Goal: Task Accomplishment & Management: Manage account settings

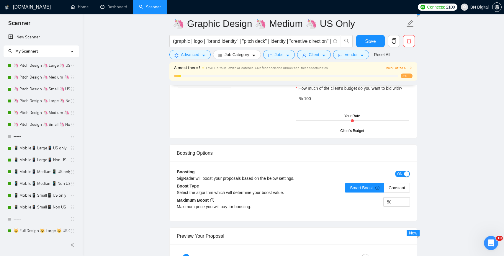
scroll to position [1101, 0]
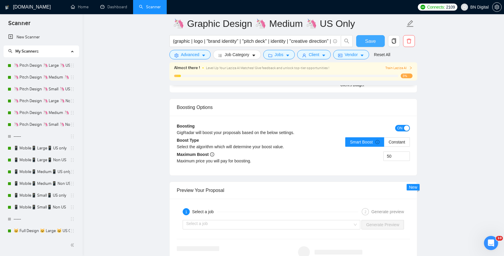
click at [368, 42] on span "Save" at bounding box center [370, 40] width 11 height 7
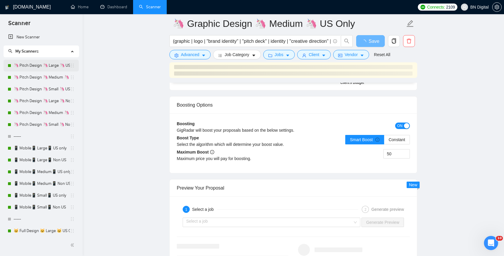
click at [40, 63] on link "🦄 Pitch Design 🦄 Large 🦄 US Only" at bounding box center [42, 66] width 56 height 12
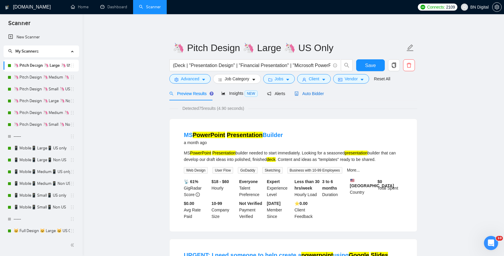
click at [305, 93] on span "Auto Bidder" at bounding box center [308, 93] width 29 height 5
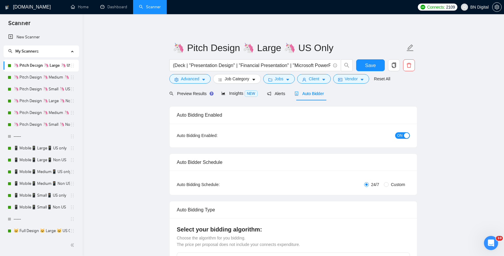
checkbox input "true"
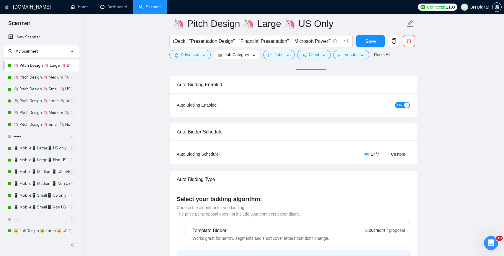
scroll to position [169, 0]
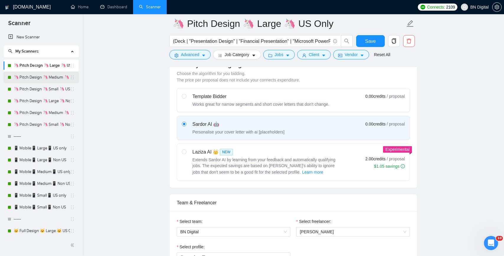
click at [56, 78] on link "🦄 Pitch Design 🦄 Medium 🦄 US Only" at bounding box center [42, 77] width 56 height 12
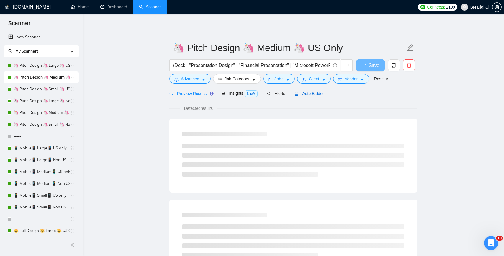
click at [310, 96] on div "Auto Bidder" at bounding box center [308, 93] width 29 height 6
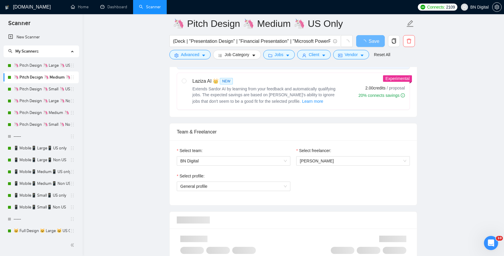
scroll to position [281, 0]
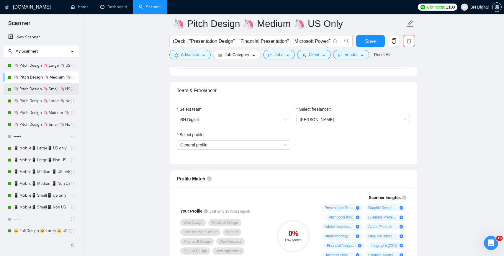
click at [44, 88] on link "🦄 Pitch Design 🦄 Small 🦄 US Only" at bounding box center [42, 89] width 56 height 12
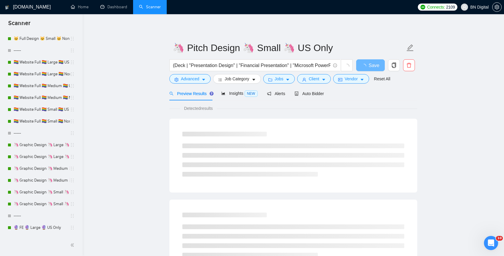
scroll to position [267, 0]
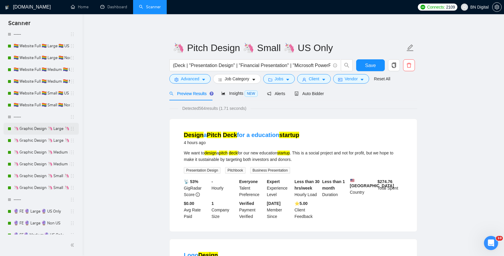
click at [42, 129] on link "🦄 Graphic Design 🦄 Large 🦄 US Only" at bounding box center [42, 129] width 56 height 12
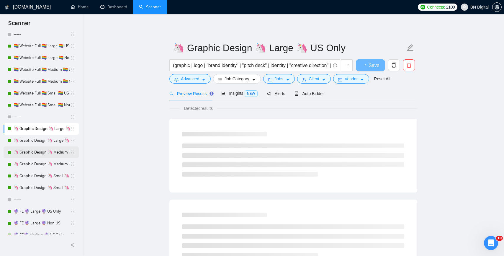
click at [41, 152] on link "🦄 Graphic Design 🦄 Medium 🦄 US Only" at bounding box center [42, 152] width 56 height 12
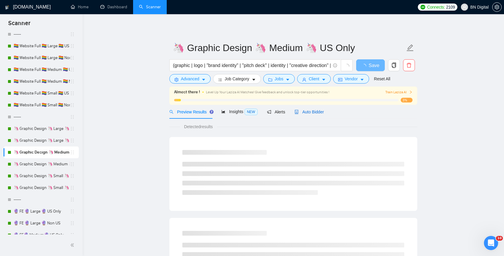
click at [305, 113] on span "Auto Bidder" at bounding box center [308, 111] width 29 height 5
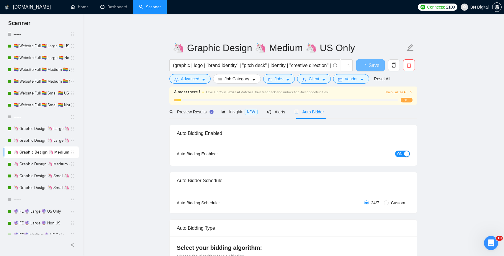
radio input "false"
radio input "true"
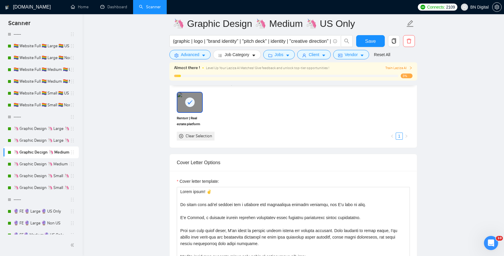
scroll to position [729, 0]
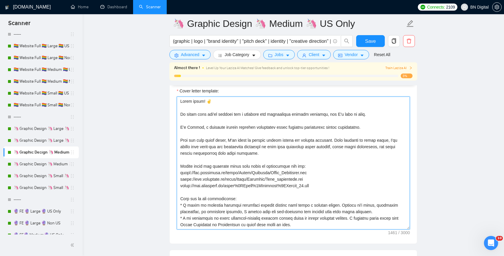
click at [323, 127] on textarea "Cover letter template:" at bounding box center [293, 162] width 233 height 133
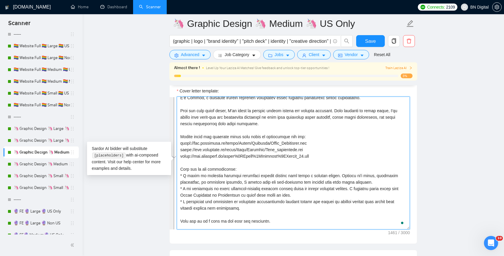
scroll to position [52, 0]
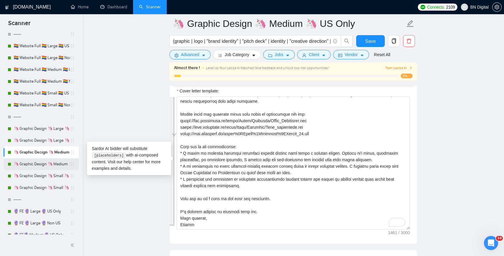
click at [50, 163] on link "🦄 Graphic Design 🦄 Medium 🦄 Non US" at bounding box center [42, 164] width 56 height 12
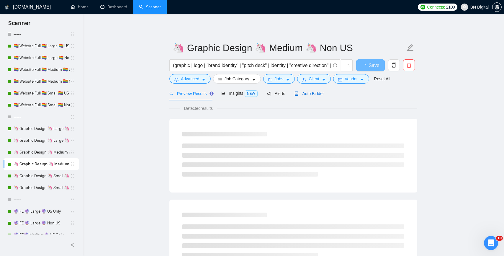
click at [303, 94] on span "Auto Bidder" at bounding box center [308, 93] width 29 height 5
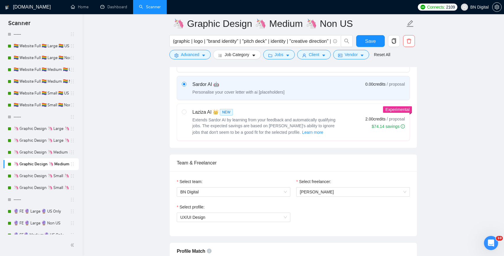
click at [262, 122] on div "Extends Sardor AI by learning from your feedback and automatically qualifying j…" at bounding box center [265, 126] width 147 height 19
click at [186, 114] on input "radio" at bounding box center [184, 111] width 4 height 4
radio input "true"
radio input "false"
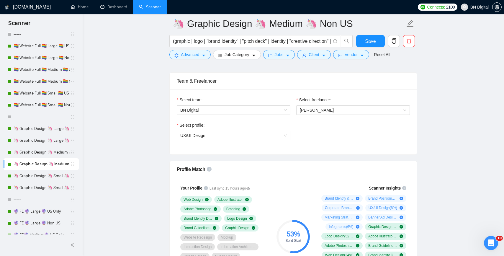
scroll to position [329, 0]
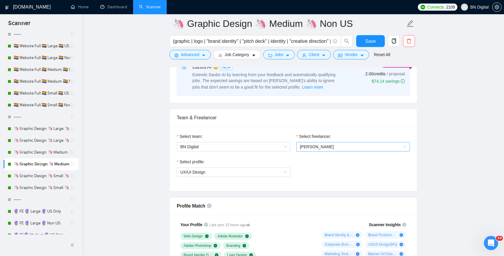
click at [303, 143] on span "[PERSON_NAME]" at bounding box center [353, 146] width 106 height 9
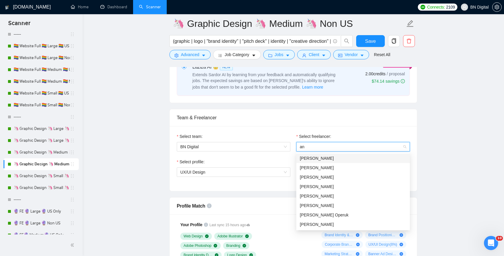
type input "and"
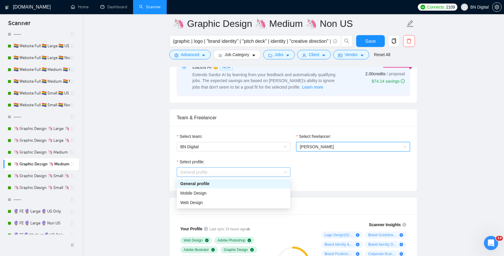
click at [217, 170] on span "General profile" at bounding box center [233, 172] width 106 height 9
click at [210, 201] on div "Web Design" at bounding box center [233, 202] width 106 height 6
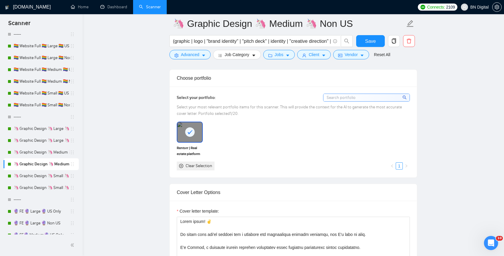
scroll to position [610, 0]
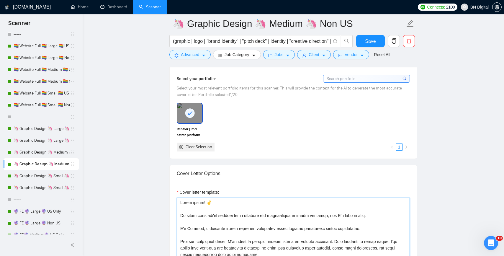
paste textarea "Andrii, a seasoned graphic designer passionate about creating captivating visua…"
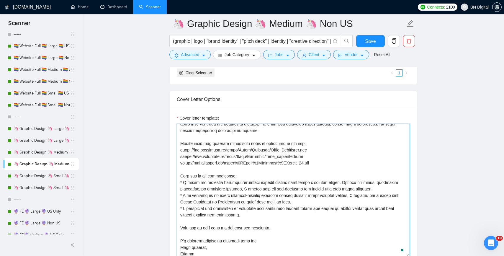
scroll to position [50, 0]
type textarea "Lorem ipsum! ✌️ Do sitam cons adi'el seddoei tem i utlabore etd magnaaliqua eni…"
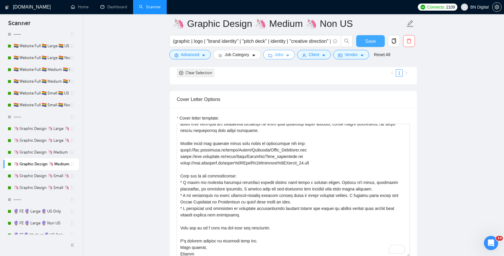
drag, startPoint x: 368, startPoint y: 41, endPoint x: 290, endPoint y: 59, distance: 80.3
click at [368, 41] on span "Save" at bounding box center [370, 40] width 11 height 7
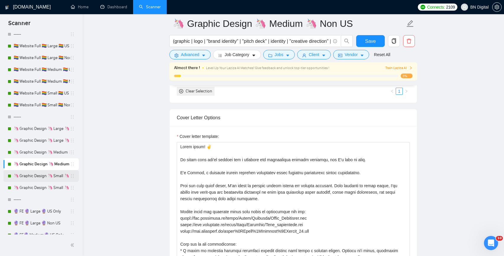
click at [42, 174] on link "🦄 Graphic Design 🦄 Small 🦄 US Only" at bounding box center [42, 176] width 56 height 12
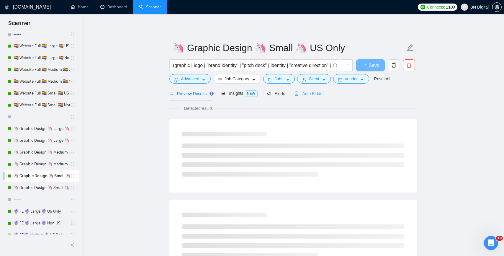
click at [310, 97] on div "Auto Bidder" at bounding box center [308, 93] width 29 height 14
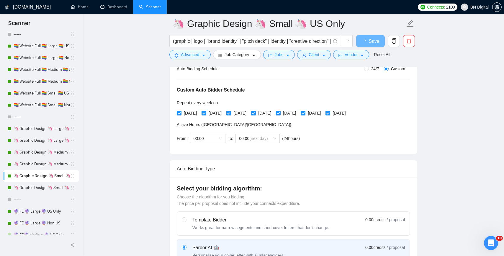
scroll to position [201, 0]
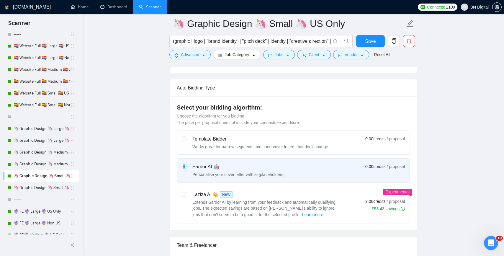
click at [253, 196] on div "Laziza AI 👑 NEW" at bounding box center [265, 194] width 147 height 7
click at [186, 196] on input "radio" at bounding box center [184, 194] width 4 height 4
radio input "true"
radio input "false"
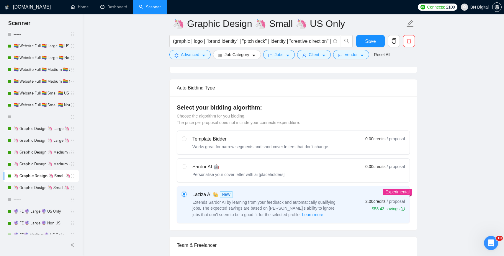
scroll to position [356, 0]
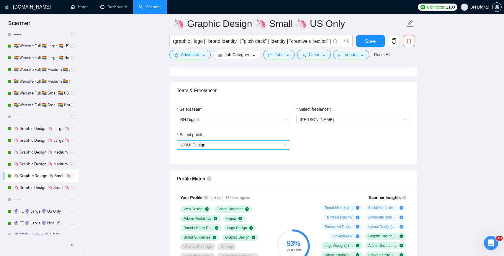
click at [253, 147] on span "UX/UI Design" at bounding box center [233, 144] width 106 height 9
click at [305, 121] on span "[PERSON_NAME]" at bounding box center [317, 119] width 34 height 5
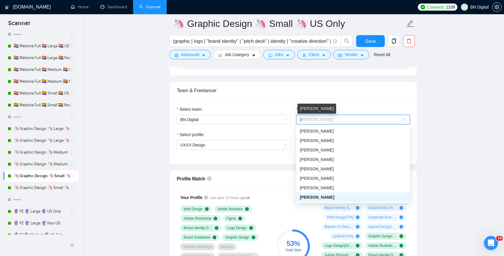
type input "an"
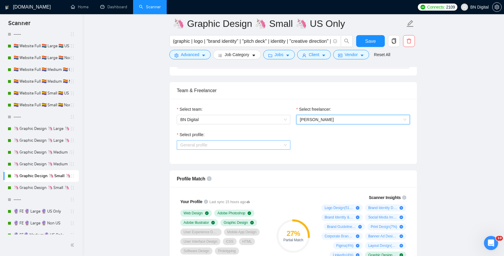
click at [217, 144] on span "General profile" at bounding box center [233, 144] width 106 height 9
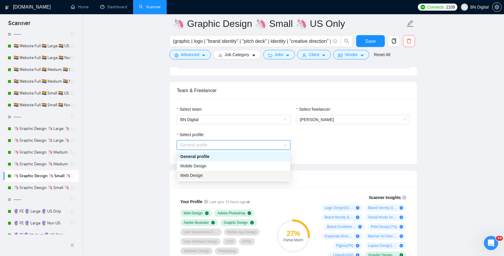
click at [206, 173] on div "Web Design" at bounding box center [233, 175] width 106 height 6
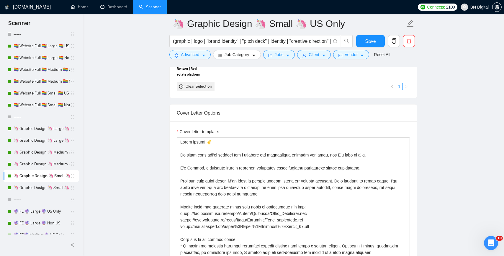
scroll to position [706, 0]
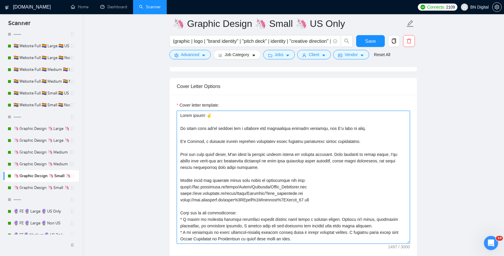
click at [214, 158] on textarea "Cover letter template:" at bounding box center [293, 177] width 233 height 133
click at [216, 146] on textarea "Cover letter template:" at bounding box center [293, 177] width 233 height 133
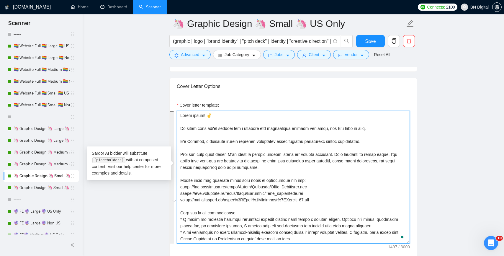
paste textarea "Andrii, a seasoned graphic designer passionate about creating captivating visua…"
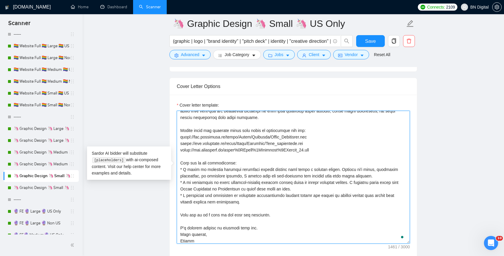
scroll to position [0, 0]
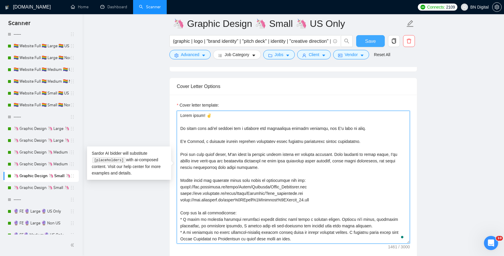
type textarea "Lorem ipsum! ✌️ Do sitam cons adi'el seddoei tem i utlabore etd magnaaliqua eni…"
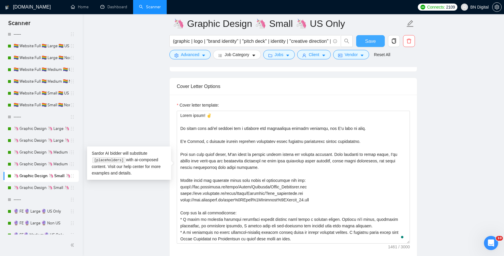
click at [364, 43] on button "Save" at bounding box center [370, 41] width 29 height 12
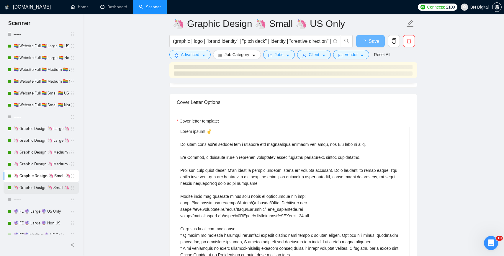
click at [50, 187] on link "🦄 Graphic Design 🦄 Small 🦄 Non US" at bounding box center [42, 188] width 56 height 12
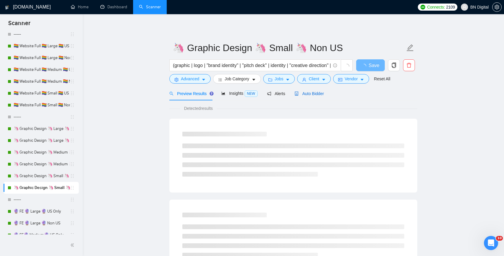
click at [311, 94] on span "Auto Bidder" at bounding box center [308, 93] width 29 height 5
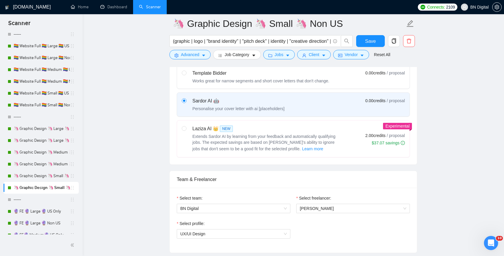
click at [252, 147] on span "Extends Sardor AI by learning from your feedback and automatically qualifying j…" at bounding box center [263, 142] width 143 height 17
click at [186, 130] on input "radio" at bounding box center [184, 128] width 4 height 4
radio input "true"
radio input "false"
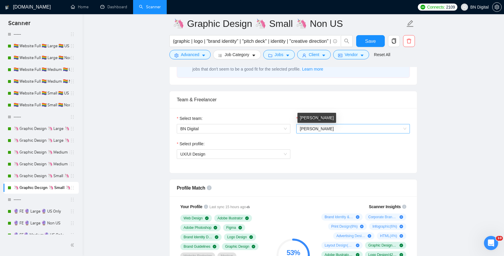
click at [314, 129] on span "[PERSON_NAME]" at bounding box center [317, 128] width 34 height 5
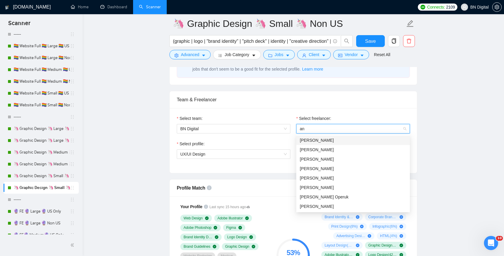
type input "and"
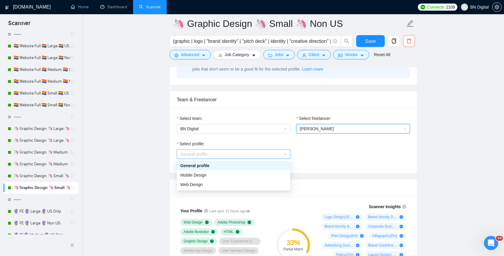
click at [212, 156] on span "General profile" at bounding box center [233, 154] width 106 height 9
click at [204, 182] on div "Web Design" at bounding box center [233, 184] width 106 height 6
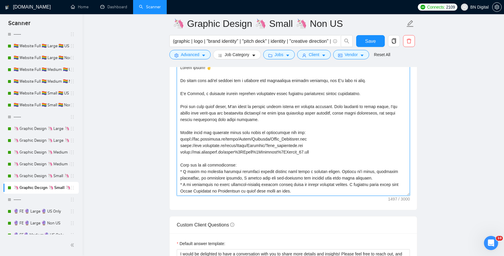
click at [216, 145] on textarea "Cover letter template:" at bounding box center [293, 129] width 233 height 133
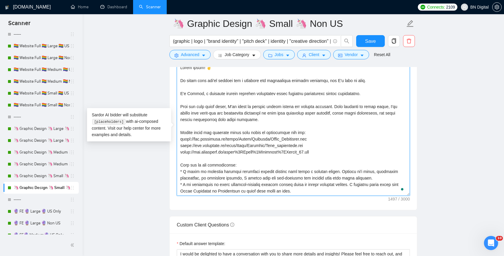
paste textarea "Andrii, a seasoned graphic designer passionate about creating captivating visua…"
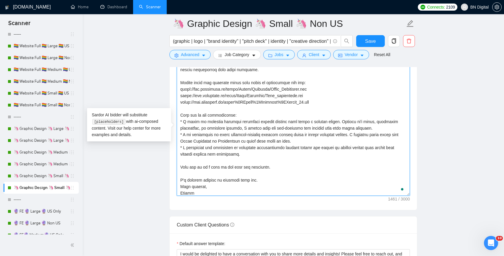
scroll to position [50, 0]
type textarea "Lorem ipsum! ✌️ Do sitam cons adi'el seddoei tem i utlabore etd magnaaliqua eni…"
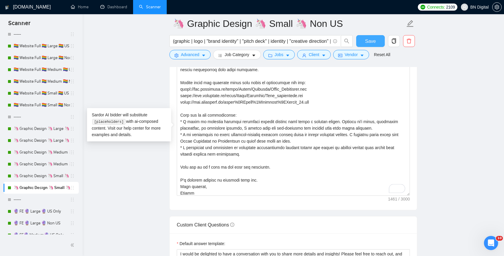
click at [366, 43] on span "Save" at bounding box center [370, 40] width 11 height 7
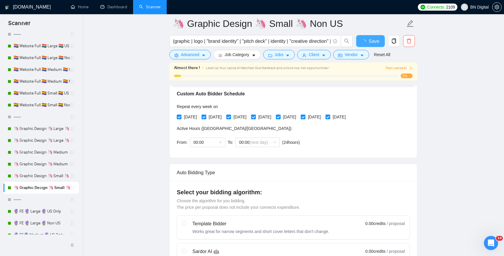
scroll to position [0, 0]
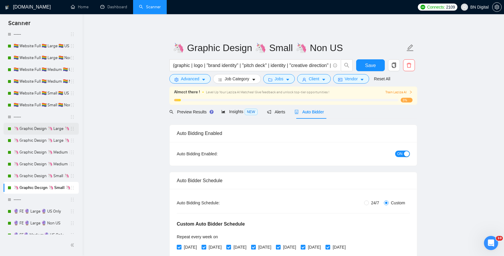
click at [47, 126] on link "🦄 Graphic Design 🦄 Large 🦄 US Only" at bounding box center [42, 129] width 56 height 12
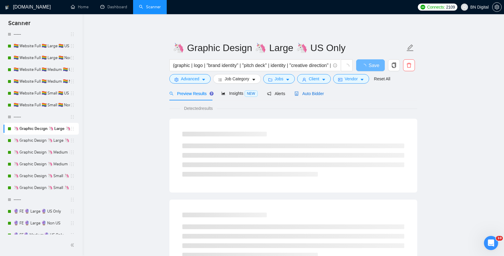
click at [314, 92] on span "Auto Bidder" at bounding box center [308, 93] width 29 height 5
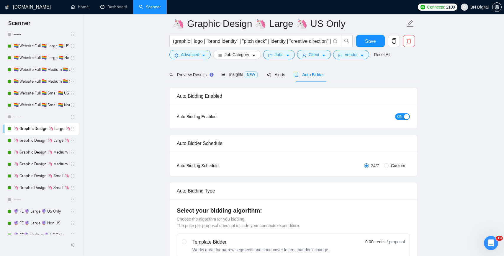
scroll to position [76, 0]
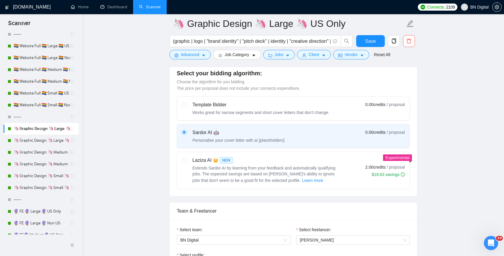
click at [257, 164] on div "Laziza AI 👑 NEW Extends Sardor AI by learning from your feedback and automatica…" at bounding box center [265, 170] width 147 height 27
click at [186, 162] on input "radio" at bounding box center [184, 160] width 4 height 4
radio input "true"
radio input "false"
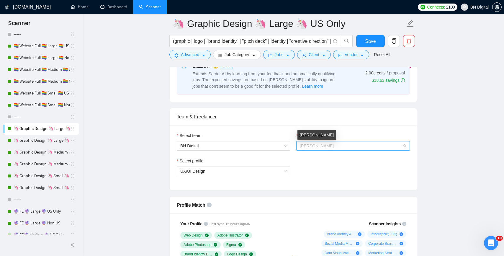
click at [307, 145] on span "[PERSON_NAME]" at bounding box center [317, 145] width 34 height 5
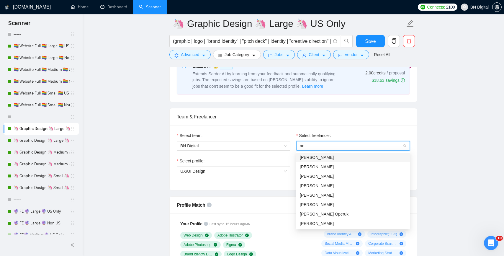
type input "and"
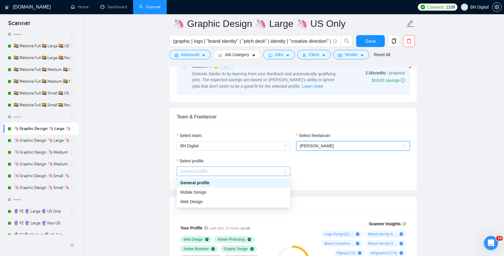
click at [215, 172] on span "General profile" at bounding box center [233, 171] width 106 height 9
click at [208, 200] on div "Web Design" at bounding box center [233, 201] width 106 height 6
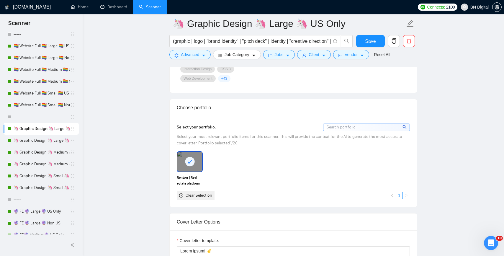
scroll to position [593, 0]
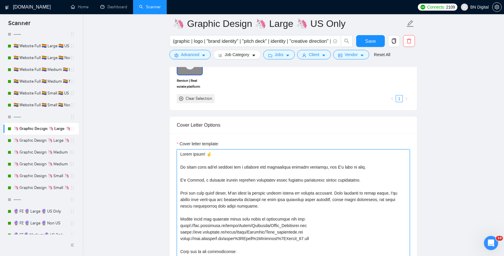
click at [211, 180] on textarea "Cover letter template:" at bounding box center [293, 215] width 233 height 133
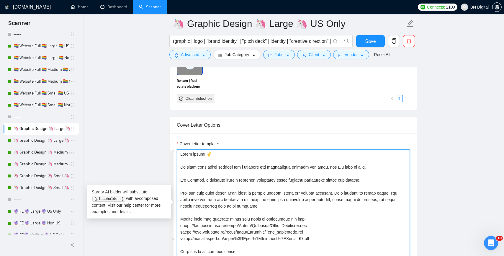
paste textarea "Andrii, a seasoned graphic designer passionate about creating captivating visua…"
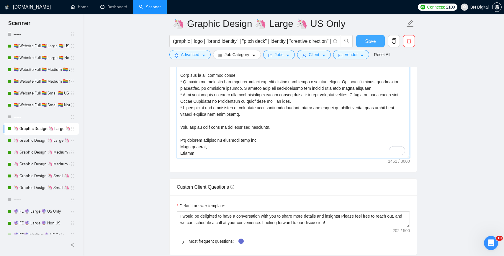
type textarea "Lorem ipsum! ✌️ Do sitam cons adi'el seddoei tem i utlabore etd magnaaliqua eni…"
click at [365, 42] on button "Save" at bounding box center [370, 41] width 29 height 12
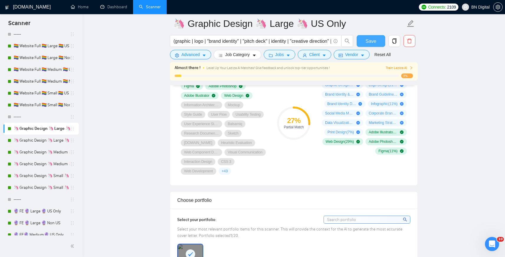
scroll to position [477, 0]
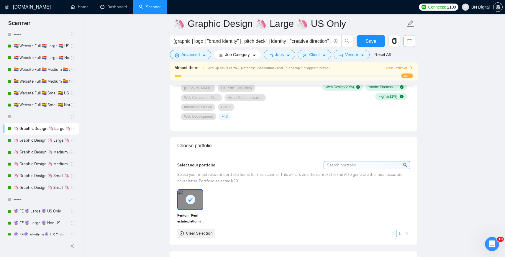
click at [356, 161] on input at bounding box center [367, 164] width 86 height 7
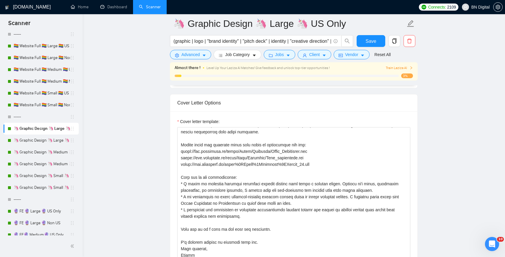
scroll to position [662, 0]
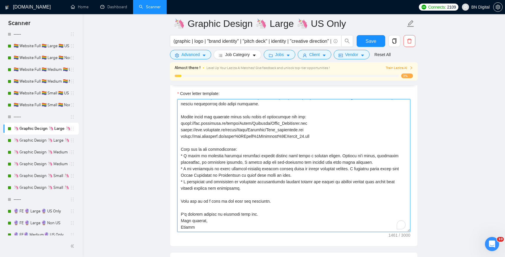
click at [254, 112] on textarea "Cover letter template:" at bounding box center [293, 165] width 233 height 133
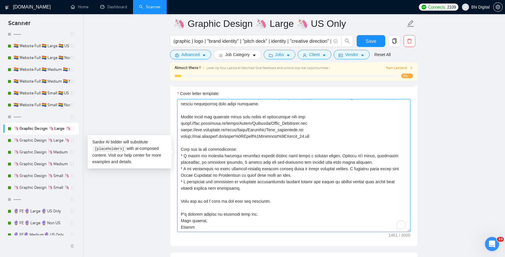
click at [254, 112] on textarea "Cover letter template:" at bounding box center [293, 165] width 233 height 133
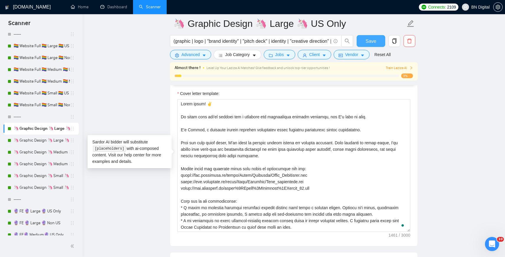
click at [365, 41] on span "Save" at bounding box center [370, 40] width 11 height 7
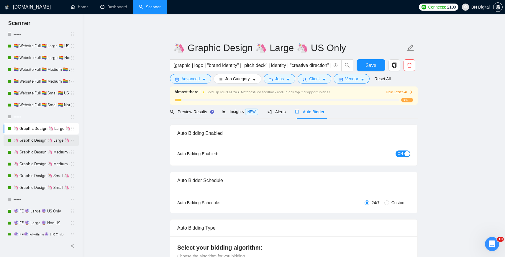
click at [54, 142] on link "🦄 Graphic Design 🦄 Large 🦄 Non US" at bounding box center [42, 141] width 56 height 12
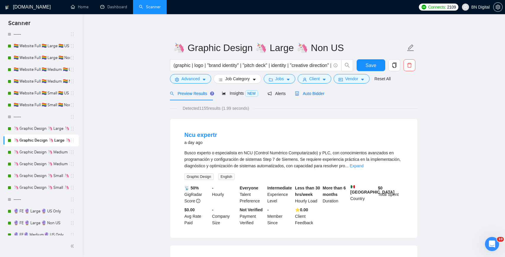
click at [311, 96] on span "Auto Bidder" at bounding box center [309, 93] width 29 height 5
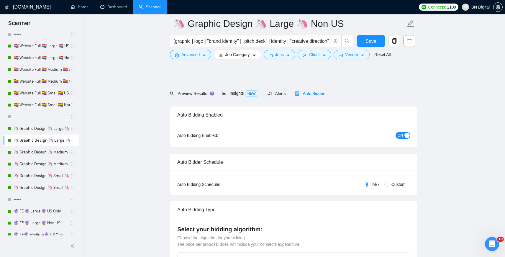
scroll to position [235, 0]
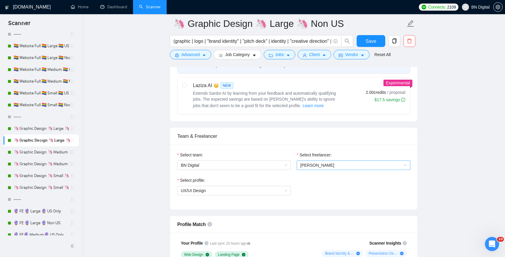
click at [313, 165] on span "[PERSON_NAME]" at bounding box center [317, 165] width 34 height 5
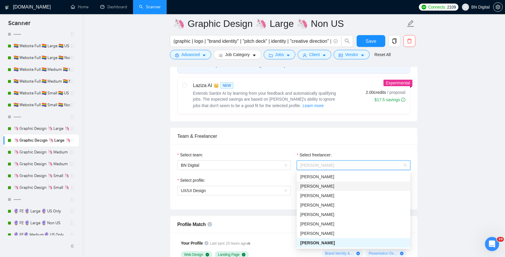
click at [311, 185] on span "[PERSON_NAME]" at bounding box center [317, 186] width 34 height 5
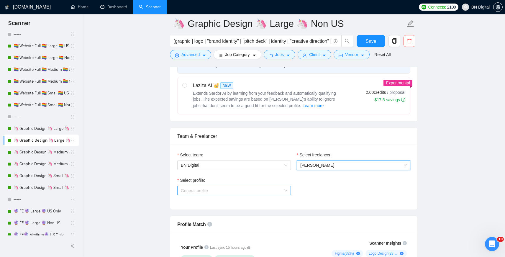
click at [234, 191] on span "General profile" at bounding box center [234, 190] width 106 height 9
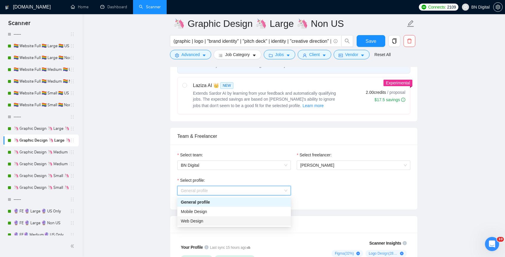
click at [223, 221] on div "Web Design" at bounding box center [234, 221] width 106 height 6
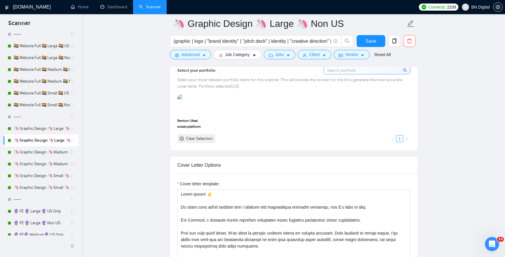
scroll to position [575, 0]
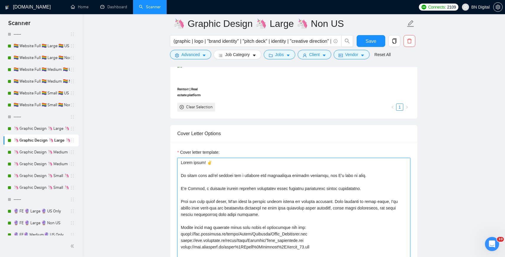
click at [193, 188] on textarea "Cover letter template:" at bounding box center [293, 224] width 233 height 133
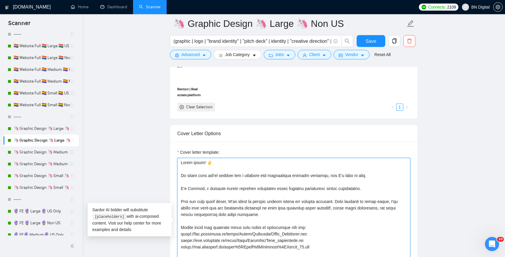
click at [193, 188] on textarea "Cover letter template:" at bounding box center [293, 224] width 233 height 133
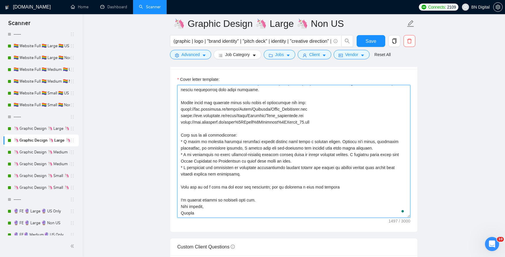
scroll to position [657, 0]
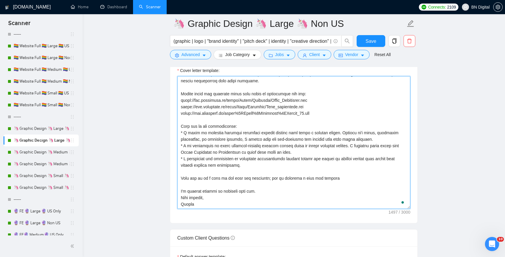
click at [190, 204] on textarea "Cover letter template:" at bounding box center [293, 142] width 233 height 133
paste textarea "Andrii"
drag, startPoint x: 272, startPoint y: 178, endPoint x: 367, endPoint y: 188, distance: 95.5
click at [368, 188] on textarea "Cover letter template:" at bounding box center [293, 142] width 233 height 133
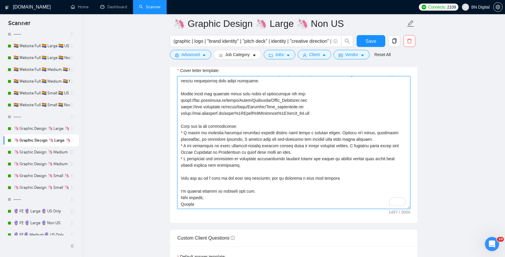
click at [367, 188] on textarea "Cover letter template:" at bounding box center [293, 142] width 233 height 133
click at [312, 117] on textarea "Cover letter template:" at bounding box center [293, 142] width 233 height 133
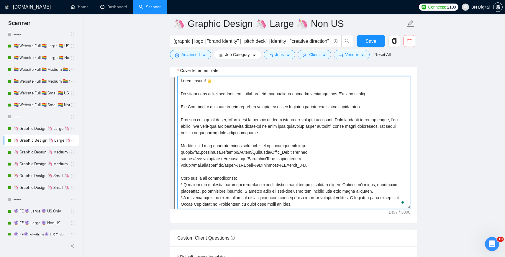
click at [206, 81] on textarea "Cover letter template:" at bounding box center [293, 142] width 233 height 133
type textarea "Hello there! It looks like you're looking for a reliable and experienced graphi…"
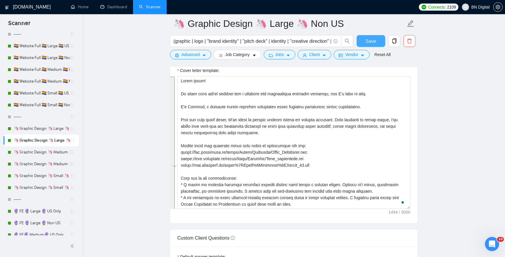
click at [369, 42] on span "Save" at bounding box center [370, 40] width 11 height 7
click at [47, 132] on link "🦄 Graphic Design 🦄 Large 🦄 US Only" at bounding box center [42, 129] width 56 height 12
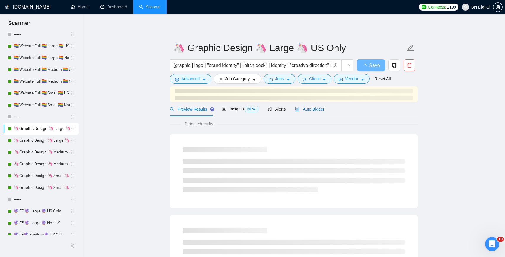
click at [306, 109] on span "Auto Bidder" at bounding box center [309, 109] width 29 height 5
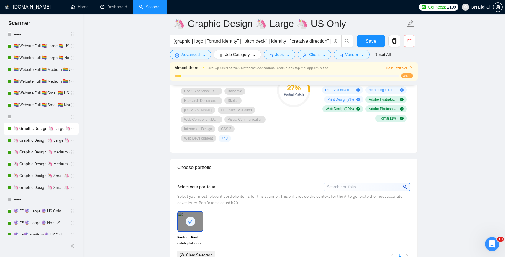
scroll to position [583, 0]
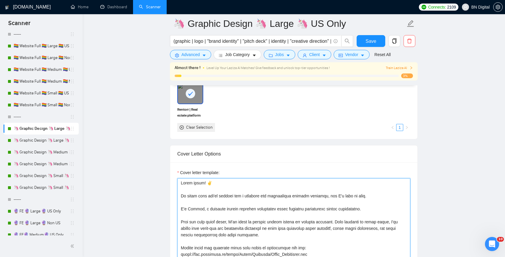
click at [238, 185] on textarea "Cover letter template:" at bounding box center [293, 244] width 233 height 133
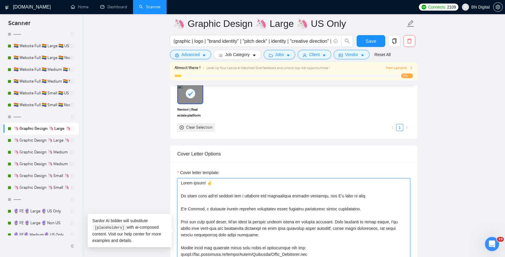
paste textarea "It looks like you're looking for a reliable and experienced graphic designer, a…"
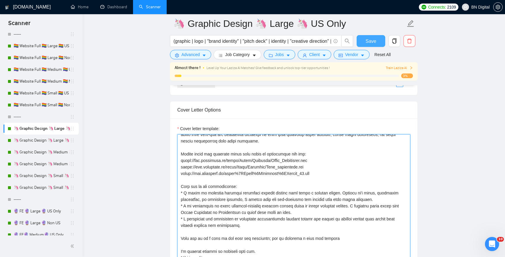
type textarea "Hello there! It looks like you're looking for a reliable and experienced graphi…"
click at [371, 43] on span "Save" at bounding box center [370, 40] width 11 height 7
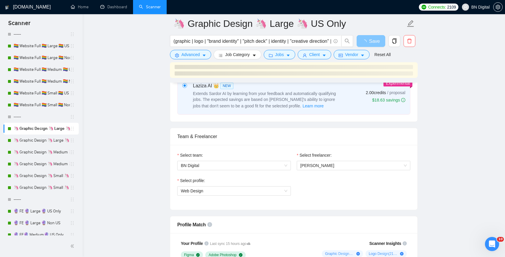
scroll to position [224, 0]
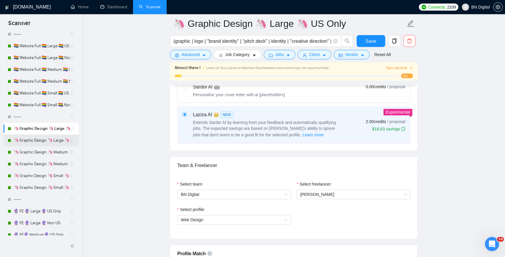
click at [47, 140] on link "🦄 Graphic Design 🦄 Large 🦄 Non US" at bounding box center [42, 141] width 56 height 12
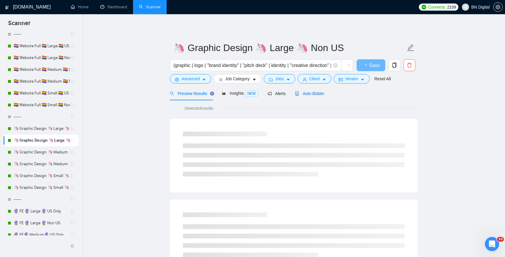
click at [316, 93] on span "Auto Bidder" at bounding box center [309, 93] width 29 height 5
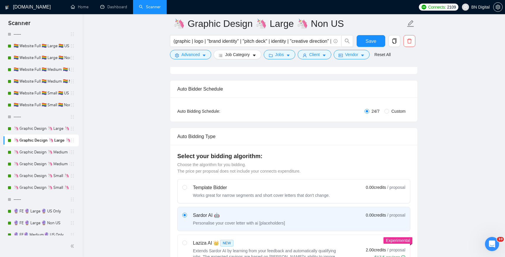
scroll to position [116, 0]
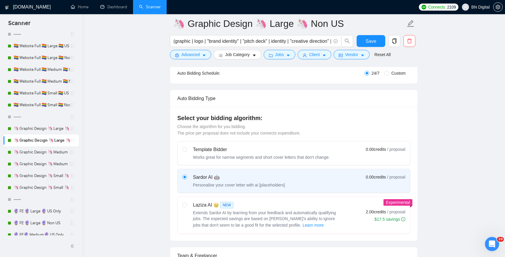
click at [205, 207] on div "Laziza AI 👑 NEW" at bounding box center [266, 204] width 147 height 7
click at [186, 206] on input "radio" at bounding box center [184, 204] width 4 height 4
radio input "true"
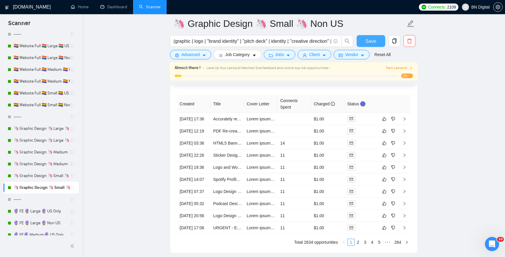
scroll to position [1515, 0]
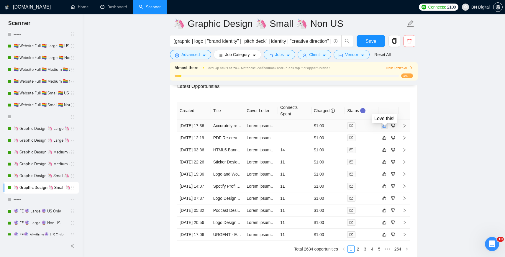
click at [386, 128] on button "button" at bounding box center [384, 125] width 7 height 7
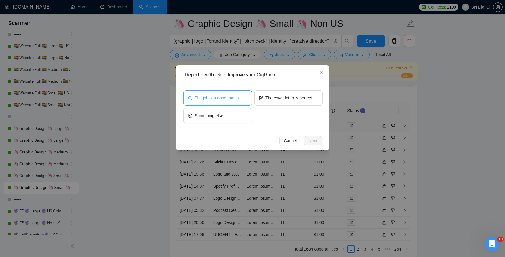
click at [227, 99] on span "The job is a good match" at bounding box center [217, 98] width 44 height 6
click at [310, 139] on span "Next" at bounding box center [313, 140] width 9 height 6
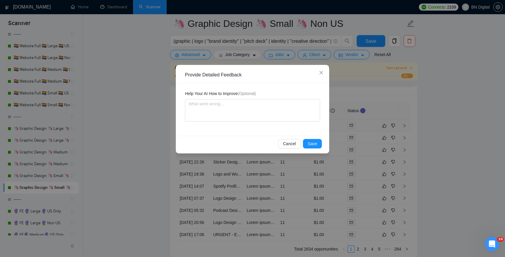
click at [310, 139] on div "Cancel Save" at bounding box center [252, 144] width 149 height 16
click at [311, 144] on span "Save" at bounding box center [312, 143] width 9 height 6
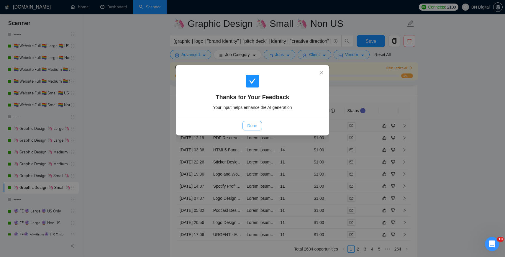
click at [247, 126] on span "Done" at bounding box center [252, 125] width 10 height 6
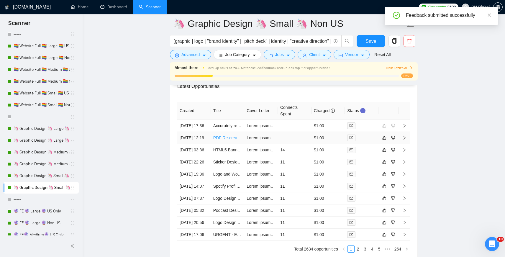
click at [231, 140] on link "PDF Re-creation and Editable PDF Development" at bounding box center [258, 137] width 90 height 5
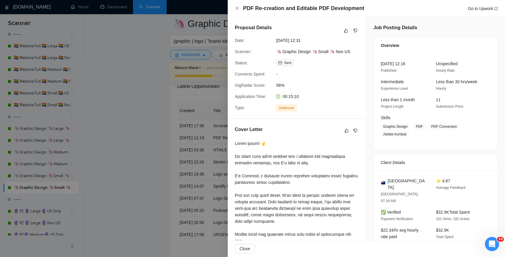
click at [142, 90] on div at bounding box center [252, 128] width 505 height 257
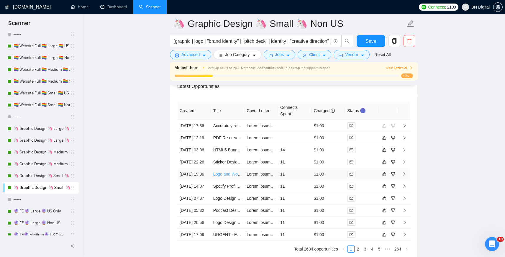
click at [231, 176] on link "Logo and Wordmark Designer with Expertise in Golden Ratio" at bounding box center [268, 174] width 111 height 5
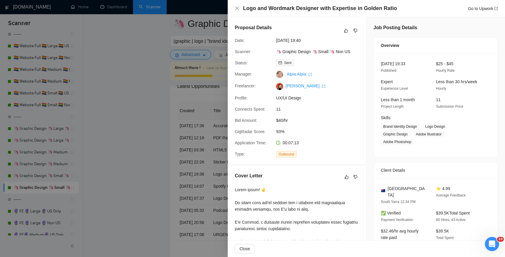
click at [168, 140] on div at bounding box center [252, 128] width 505 height 257
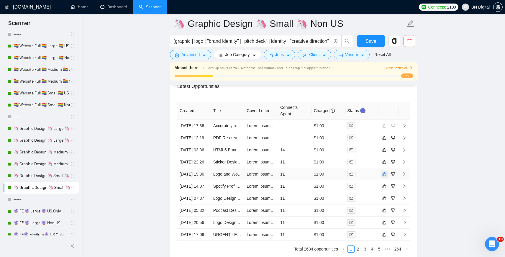
click at [383, 176] on icon "like" at bounding box center [385, 174] width 4 height 4
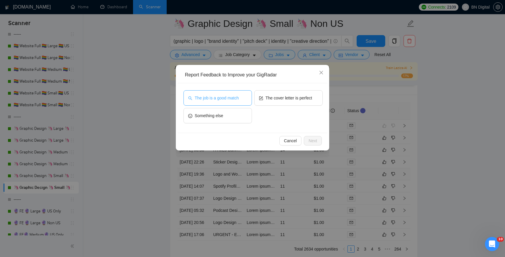
click at [234, 102] on button "The job is a good match" at bounding box center [217, 97] width 68 height 15
click at [314, 142] on span "Next" at bounding box center [313, 140] width 9 height 6
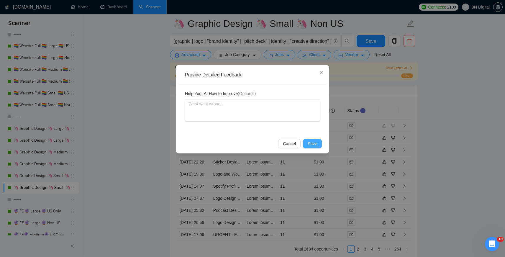
click at [314, 142] on span "Save" at bounding box center [312, 143] width 9 height 6
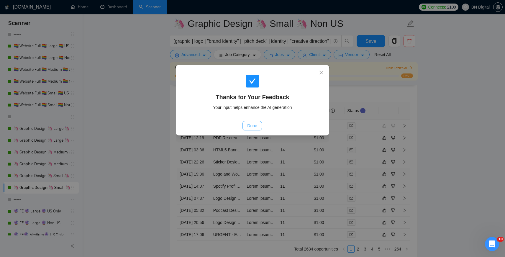
click at [254, 126] on span "Done" at bounding box center [252, 125] width 10 height 6
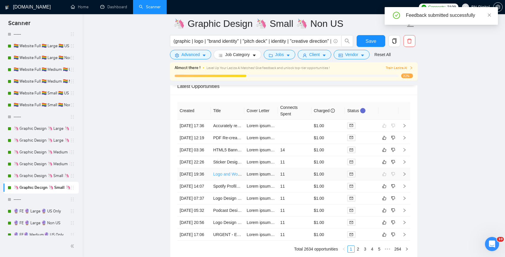
click at [228, 176] on link "Logo and Wordmark Designer with Expertise in Golden Ratio" at bounding box center [268, 174] width 111 height 5
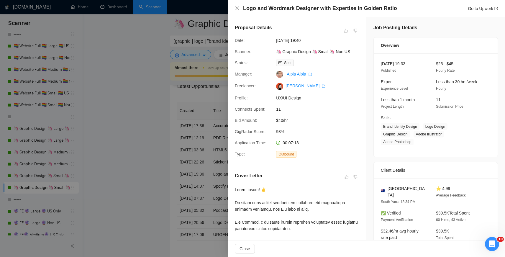
click at [139, 144] on div at bounding box center [252, 128] width 505 height 257
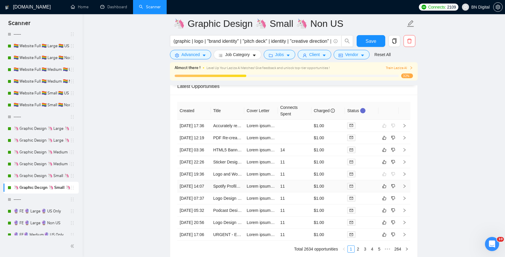
click at [235, 192] on td "Spotify Profile Optimization – Need a Speedy Spotify Pro Who Clicks Like Lightn…" at bounding box center [228, 186] width 34 height 12
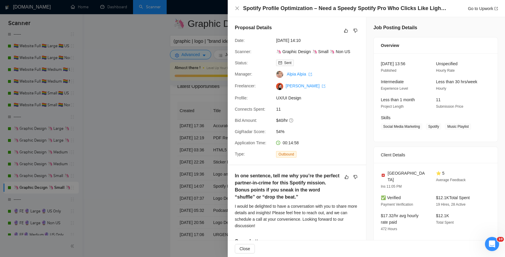
click at [235, 221] on div "I would be delighted to have a conversation with you to share more details and …" at bounding box center [297, 216] width 124 height 26
click at [162, 211] on div at bounding box center [252, 128] width 505 height 257
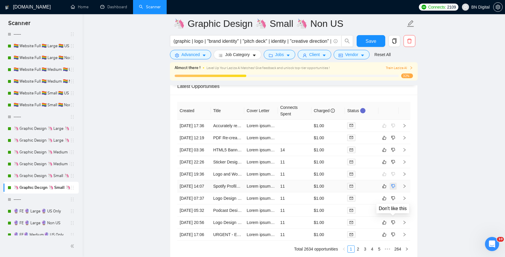
click at [394, 188] on icon "dislike" at bounding box center [393, 186] width 4 height 5
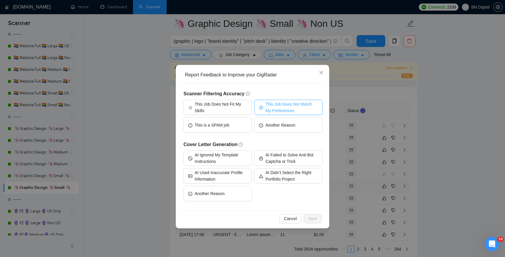
click at [275, 109] on span "This Job Does Not Match My Preferences" at bounding box center [291, 107] width 53 height 13
click at [308, 214] on div "Cancel Next" at bounding box center [252, 219] width 149 height 16
click at [308, 216] on button "Next" at bounding box center [313, 218] width 18 height 9
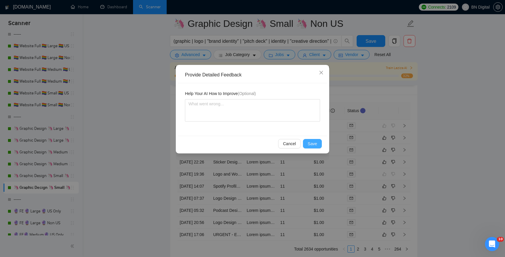
click at [309, 145] on span "Save" at bounding box center [312, 143] width 9 height 6
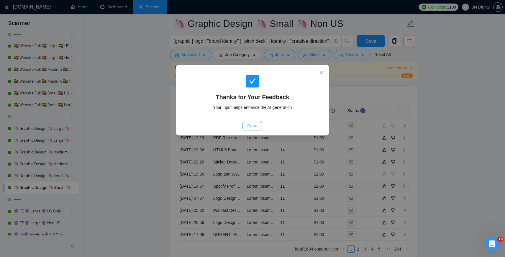
click at [251, 127] on span "Done" at bounding box center [252, 125] width 10 height 6
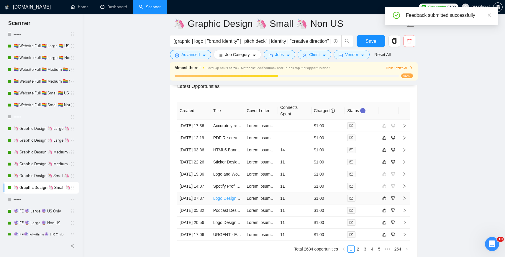
click at [225, 201] on link "Logo Design for Business" at bounding box center [236, 198] width 47 height 5
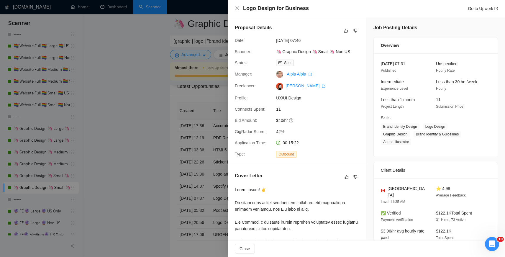
click at [145, 142] on div at bounding box center [252, 128] width 505 height 257
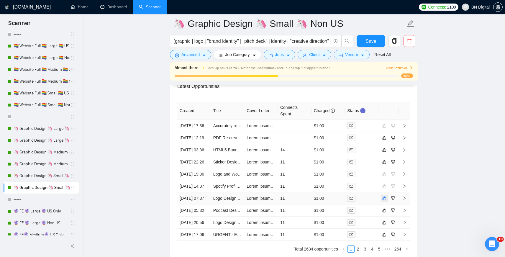
click at [384, 201] on icon "like" at bounding box center [384, 198] width 4 height 5
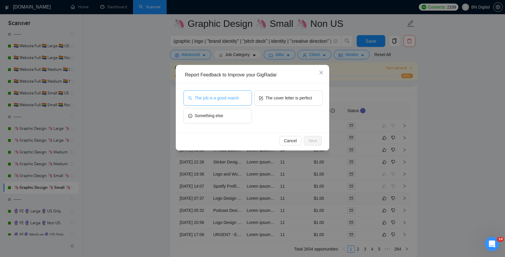
click at [232, 99] on span "The job is a good match" at bounding box center [217, 98] width 44 height 6
click at [309, 139] on span "Next" at bounding box center [313, 140] width 9 height 6
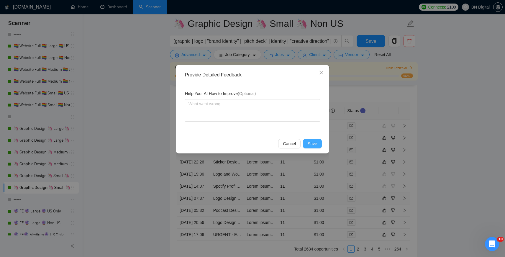
click at [310, 143] on span "Save" at bounding box center [312, 143] width 9 height 6
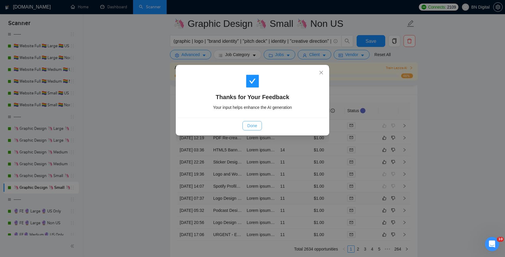
click at [253, 124] on span "Done" at bounding box center [252, 125] width 10 height 6
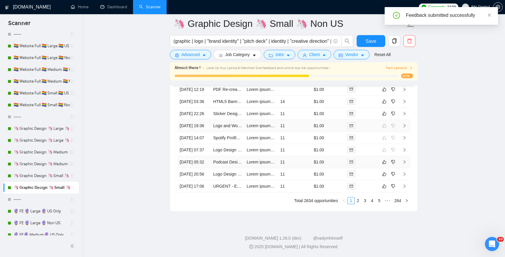
scroll to position [1614, 0]
click at [224, 173] on link "Logo Design for Wellness Business" at bounding box center [245, 174] width 65 height 5
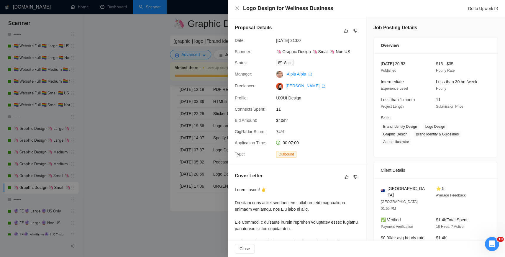
click at [138, 98] on div at bounding box center [252, 128] width 505 height 257
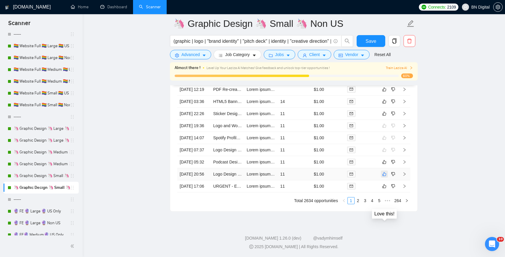
click at [384, 172] on icon "like" at bounding box center [384, 174] width 4 height 5
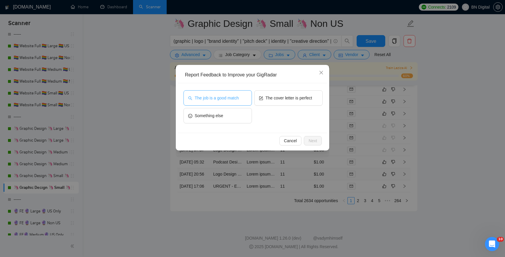
click at [239, 100] on span "The job is a good match" at bounding box center [217, 98] width 44 height 6
click at [313, 141] on span "Next" at bounding box center [313, 140] width 9 height 6
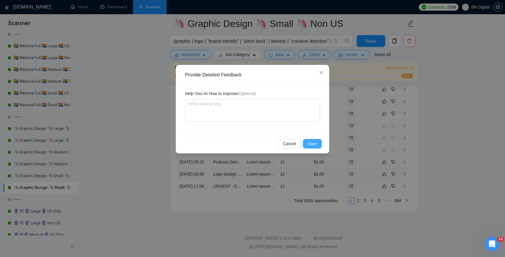
click at [313, 142] on span "Save" at bounding box center [312, 143] width 9 height 6
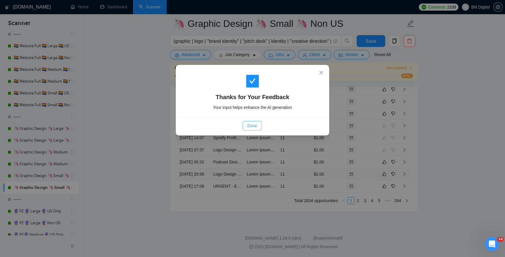
click at [253, 127] on span "Done" at bounding box center [252, 125] width 10 height 6
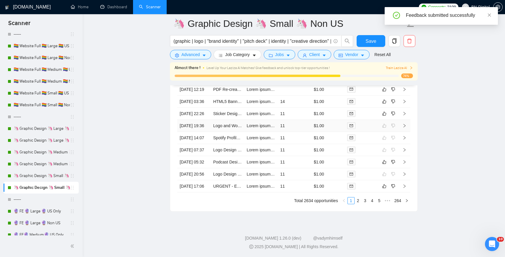
scroll to position [1614, 0]
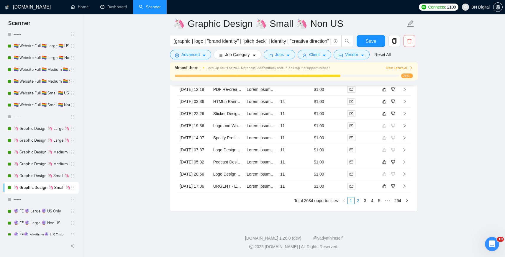
click at [357, 204] on link "2" at bounding box center [358, 200] width 6 height 6
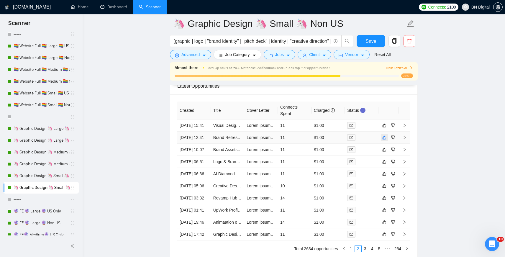
click at [386, 139] on icon "like" at bounding box center [385, 137] width 4 height 4
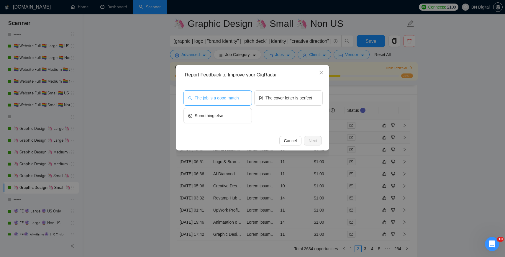
click at [233, 103] on button "The job is a good match" at bounding box center [217, 97] width 68 height 15
click at [312, 139] on span "Next" at bounding box center [313, 140] width 9 height 6
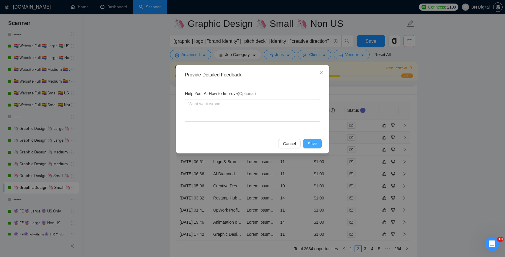
click at [311, 142] on span "Save" at bounding box center [312, 143] width 9 height 6
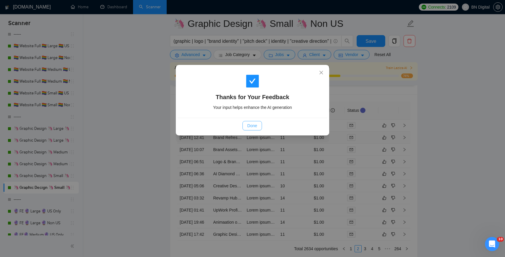
click at [250, 127] on span "Done" at bounding box center [252, 125] width 10 height 6
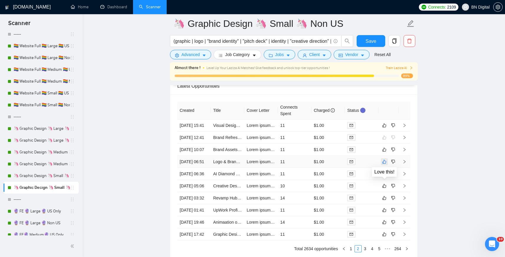
click at [385, 164] on icon "like" at bounding box center [384, 161] width 4 height 5
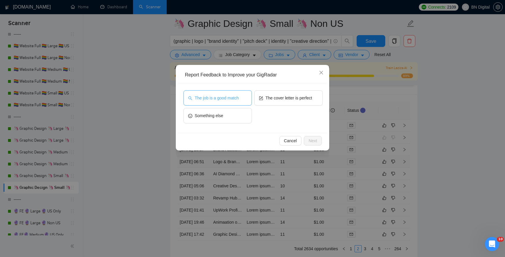
click at [220, 99] on span "The job is a good match" at bounding box center [217, 98] width 44 height 6
click at [318, 140] on button "Next" at bounding box center [313, 140] width 18 height 9
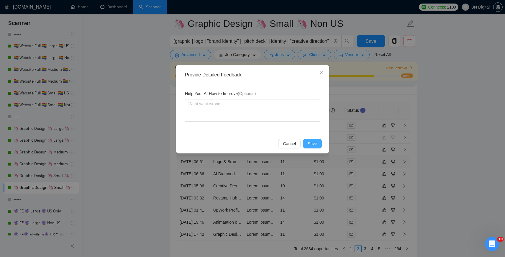
click at [310, 145] on span "Save" at bounding box center [312, 143] width 9 height 6
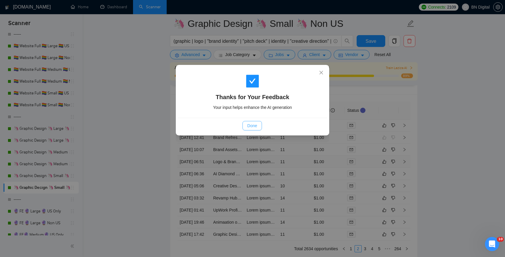
click at [248, 125] on span "Done" at bounding box center [252, 125] width 10 height 6
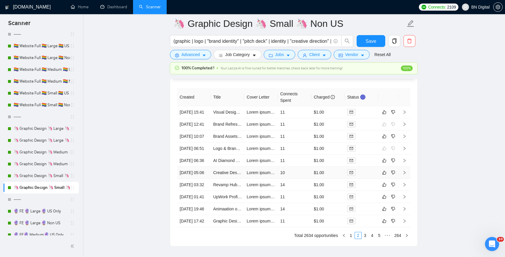
scroll to position [1526, 0]
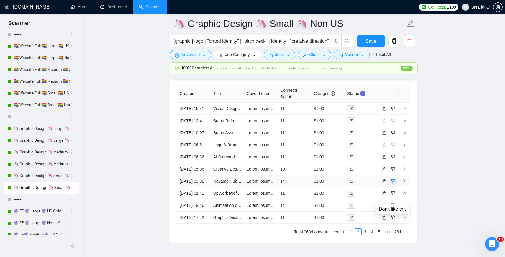
click at [394, 183] on icon "dislike" at bounding box center [393, 181] width 4 height 4
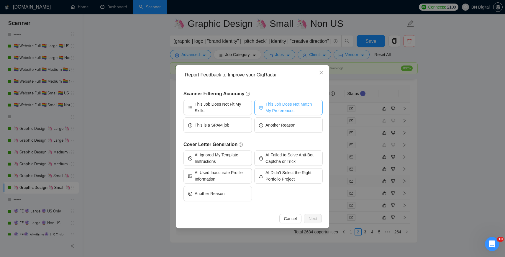
click at [272, 108] on span "This Job Does Not Match My Preferences" at bounding box center [291, 107] width 53 height 13
click at [314, 220] on span "Next" at bounding box center [313, 218] width 9 height 6
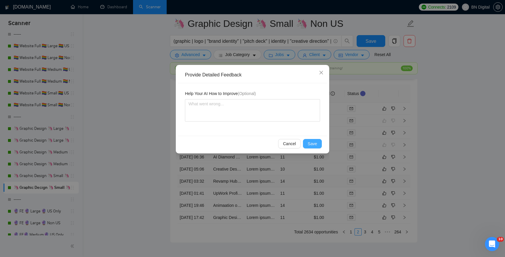
click at [315, 143] on span "Save" at bounding box center [312, 143] width 9 height 6
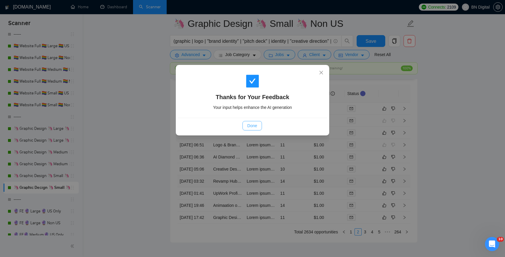
click at [255, 127] on span "Done" at bounding box center [252, 125] width 10 height 6
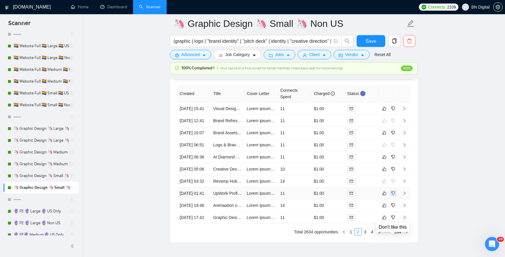
click at [392, 196] on icon "dislike" at bounding box center [393, 193] width 4 height 5
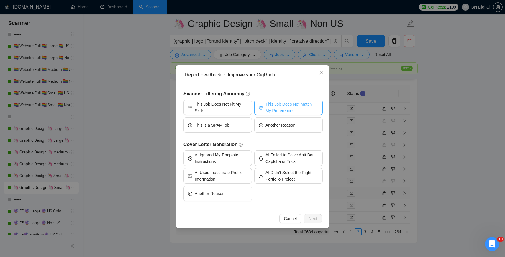
click at [289, 106] on span "This Job Does Not Match My Preferences" at bounding box center [291, 107] width 53 height 13
click at [315, 219] on span "Next" at bounding box center [313, 218] width 9 height 6
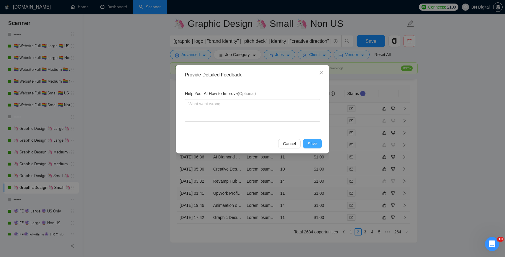
click at [311, 145] on span "Save" at bounding box center [312, 143] width 9 height 6
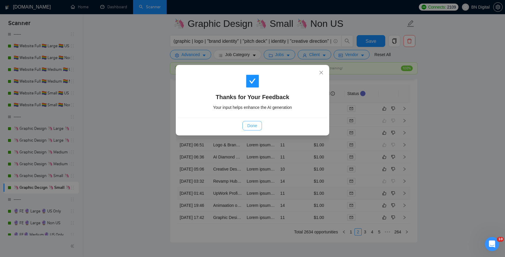
click at [248, 125] on span "Done" at bounding box center [252, 125] width 10 height 6
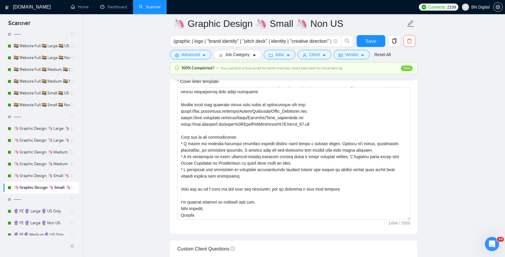
scroll to position [865, 0]
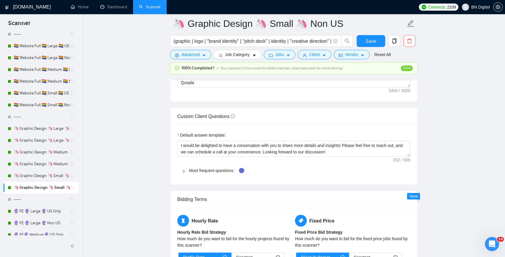
click at [185, 170] on icon "right" at bounding box center [184, 172] width 4 height 4
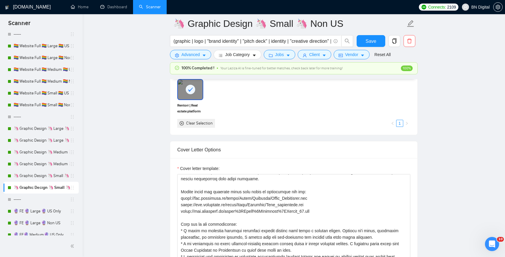
scroll to position [675, 0]
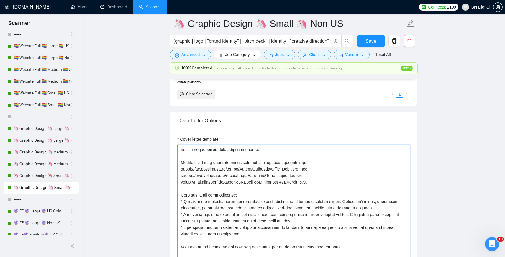
click at [230, 168] on textarea "Cover letter template:" at bounding box center [293, 211] width 233 height 133
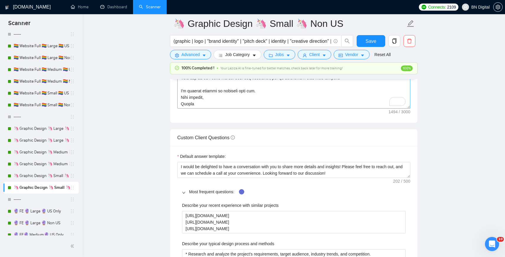
scroll to position [868, 0]
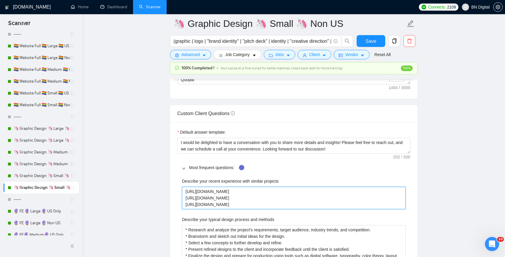
click at [204, 188] on projects "[URL][DOMAIN_NAME] [URL][DOMAIN_NAME] [URL][DOMAIN_NAME]" at bounding box center [294, 198] width 224 height 22
paste projects "/Promo/Branding/Tenor_Guidelines.pdf https://cdn.bndigital.co/decks/Promo/Brand…"
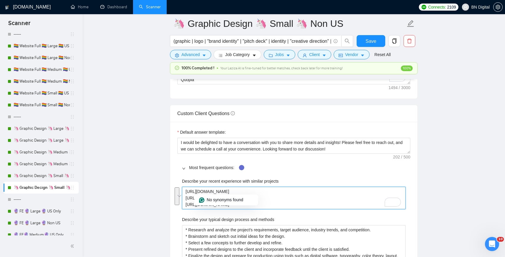
type projects "https://cdn.bndigital.co/decks/Promo/Branding/Tenor_Guidelines.pdf https://cdn.…"
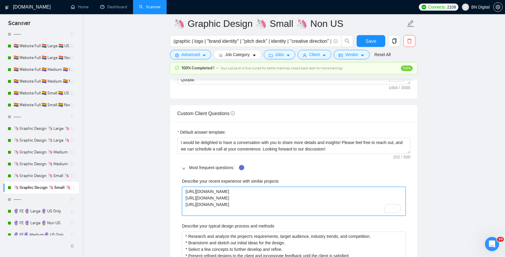
type projects "https://cdn.bndigital.co/decks/Promo/Branding/Tenor_Guidelines.pdf https://cdn.…"
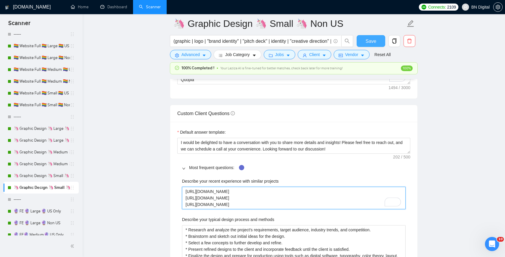
type projects "https://cdn.bndigital.co/decks/Promo/Branding/Tenor_Guidelines.pdf https://cdn.…"
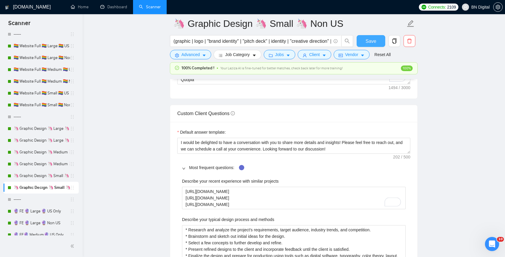
click at [373, 42] on span "Save" at bounding box center [370, 40] width 11 height 7
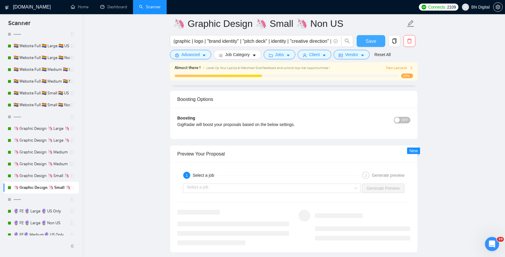
scroll to position [1110, 0]
click at [402, 119] on span "OFF" at bounding box center [404, 119] width 7 height 6
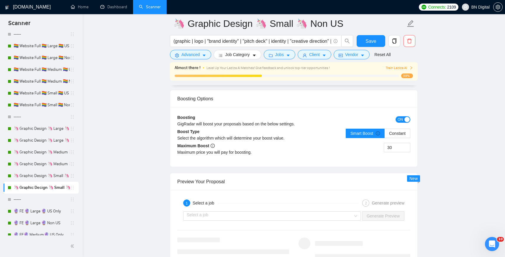
click at [400, 121] on span "ON" at bounding box center [400, 119] width 5 height 6
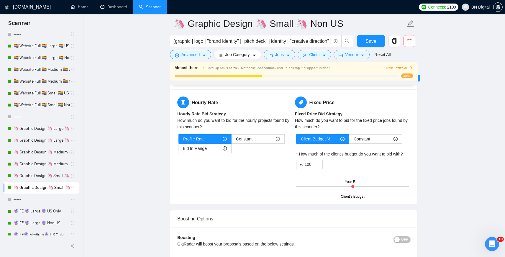
scroll to position [1007, 0]
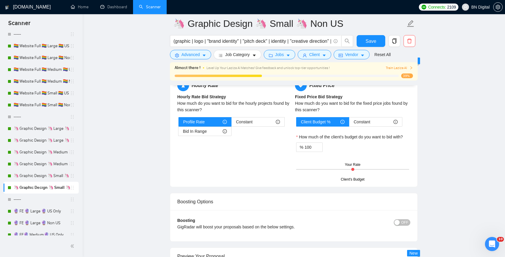
click at [403, 221] on span "OFF" at bounding box center [404, 222] width 7 height 6
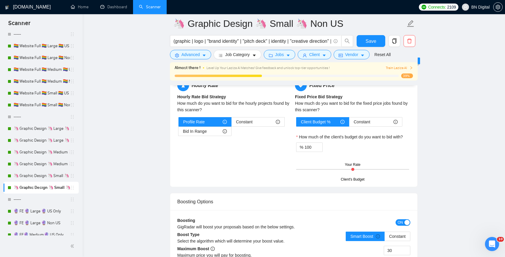
click at [402, 223] on span "ON" at bounding box center [400, 222] width 5 height 6
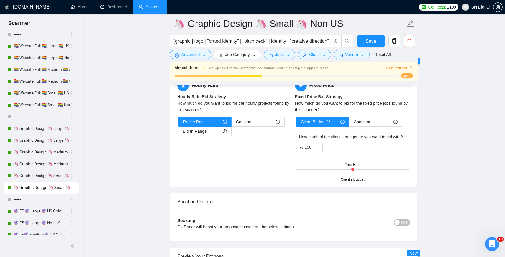
click at [403, 220] on span "OFF" at bounding box center [404, 222] width 7 height 6
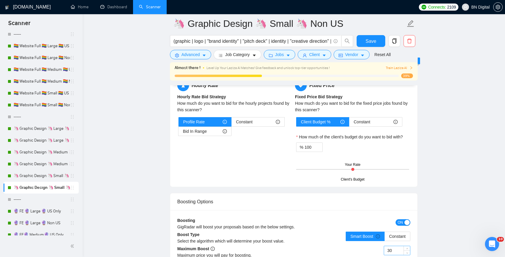
click at [390, 249] on input "30" at bounding box center [397, 250] width 26 height 9
type input "10"
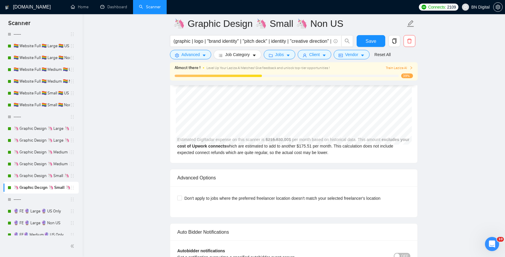
scroll to position [1380, 0]
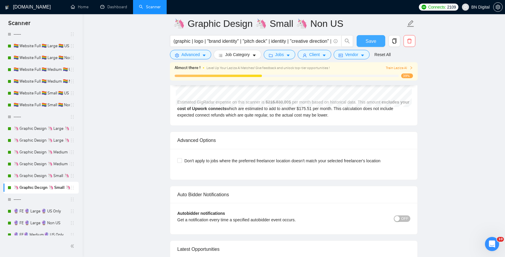
click at [374, 43] on span "Save" at bounding box center [370, 40] width 11 height 7
click at [403, 217] on span "OFF" at bounding box center [404, 218] width 7 height 6
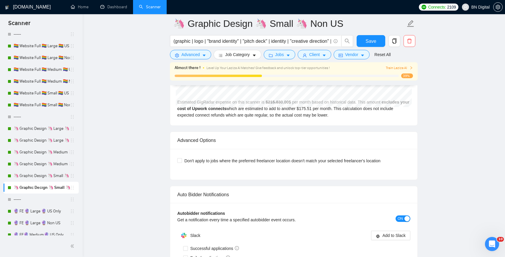
scroll to position [1446, 0]
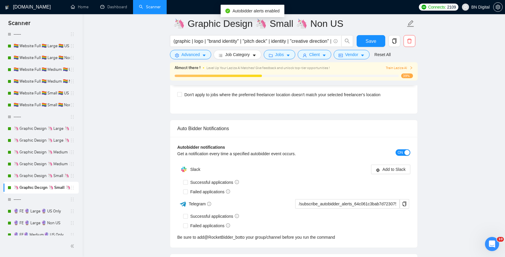
click at [404, 154] on button "ON" at bounding box center [403, 152] width 15 height 6
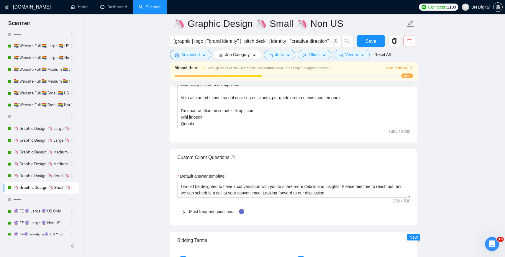
scroll to position [836, 0]
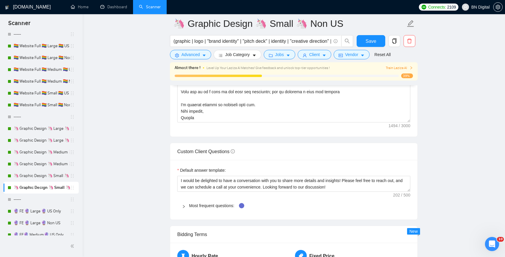
click at [185, 206] on icon "right" at bounding box center [184, 207] width 4 height 4
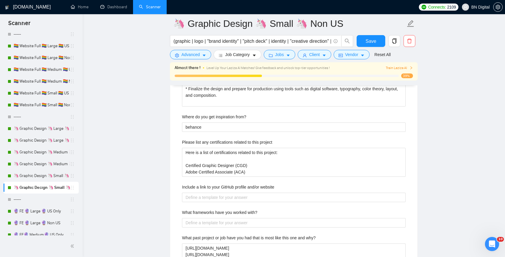
scroll to position [962, 0]
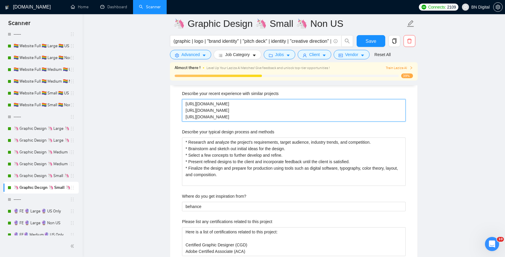
click at [230, 113] on projects "https://cdn.bndigital.co/decks/Promo/Branding/Tenor_Guidelines.pdf https://cdn.…" at bounding box center [294, 110] width 224 height 22
click at [225, 103] on projects "https://cdn.bndigital.co/decks/Promo/Branding/Tenor_Guidelines.pdf https://cdn.…" at bounding box center [294, 110] width 224 height 22
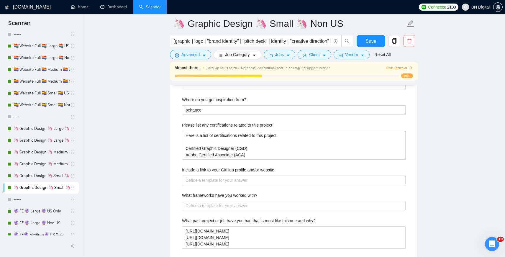
scroll to position [1096, 0]
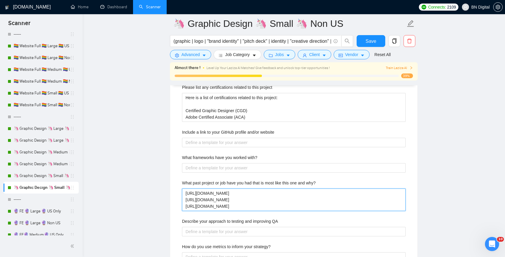
click at [231, 192] on why\? "[URL][DOMAIN_NAME] [URL][DOMAIN_NAME] [URL][DOMAIN_NAME]" at bounding box center [294, 199] width 224 height 22
paste why\? "/Promo/Branding/Tenor_Guidelines.pdf https://cdn.bndigital.co/decks/Promo/Brand…"
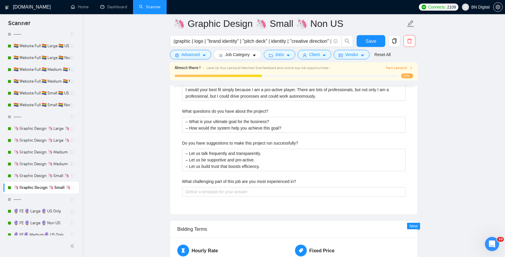
scroll to position [1336, 0]
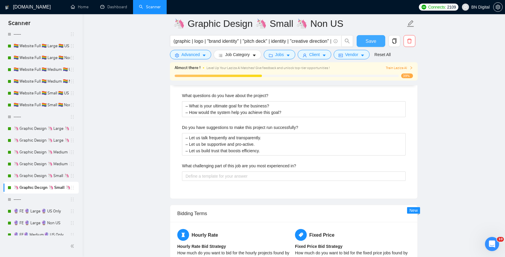
type why\? "https://cdn.bndigital.co/decks/Promo/Branding/Tenor_Guidelines.pdf https://cdn.…"
click at [372, 38] on span "Save" at bounding box center [370, 40] width 11 height 7
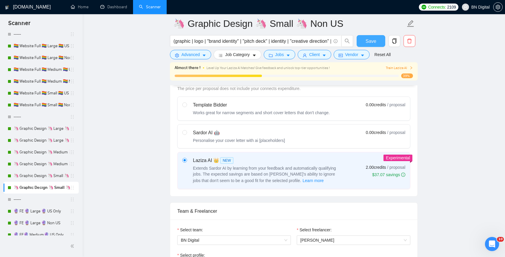
scroll to position [0, 0]
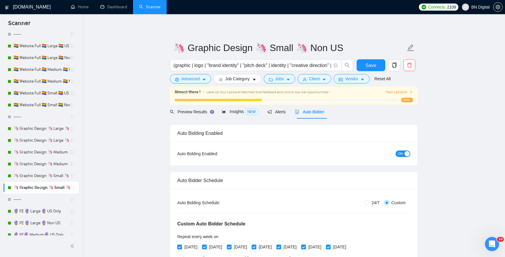
click at [398, 92] on span "Train Laziza AI" at bounding box center [399, 92] width 27 height 6
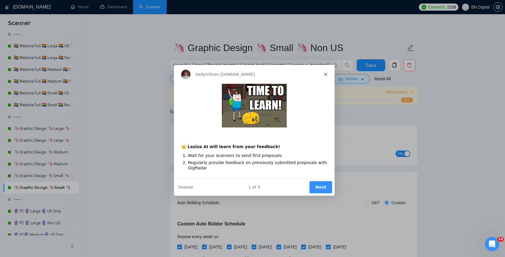
click at [325, 188] on button "Next" at bounding box center [320, 187] width 23 height 12
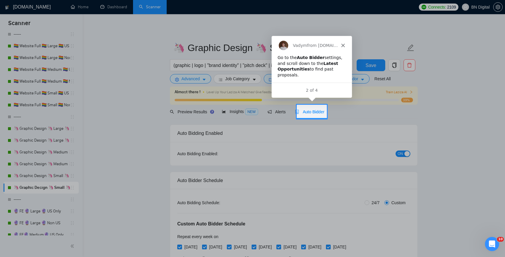
click at [319, 111] on span "Auto Bidder" at bounding box center [309, 111] width 29 height 5
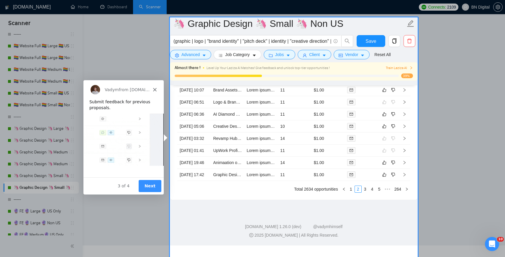
scroll to position [1608, 0]
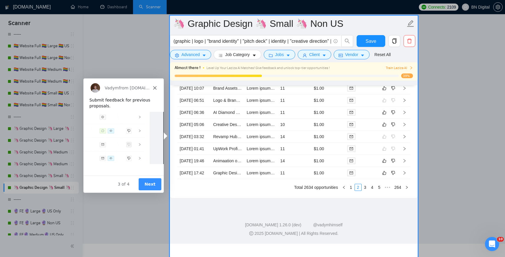
click at [150, 181] on button "Next" at bounding box center [149, 184] width 23 height 12
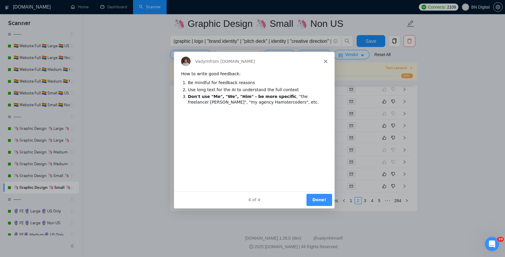
scroll to position [0, 0]
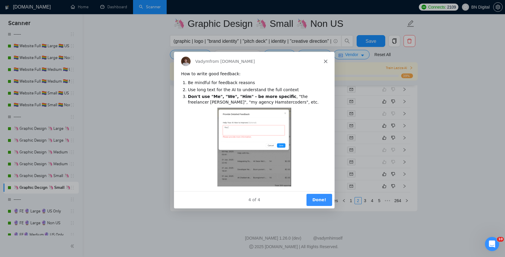
click at [315, 197] on button "Done!" at bounding box center [319, 199] width 26 height 12
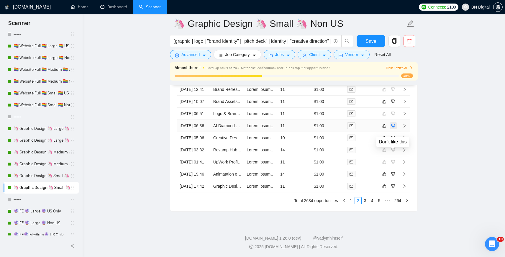
click at [393, 127] on icon "dislike" at bounding box center [393, 126] width 4 height 4
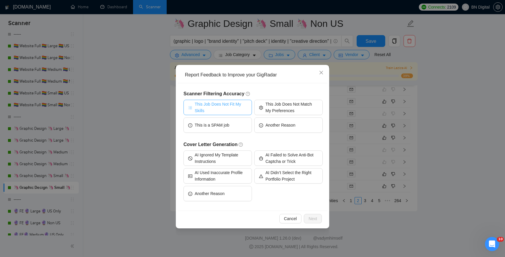
click at [233, 105] on span "This Job Does Not Fit My Skills" at bounding box center [221, 107] width 53 height 13
click at [313, 219] on span "Next" at bounding box center [313, 218] width 9 height 6
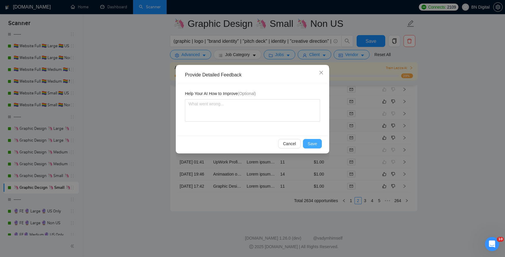
click at [315, 145] on span "Save" at bounding box center [312, 143] width 9 height 6
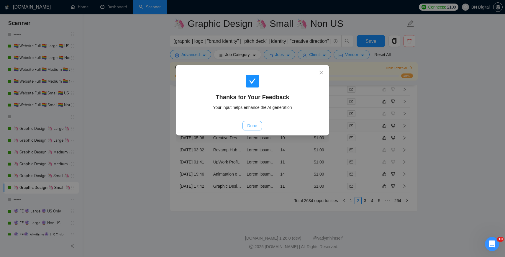
click at [253, 126] on span "Done" at bounding box center [252, 125] width 10 height 6
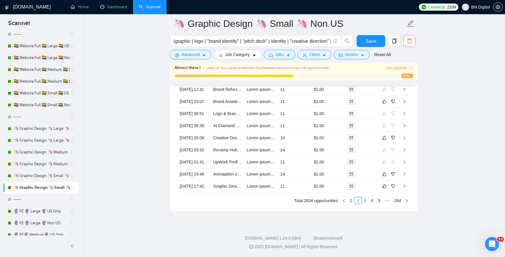
click at [364, 204] on link "3" at bounding box center [365, 200] width 6 height 6
click at [370, 204] on link "4" at bounding box center [372, 200] width 6 height 6
click at [393, 116] on icon "dislike" at bounding box center [393, 113] width 4 height 5
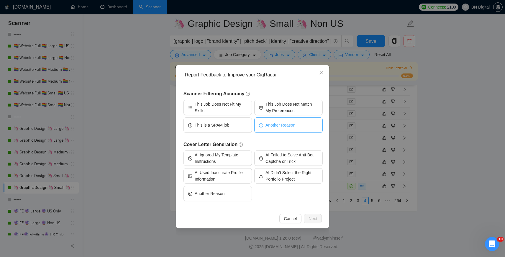
click at [268, 122] on span "Another Reason" at bounding box center [280, 125] width 30 height 6
click at [310, 218] on span "Next" at bounding box center [313, 218] width 9 height 6
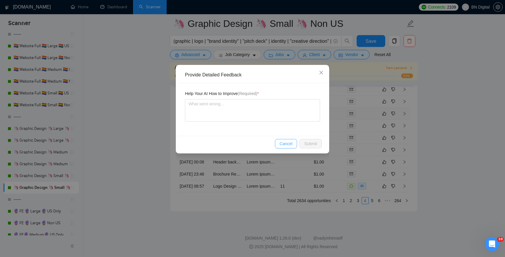
click at [287, 145] on span "Cancel" at bounding box center [286, 143] width 13 height 6
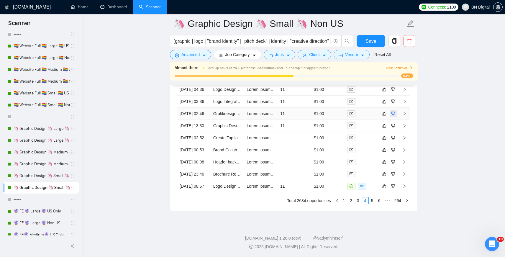
click at [393, 116] on icon "dislike" at bounding box center [393, 113] width 4 height 5
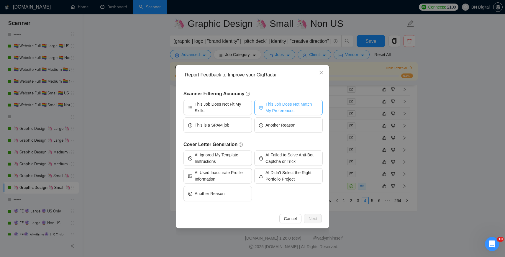
click at [285, 104] on span "This Job Does Not Match My Preferences" at bounding box center [291, 107] width 53 height 13
click at [311, 219] on span "Next" at bounding box center [313, 218] width 9 height 6
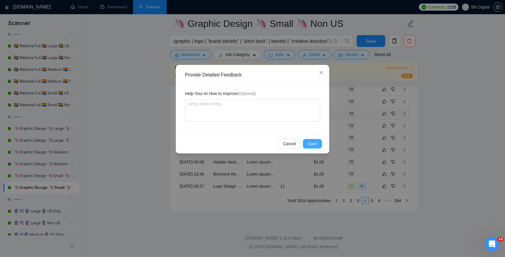
click at [310, 145] on span "Save" at bounding box center [312, 143] width 9 height 6
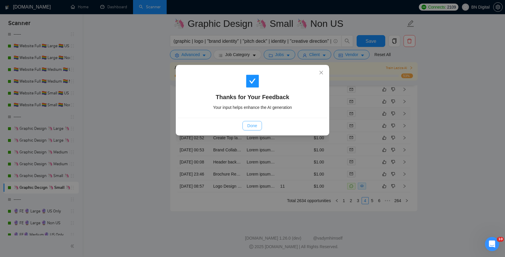
click at [251, 125] on span "Done" at bounding box center [252, 125] width 10 height 6
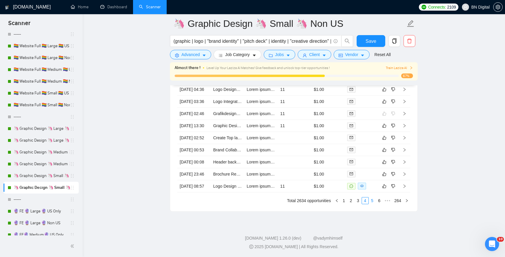
click at [372, 204] on link "5" at bounding box center [372, 200] width 6 height 6
click at [394, 140] on icon "dislike" at bounding box center [393, 137] width 4 height 5
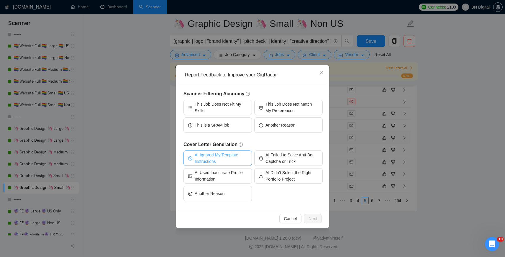
click at [224, 161] on span "AI Ignored My Template Instructions" at bounding box center [221, 158] width 53 height 13
click at [312, 219] on span "Next" at bounding box center [313, 218] width 9 height 6
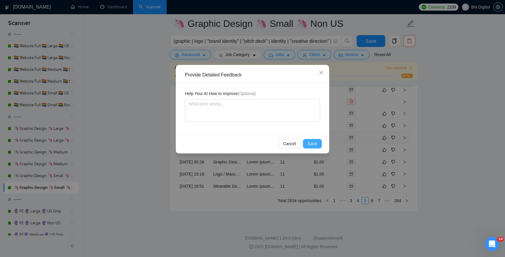
click at [309, 144] on span "Save" at bounding box center [312, 143] width 9 height 6
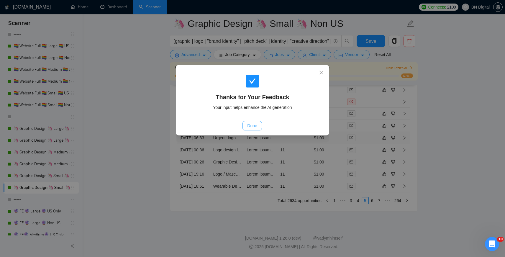
click at [255, 127] on span "Done" at bounding box center [252, 125] width 10 height 6
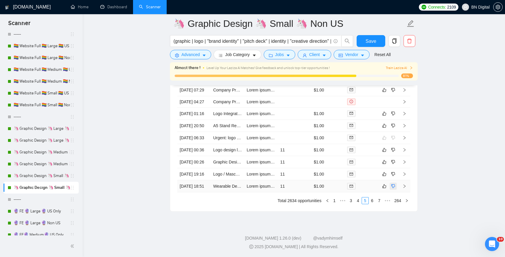
click at [392, 188] on icon "dislike" at bounding box center [393, 186] width 4 height 5
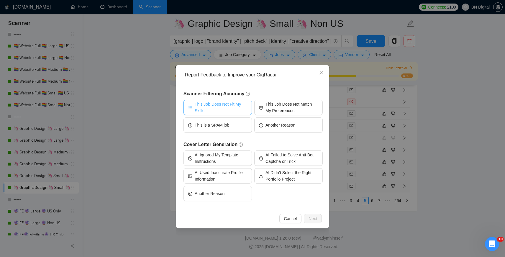
click at [229, 106] on span "This Job Does Not Fit My Skills" at bounding box center [221, 107] width 53 height 13
click at [314, 219] on span "Next" at bounding box center [313, 218] width 9 height 6
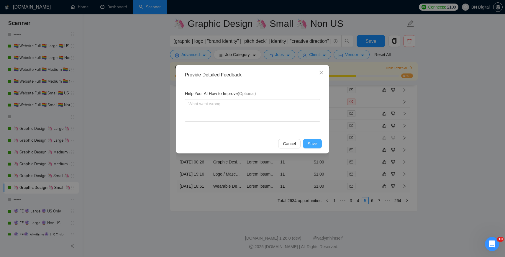
click at [312, 144] on span "Save" at bounding box center [312, 143] width 9 height 6
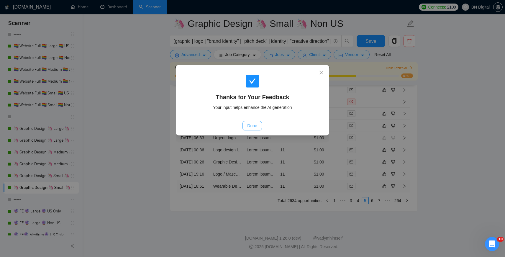
click at [251, 127] on span "Done" at bounding box center [252, 125] width 10 height 6
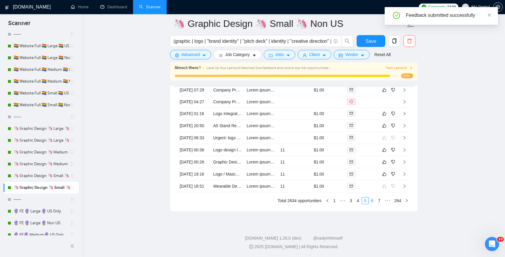
click at [372, 204] on link "6" at bounding box center [372, 200] width 6 height 6
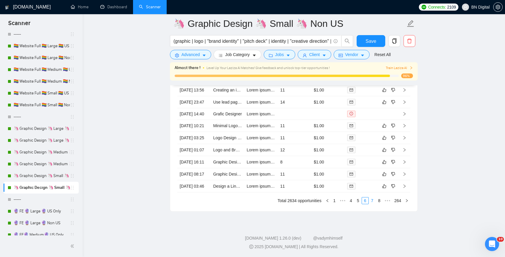
click at [372, 204] on link "7" at bounding box center [372, 200] width 6 height 6
click at [392, 164] on icon "dislike" at bounding box center [393, 162] width 4 height 4
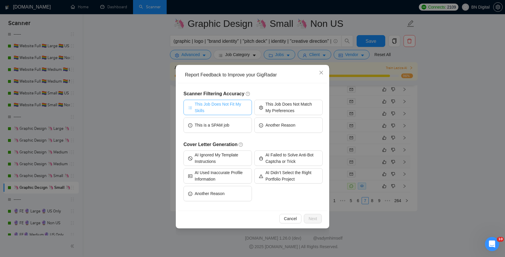
click at [223, 109] on span "This Job Does Not Fit My Skills" at bounding box center [221, 107] width 53 height 13
click at [309, 218] on span "Next" at bounding box center [313, 218] width 9 height 6
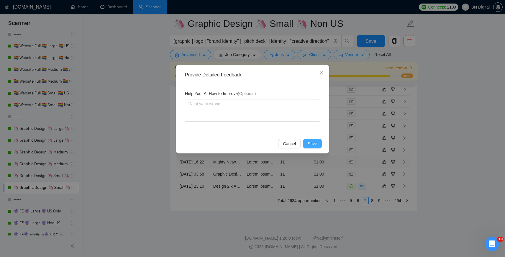
click at [315, 144] on span "Save" at bounding box center [312, 143] width 9 height 6
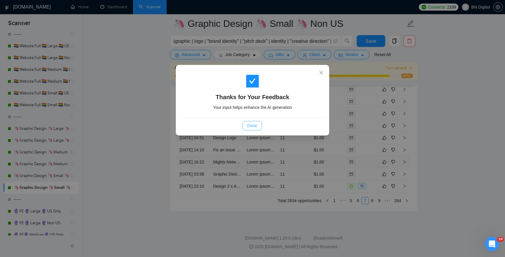
click at [253, 122] on button "Done" at bounding box center [251, 125] width 19 height 9
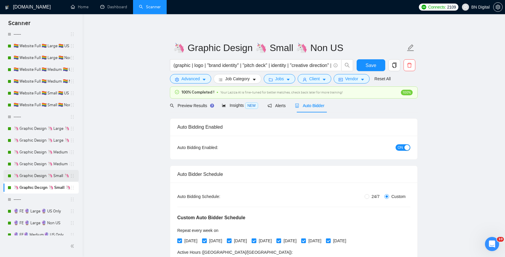
click at [33, 175] on link "🦄 Graphic Design 🦄 Small 🦄 US Only" at bounding box center [42, 176] width 56 height 12
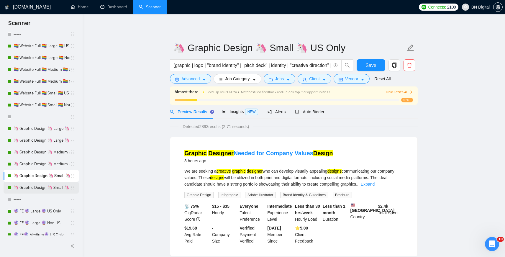
click at [53, 188] on link "🦄 Graphic Design 🦄 Small 🦄 Non US" at bounding box center [42, 188] width 56 height 12
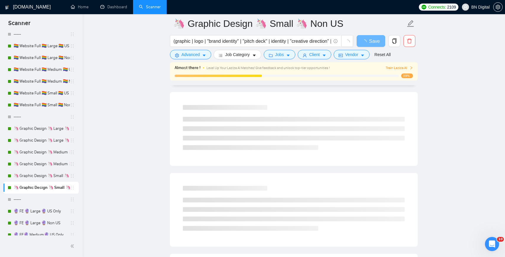
scroll to position [327, 0]
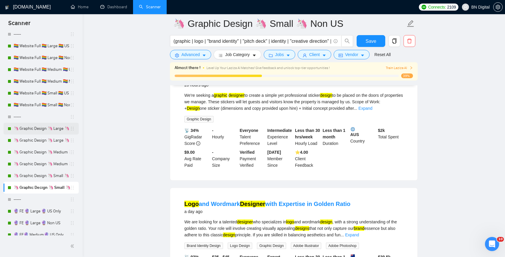
click at [42, 128] on link "🦄 Graphic Design 🦄 Large 🦄 US Only" at bounding box center [42, 129] width 56 height 12
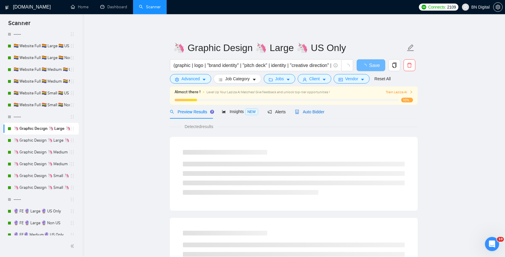
click at [319, 113] on span "Auto Bidder" at bounding box center [309, 111] width 29 height 5
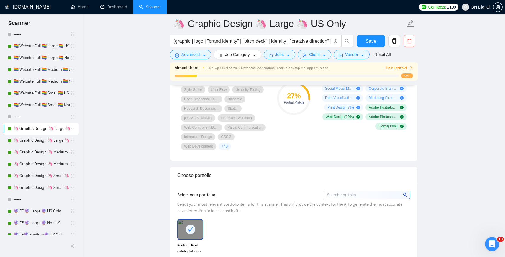
scroll to position [395, 0]
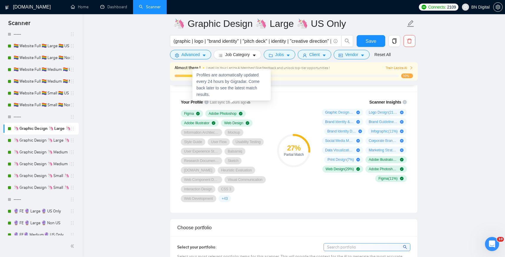
click at [250, 103] on icon at bounding box center [249, 102] width 4 height 2
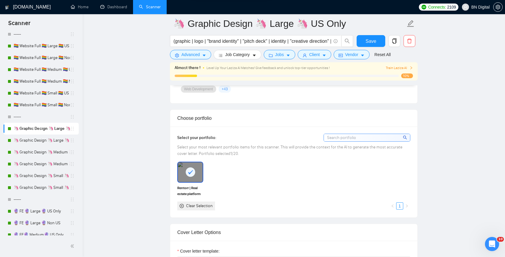
scroll to position [506, 0]
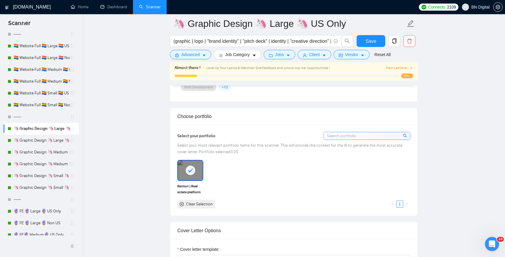
click at [352, 132] on input at bounding box center [367, 135] width 86 height 7
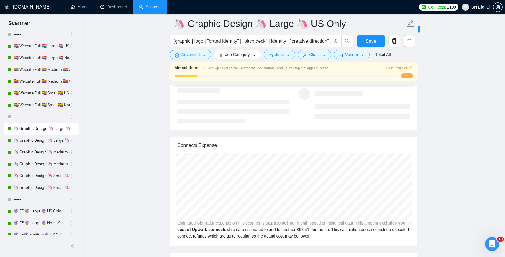
scroll to position [1242, 0]
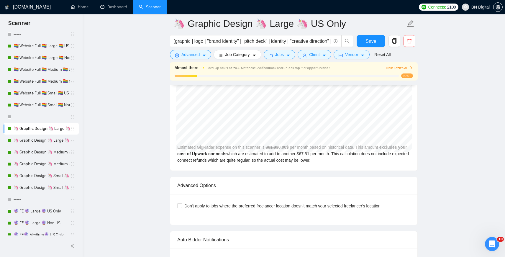
click at [257, 74] on div "10%" at bounding box center [294, 75] width 238 height 5
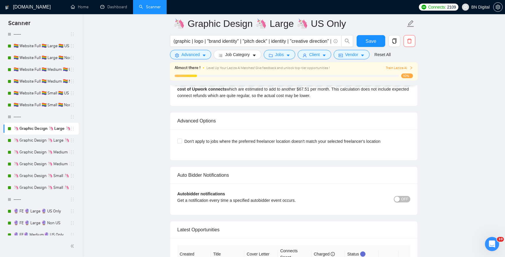
scroll to position [1399, 0]
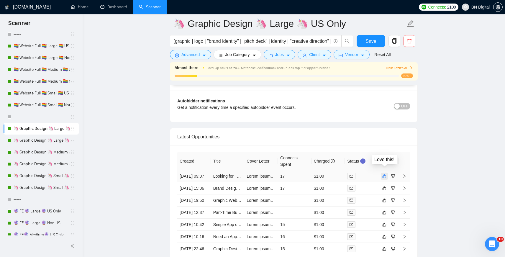
click at [385, 174] on icon "like" at bounding box center [384, 176] width 4 height 5
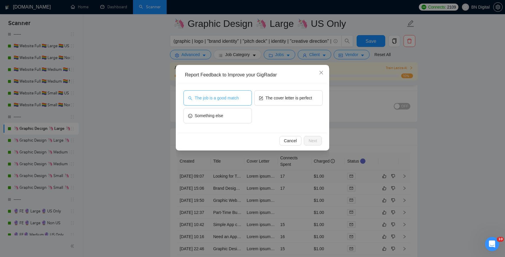
click at [238, 98] on span "The job is a good match" at bounding box center [217, 98] width 44 height 6
click at [309, 140] on span "Next" at bounding box center [313, 140] width 9 height 6
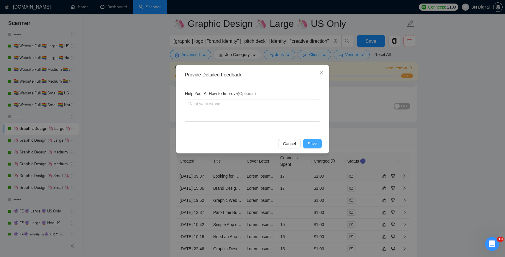
click at [313, 142] on span "Save" at bounding box center [312, 143] width 9 height 6
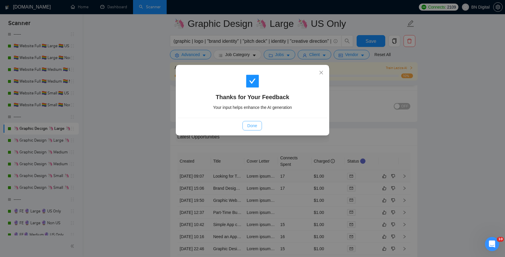
click at [255, 127] on span "Done" at bounding box center [252, 125] width 10 height 6
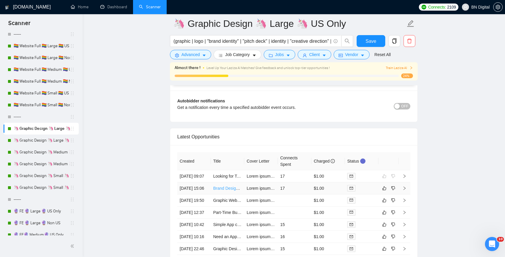
click at [227, 186] on link "Brand Designer for Visual Identity & Brand Guidelines (Talent Catalog)" at bounding box center [277, 188] width 129 height 5
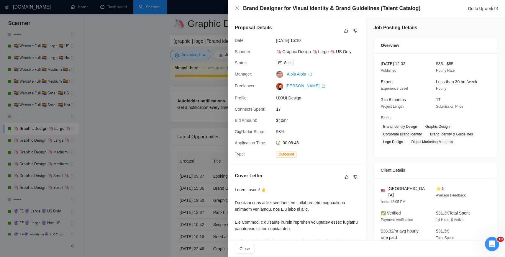
click at [158, 126] on div at bounding box center [252, 128] width 505 height 257
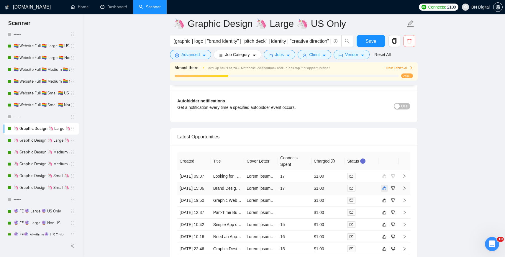
click at [384, 189] on icon "like" at bounding box center [384, 188] width 4 height 5
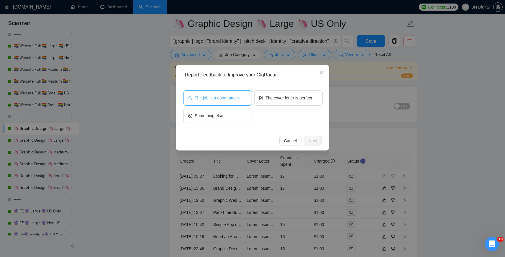
click at [236, 101] on span "The job is a good match" at bounding box center [217, 98] width 44 height 6
click at [315, 143] on span "Next" at bounding box center [313, 140] width 9 height 6
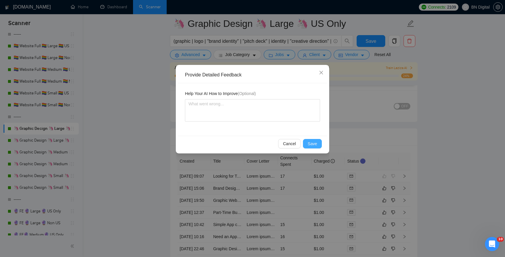
click at [311, 144] on span "Save" at bounding box center [312, 143] width 9 height 6
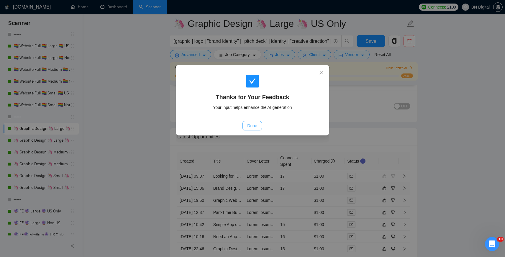
click at [253, 126] on span "Done" at bounding box center [252, 125] width 10 height 6
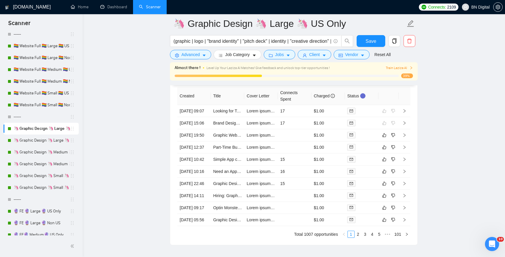
scroll to position [1509, 0]
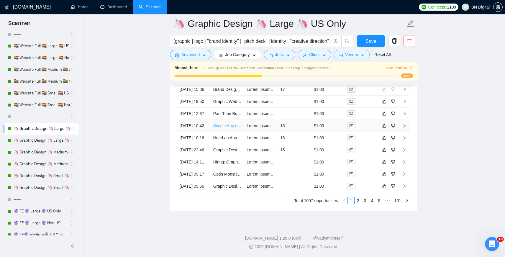
click at [235, 128] on link "Simple App creation" at bounding box center [231, 125] width 37 height 5
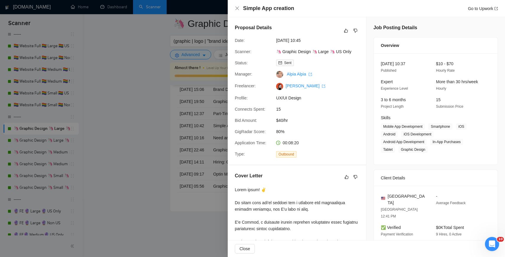
click at [163, 147] on div at bounding box center [252, 128] width 505 height 257
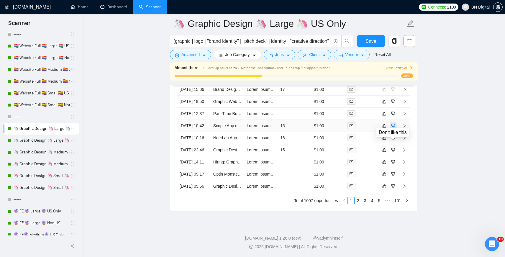
click at [394, 128] on icon "dislike" at bounding box center [393, 125] width 4 height 5
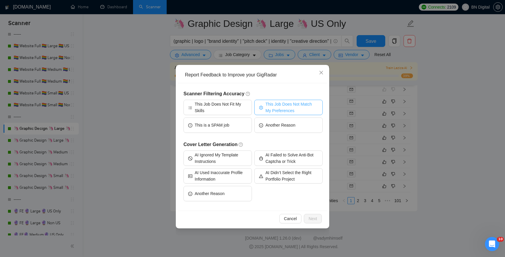
click at [293, 111] on span "This Job Does Not Match My Preferences" at bounding box center [291, 107] width 53 height 13
click at [316, 222] on span "Next" at bounding box center [313, 218] width 9 height 6
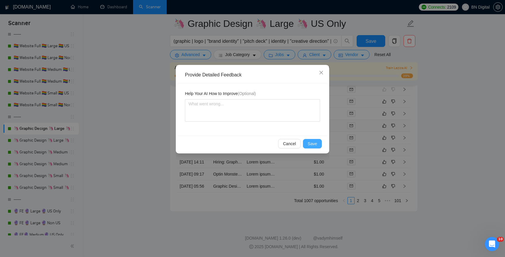
click at [309, 147] on button "Save" at bounding box center [312, 143] width 19 height 9
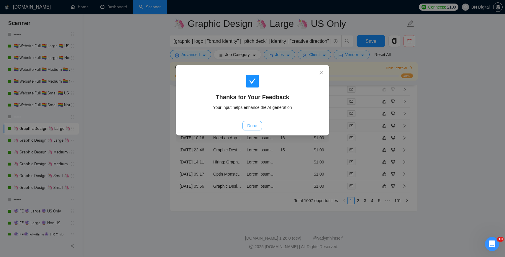
click at [256, 125] on span "Done" at bounding box center [252, 125] width 10 height 6
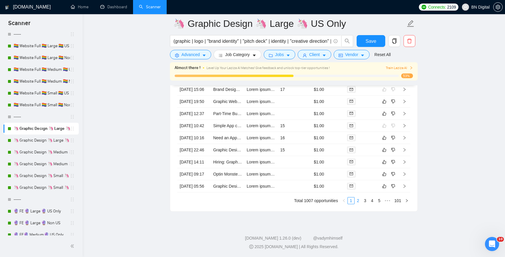
click at [357, 204] on link "2" at bounding box center [358, 200] width 6 height 6
click at [394, 99] on icon "dislike" at bounding box center [393, 101] width 4 height 5
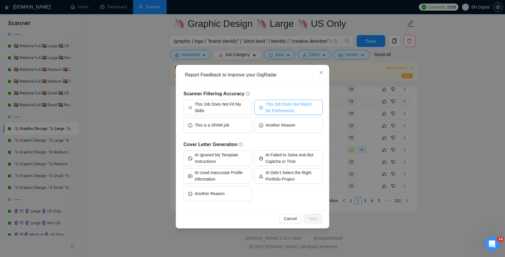
click at [289, 106] on span "This Job Does Not Match My Preferences" at bounding box center [291, 107] width 53 height 13
click at [312, 216] on span "Next" at bounding box center [313, 218] width 9 height 6
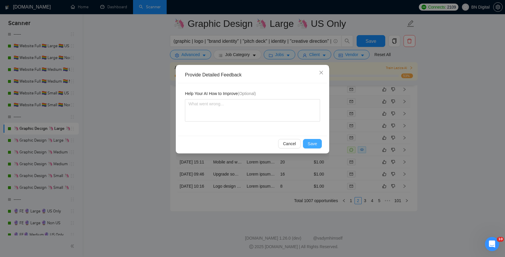
click at [311, 142] on span "Save" at bounding box center [312, 143] width 9 height 6
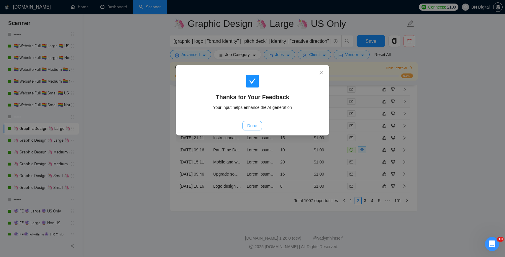
click at [252, 124] on span "Done" at bounding box center [252, 125] width 10 height 6
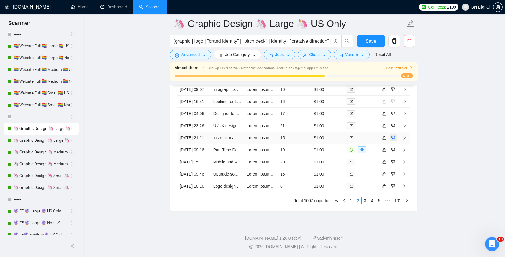
click at [395, 141] on button "button" at bounding box center [393, 137] width 7 height 7
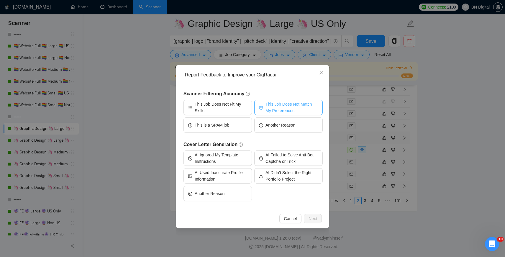
click at [291, 109] on span "This Job Does Not Match My Preferences" at bounding box center [291, 107] width 53 height 13
click at [311, 217] on span "Next" at bounding box center [313, 218] width 9 height 6
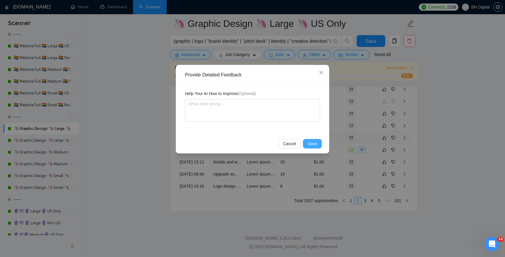
click at [312, 145] on span "Save" at bounding box center [312, 143] width 9 height 6
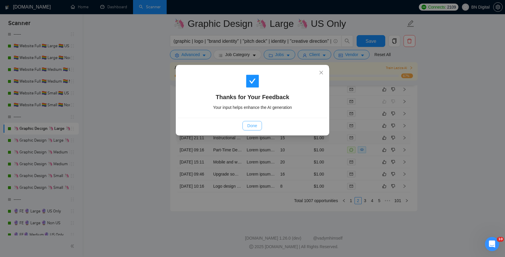
click at [252, 125] on span "Done" at bounding box center [252, 125] width 10 height 6
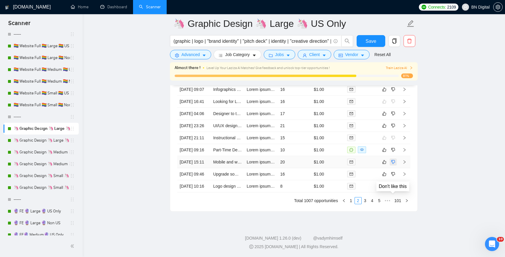
click at [393, 164] on icon "dislike" at bounding box center [393, 162] width 4 height 5
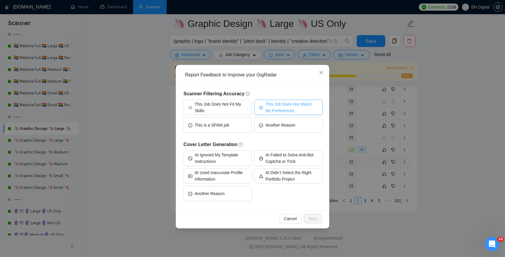
click at [291, 106] on span "This Job Does Not Match My Preferences" at bounding box center [291, 107] width 53 height 13
click at [312, 218] on span "Next" at bounding box center [313, 218] width 9 height 6
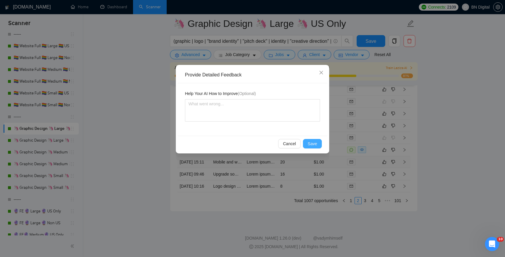
click at [311, 145] on span "Save" at bounding box center [312, 143] width 9 height 6
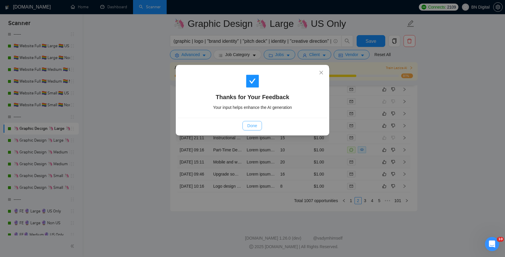
click at [253, 125] on span "Done" at bounding box center [252, 125] width 10 height 6
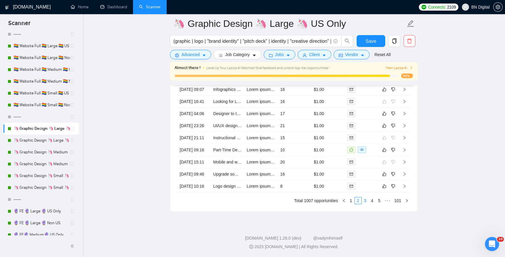
click at [363, 204] on link "3" at bounding box center [365, 200] width 6 height 6
click at [384, 99] on icon "like" at bounding box center [384, 101] width 4 height 5
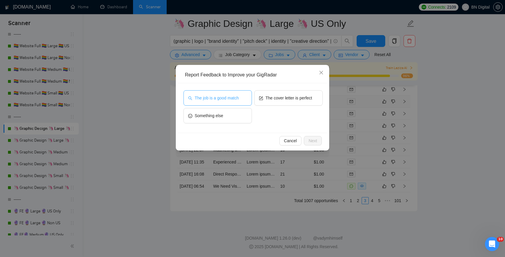
click at [237, 98] on span "The job is a good match" at bounding box center [217, 98] width 44 height 6
click at [316, 142] on span "Next" at bounding box center [313, 140] width 9 height 6
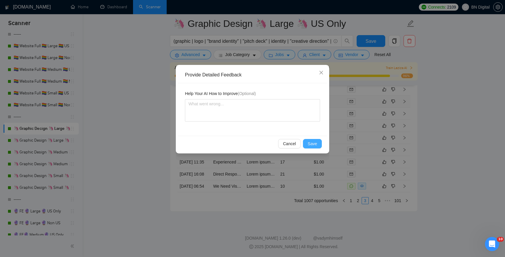
click at [316, 142] on span "Save" at bounding box center [312, 143] width 9 height 6
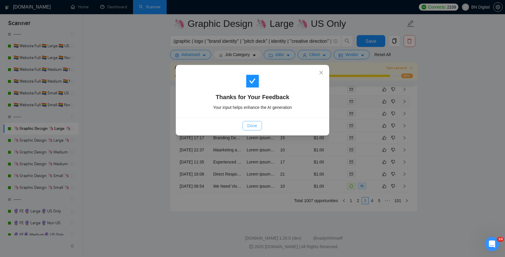
click at [252, 124] on span "Done" at bounding box center [252, 125] width 10 height 6
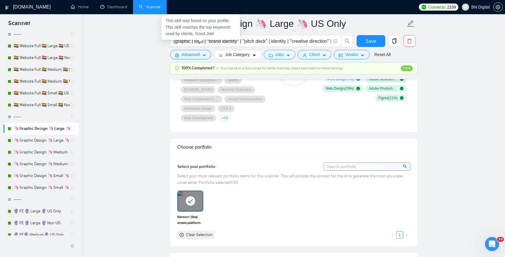
scroll to position [495, 0]
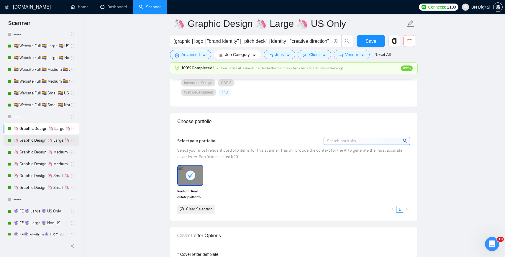
click at [39, 141] on link "🦄 Graphic Design 🦄 Large 🦄 Non US" at bounding box center [42, 141] width 56 height 12
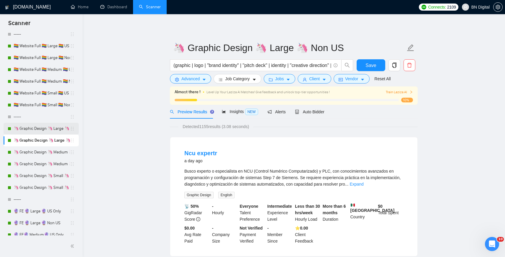
click at [49, 129] on link "🦄 Graphic Design 🦄 Large 🦄 US Only" at bounding box center [42, 129] width 56 height 12
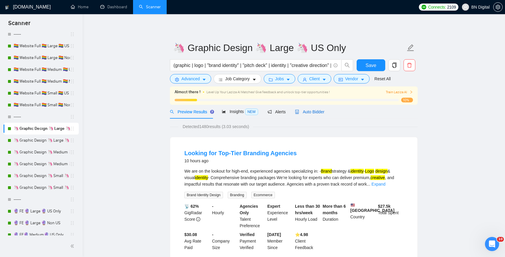
click at [314, 112] on span "Auto Bidder" at bounding box center [309, 111] width 29 height 5
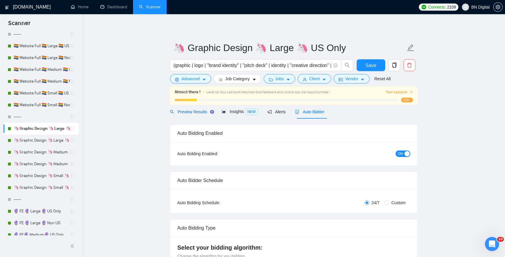
click at [196, 111] on span "Preview Results" at bounding box center [191, 111] width 42 height 5
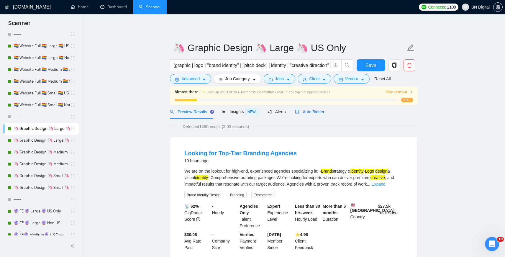
click at [313, 111] on span "Auto Bidder" at bounding box center [309, 111] width 29 height 5
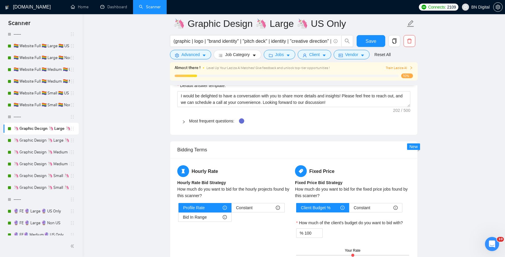
scroll to position [901, 0]
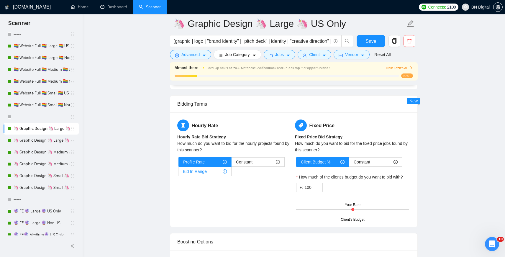
click at [200, 167] on span "Bid In Range" at bounding box center [195, 171] width 24 height 9
click at [178, 173] on input "Bid In Range" at bounding box center [178, 173] width 0 height 0
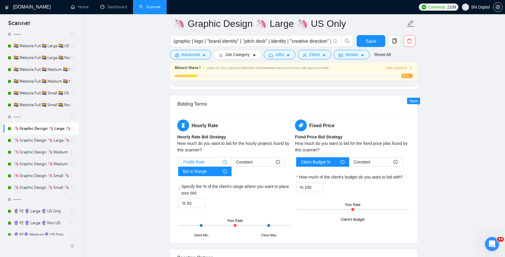
click at [204, 158] on span "Profile Rate" at bounding box center [194, 162] width 22 height 9
click at [179, 163] on input "Profile Rate" at bounding box center [179, 163] width 0 height 0
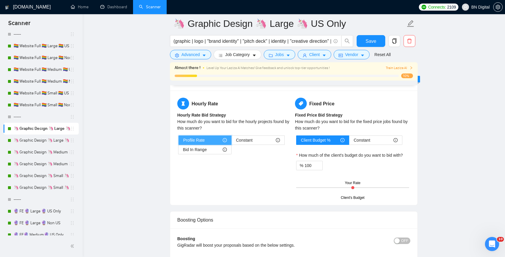
scroll to position [971, 0]
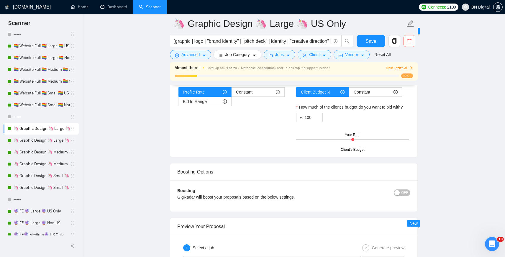
click at [405, 189] on span "OFF" at bounding box center [404, 192] width 7 height 6
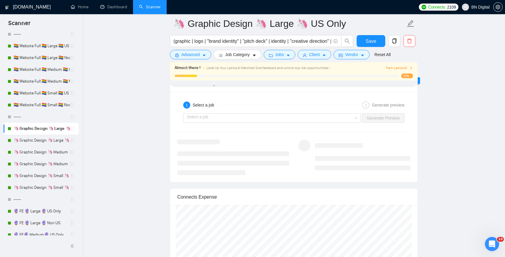
scroll to position [1147, 0]
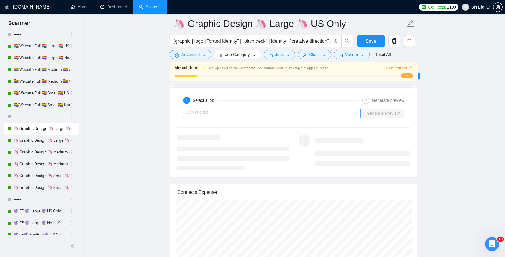
click at [294, 109] on input "search" at bounding box center [270, 113] width 166 height 9
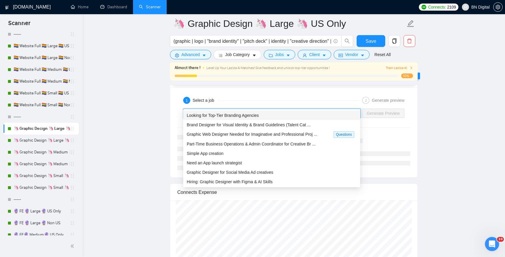
click at [291, 114] on div "Looking for Top-Tier Branding Agencies" at bounding box center [272, 115] width 170 height 6
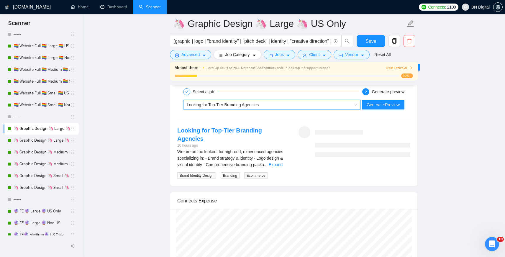
scroll to position [1088, 0]
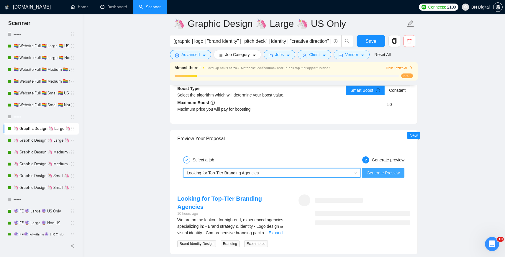
click at [376, 170] on span "Generate Preview" at bounding box center [383, 173] width 33 height 6
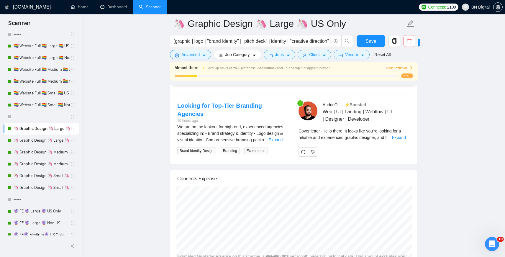
scroll to position [1101, 0]
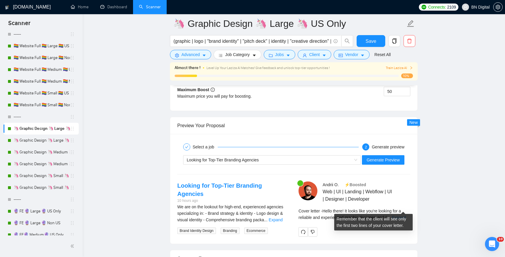
click at [398, 215] on link "Expand" at bounding box center [399, 217] width 14 height 5
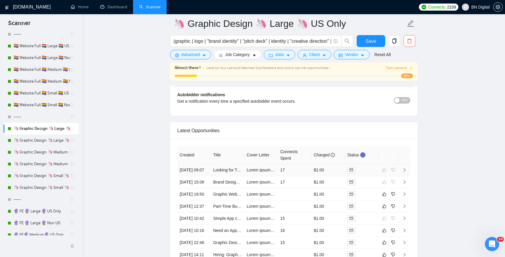
scroll to position [1751, 0]
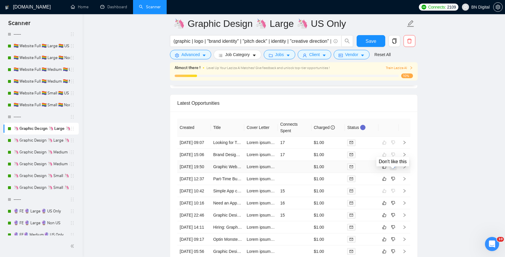
click at [394, 169] on icon "dislike" at bounding box center [393, 166] width 4 height 5
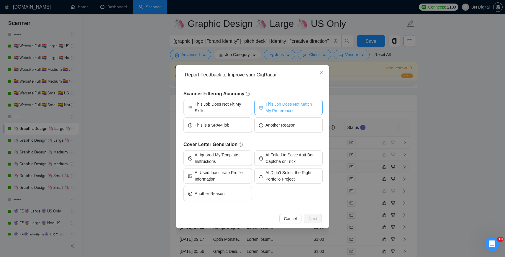
click at [281, 109] on span "This Job Does Not Match My Preferences" at bounding box center [291, 107] width 53 height 13
click at [313, 216] on span "Next" at bounding box center [313, 218] width 9 height 6
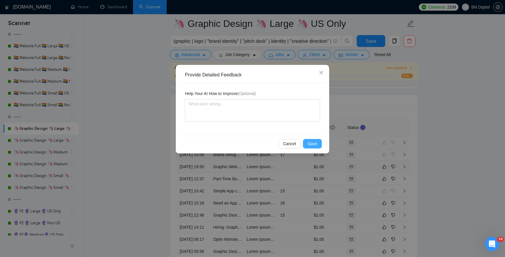
click at [314, 144] on span "Save" at bounding box center [312, 143] width 9 height 6
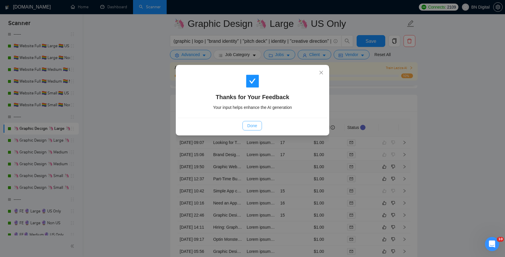
click at [255, 125] on span "Done" at bounding box center [252, 125] width 10 height 6
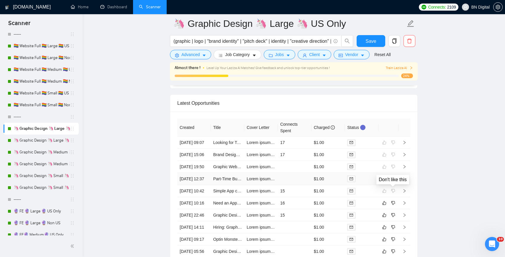
click at [394, 181] on icon "dislike" at bounding box center [393, 179] width 4 height 4
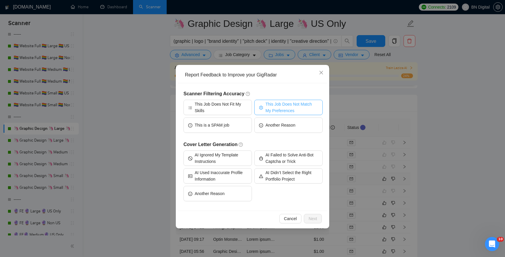
click at [301, 110] on span "This Job Does Not Match My Preferences" at bounding box center [291, 107] width 53 height 13
click at [311, 216] on span "Next" at bounding box center [313, 218] width 9 height 6
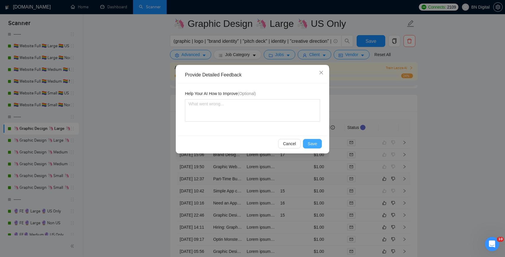
click at [314, 142] on span "Save" at bounding box center [312, 143] width 9 height 6
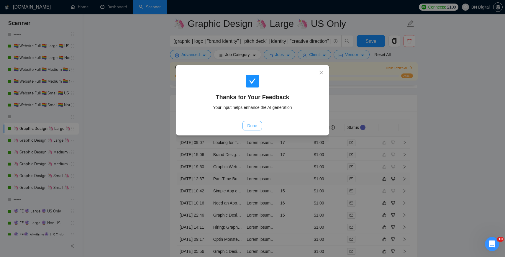
click at [255, 124] on span "Done" at bounding box center [252, 125] width 10 height 6
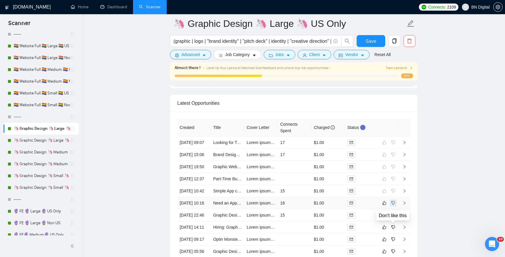
click at [394, 205] on icon "dislike" at bounding box center [393, 203] width 4 height 5
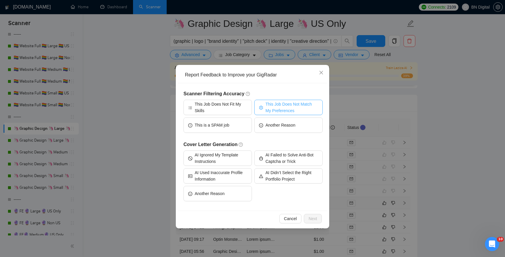
click at [294, 108] on span "This Job Does Not Match My Preferences" at bounding box center [291, 107] width 53 height 13
click at [309, 215] on span "Next" at bounding box center [313, 218] width 9 height 6
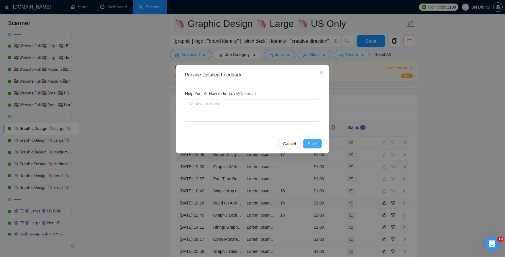
click at [314, 140] on span "Save" at bounding box center [312, 143] width 9 height 6
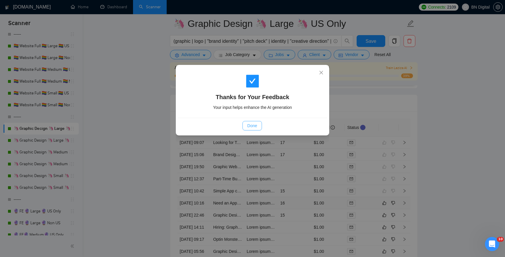
click at [246, 124] on button "Done" at bounding box center [251, 125] width 19 height 9
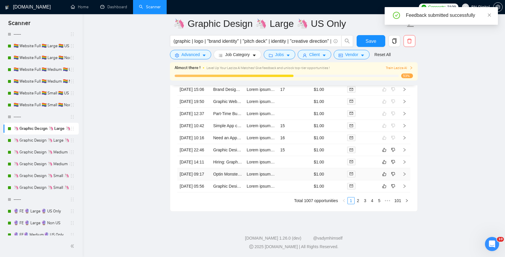
scroll to position [1830, 0]
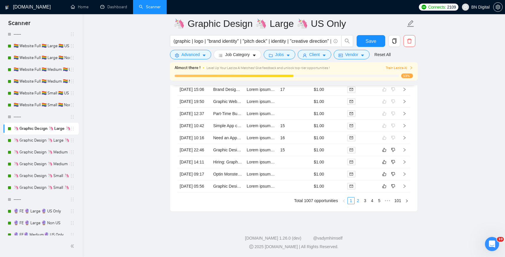
click at [357, 204] on link "2" at bounding box center [358, 200] width 6 height 6
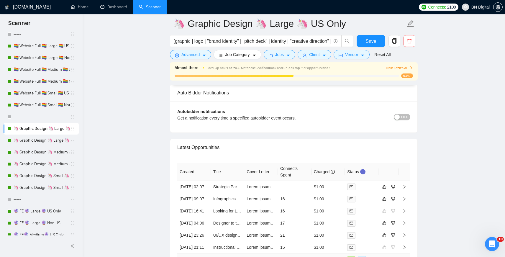
scroll to position [1705, 0]
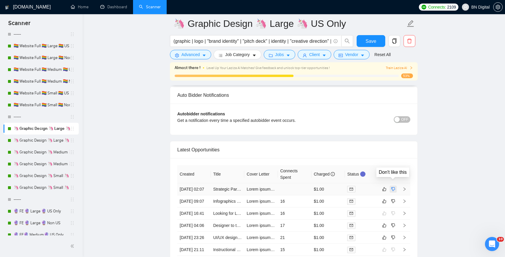
click at [393, 187] on icon "dislike" at bounding box center [393, 189] width 4 height 4
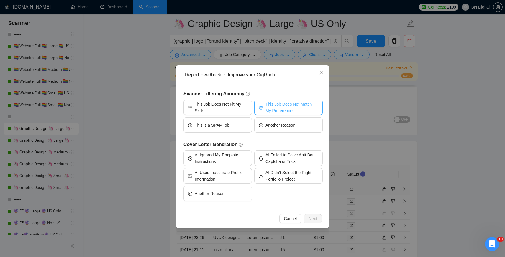
click at [275, 109] on span "This Job Does Not Match My Preferences" at bounding box center [291, 107] width 53 height 13
click at [314, 217] on span "Next" at bounding box center [313, 218] width 9 height 6
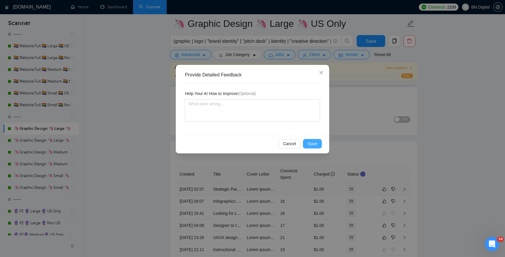
click at [309, 145] on span "Save" at bounding box center [312, 143] width 9 height 6
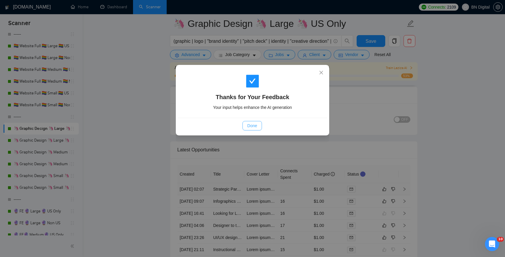
click at [255, 126] on span "Done" at bounding box center [252, 125] width 10 height 6
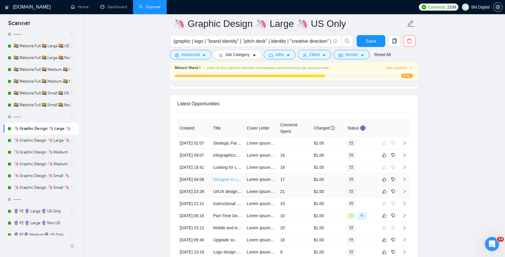
scroll to position [1756, 0]
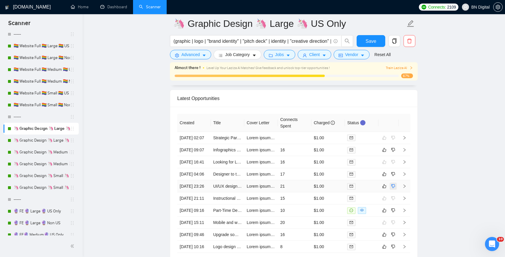
click at [393, 188] on icon "dislike" at bounding box center [393, 186] width 4 height 5
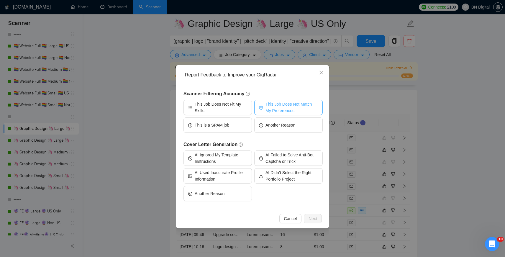
click at [280, 106] on span "This Job Does Not Match My Preferences" at bounding box center [291, 107] width 53 height 13
click at [311, 221] on span "Next" at bounding box center [313, 218] width 9 height 6
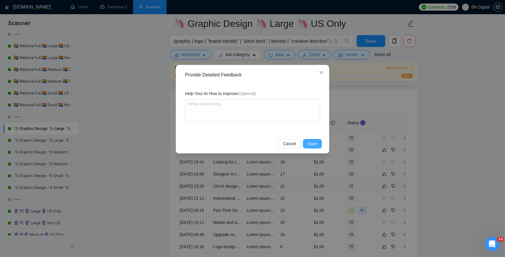
click at [313, 143] on span "Save" at bounding box center [312, 143] width 9 height 6
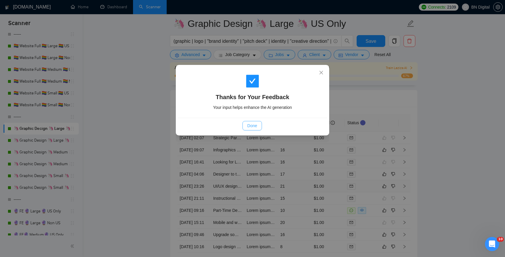
click at [254, 123] on span "Done" at bounding box center [252, 125] width 10 height 6
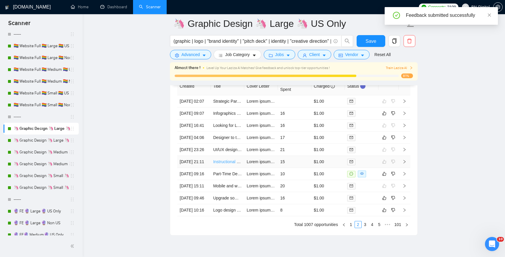
scroll to position [1811, 0]
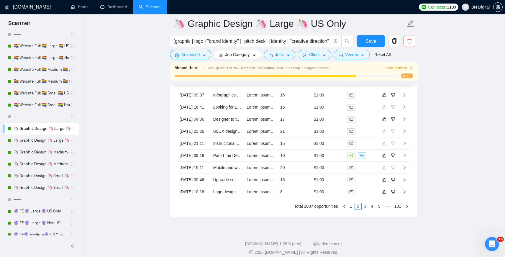
click at [365, 209] on link "3" at bounding box center [365, 206] width 6 height 6
click at [385, 146] on icon "like" at bounding box center [384, 143] width 4 height 5
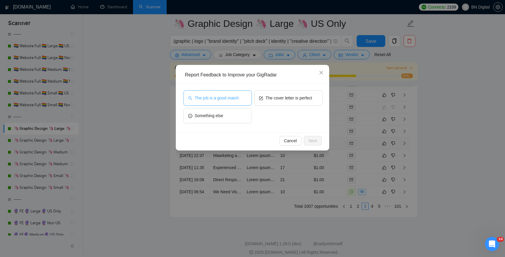
click at [236, 102] on button "The job is a good match" at bounding box center [217, 97] width 68 height 15
click at [312, 140] on span "Next" at bounding box center [313, 140] width 9 height 6
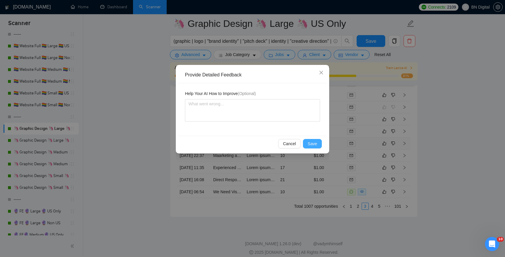
click at [313, 147] on button "Save" at bounding box center [312, 143] width 19 height 9
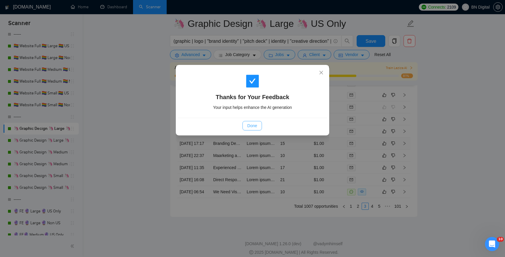
click at [249, 127] on span "Done" at bounding box center [252, 125] width 10 height 6
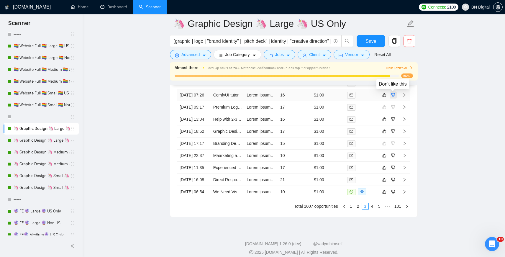
click at [394, 95] on icon "dislike" at bounding box center [393, 95] width 4 height 5
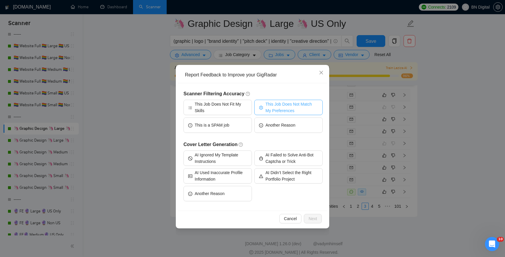
click at [291, 107] on span "This Job Does Not Match My Preferences" at bounding box center [291, 107] width 53 height 13
click at [315, 221] on span "Next" at bounding box center [313, 218] width 9 height 6
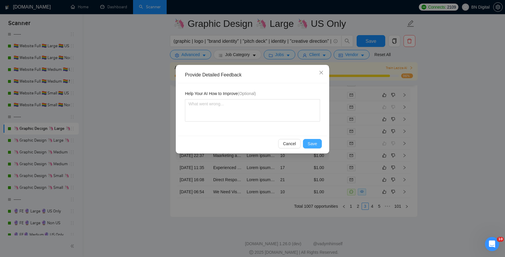
click at [314, 144] on span "Save" at bounding box center [312, 143] width 9 height 6
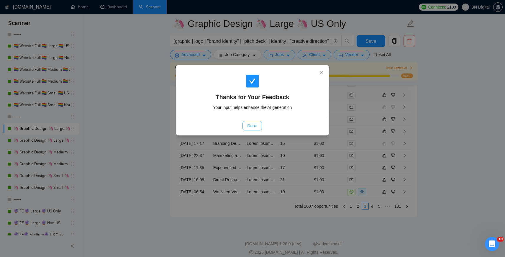
click at [251, 127] on span "Done" at bounding box center [252, 125] width 10 height 6
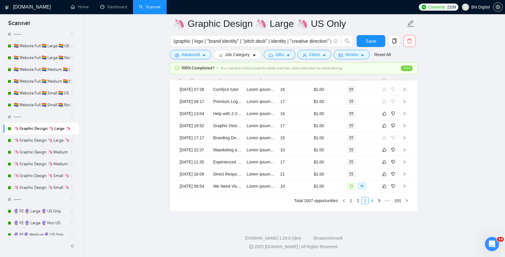
scroll to position [1829, 0]
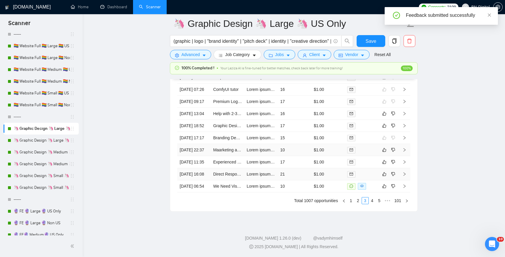
click at [372, 180] on td at bounding box center [362, 174] width 34 height 12
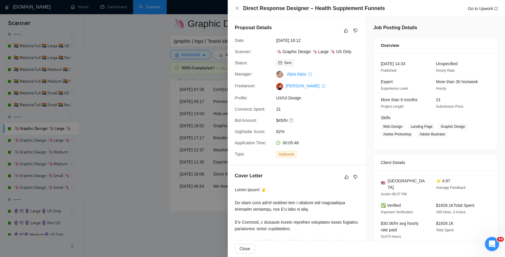
click at [143, 163] on div at bounding box center [252, 128] width 505 height 257
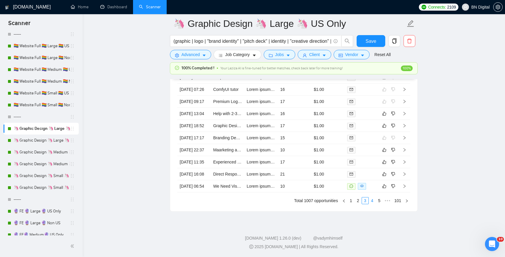
click at [374, 204] on link "4" at bounding box center [372, 200] width 6 height 6
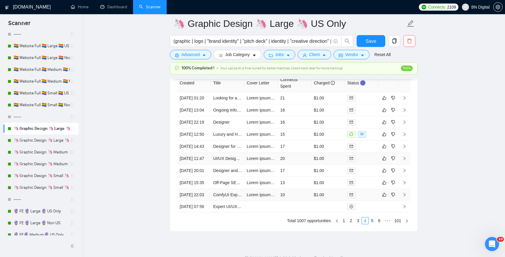
scroll to position [1782, 0]
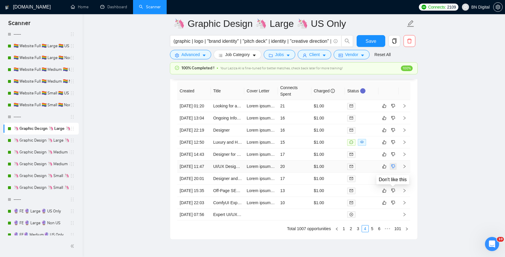
click at [394, 168] on icon "dislike" at bounding box center [393, 167] width 4 height 4
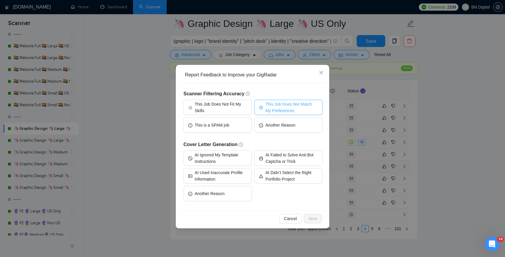
click at [289, 109] on span "This Job Does Not Match My Preferences" at bounding box center [291, 107] width 53 height 13
click at [315, 220] on span "Next" at bounding box center [313, 218] width 9 height 6
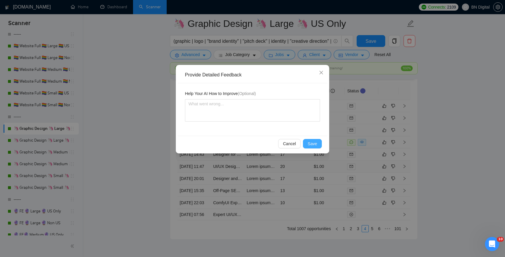
click at [309, 146] on span "Save" at bounding box center [312, 143] width 9 height 6
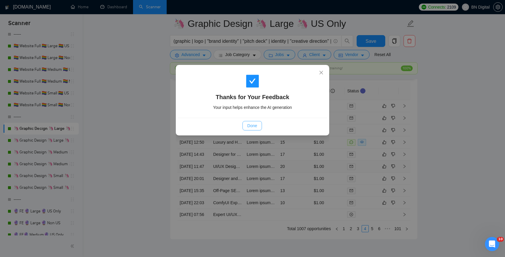
click at [250, 124] on span "Done" at bounding box center [252, 125] width 10 height 6
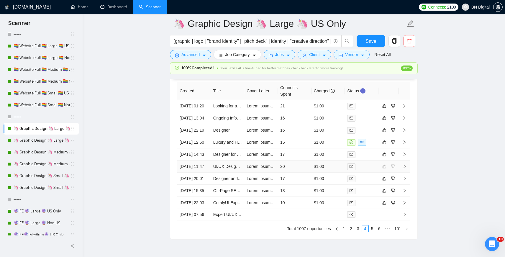
scroll to position [1859, 0]
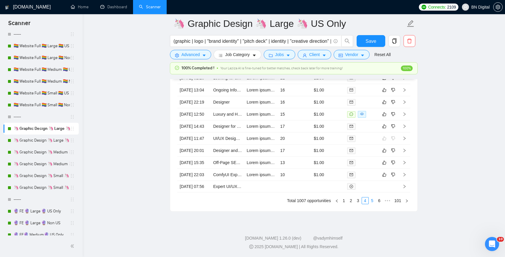
click at [371, 200] on link "5" at bounding box center [372, 200] width 6 height 6
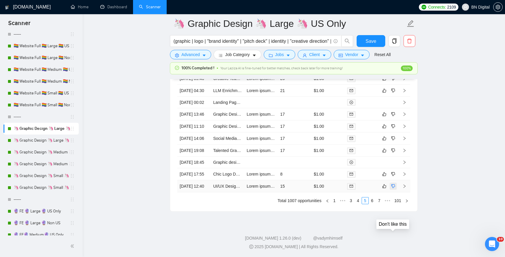
click at [393, 184] on icon "dislike" at bounding box center [393, 186] width 4 height 5
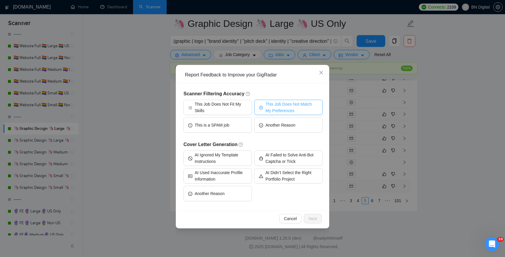
click at [283, 107] on span "This Job Does Not Match My Preferences" at bounding box center [291, 107] width 53 height 13
click at [313, 223] on button "Next" at bounding box center [313, 218] width 18 height 9
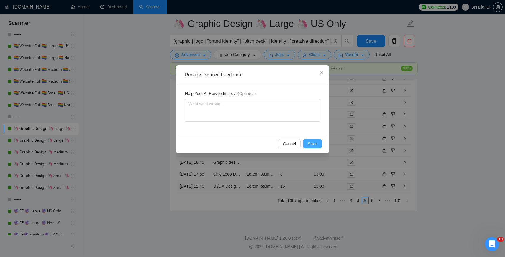
click at [307, 144] on button "Save" at bounding box center [312, 143] width 19 height 9
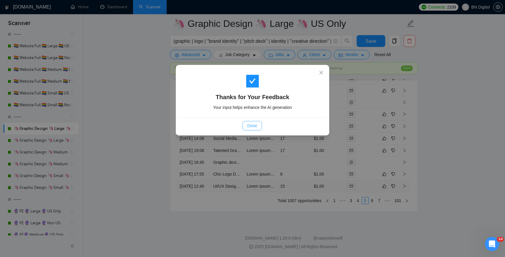
click at [252, 124] on span "Done" at bounding box center [252, 125] width 10 height 6
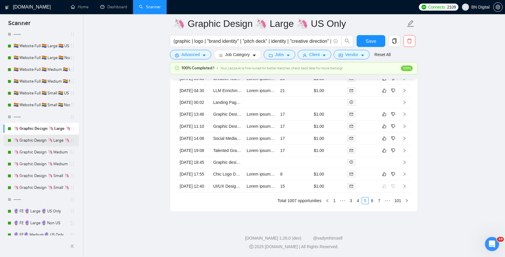
scroll to position [1841, 0]
click at [40, 140] on link "🦄 Graphic Design 🦄 Large 🦄 Non US" at bounding box center [42, 141] width 56 height 12
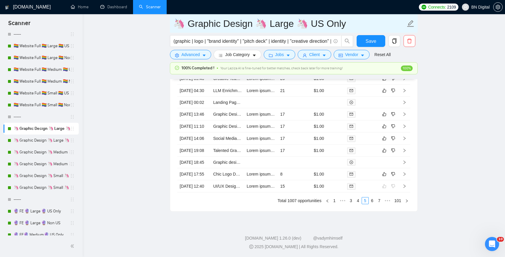
scroll to position [1859, 0]
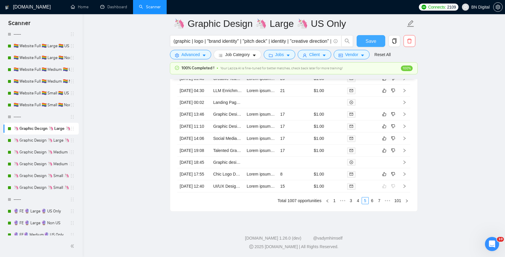
click at [370, 38] on span "Save" at bounding box center [370, 40] width 11 height 7
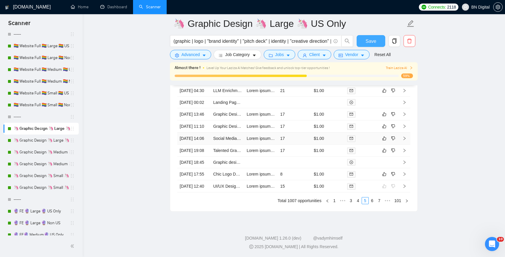
scroll to position [1826, 0]
click at [491, 243] on icon "Open Intercom Messenger" at bounding box center [492, 244] width 10 height 10
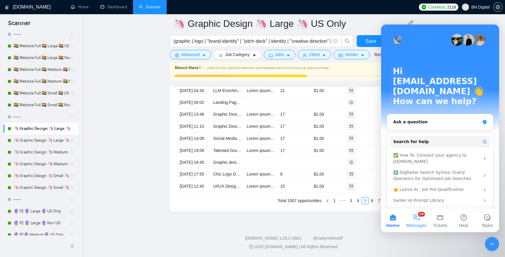
click at [416, 217] on button "10 Messages" at bounding box center [417, 221] width 24 height 24
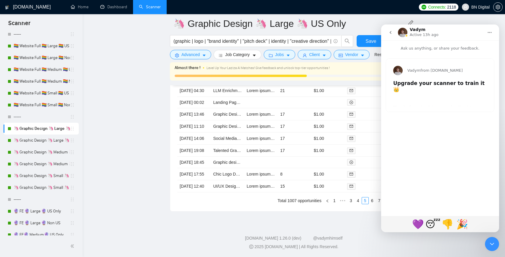
click at [392, 32] on icon "go back" at bounding box center [390, 32] width 5 height 5
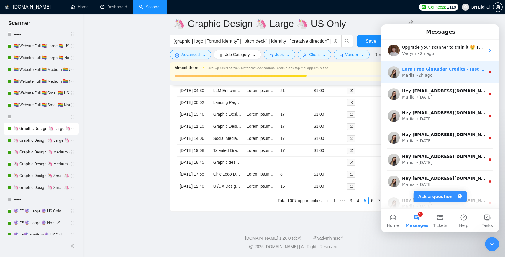
click at [425, 82] on div "Earn Free GigRadar Credits - Just by Sharing Your Story! 💬 Want more credits fo…" at bounding box center [440, 72] width 118 height 22
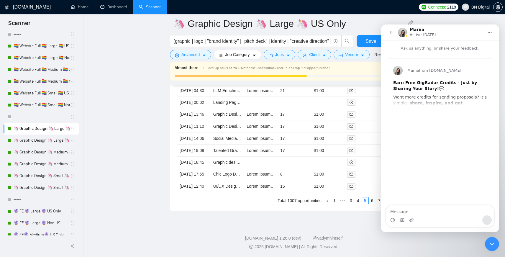
click at [391, 33] on icon "go back" at bounding box center [391, 32] width 2 height 3
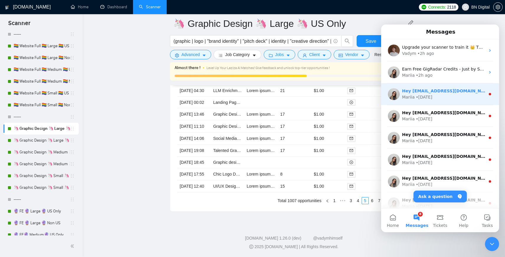
click at [421, 100] on div "• 2d ago" at bounding box center [424, 97] width 17 height 6
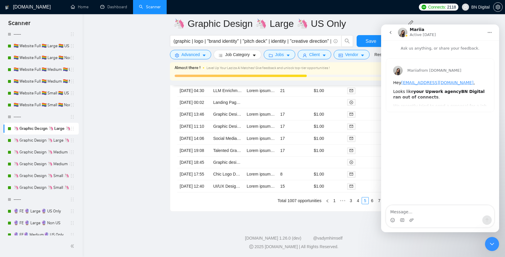
click at [391, 35] on button "go back" at bounding box center [390, 32] width 11 height 11
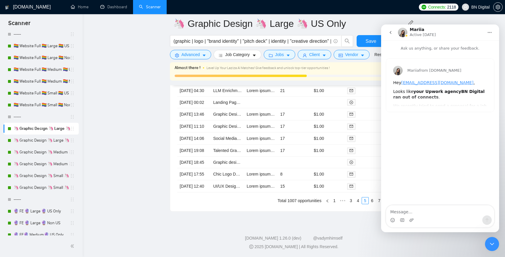
click at [393, 32] on icon "go back" at bounding box center [390, 32] width 5 height 5
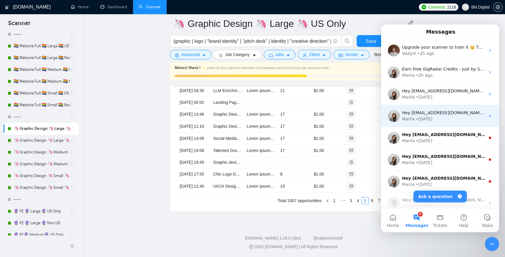
click at [422, 122] on div "Hey info@bndigital.co, Looks like your Upwork agency BN Digital ran out of conn…" at bounding box center [440, 116] width 118 height 22
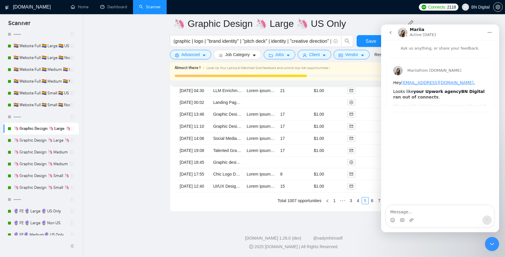
click at [113, 7] on link "Dashboard" at bounding box center [113, 6] width 27 height 5
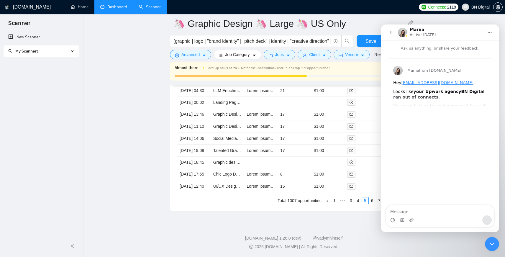
scroll to position [0, 0]
click at [85, 6] on link "Home" at bounding box center [80, 6] width 18 height 5
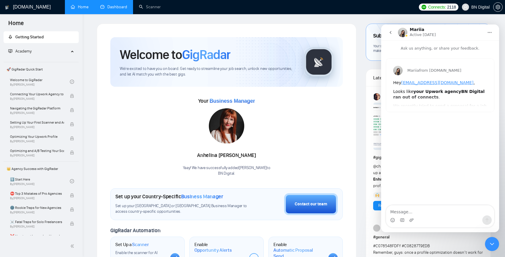
click at [113, 6] on link "Dashboard" at bounding box center [113, 6] width 27 height 5
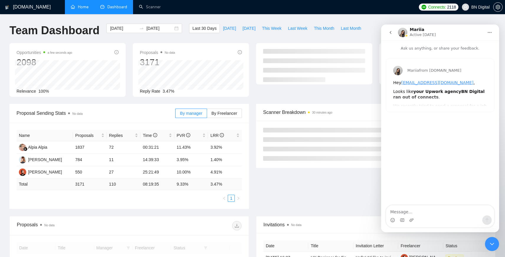
click at [486, 238] on div at bounding box center [492, 244] width 14 height 14
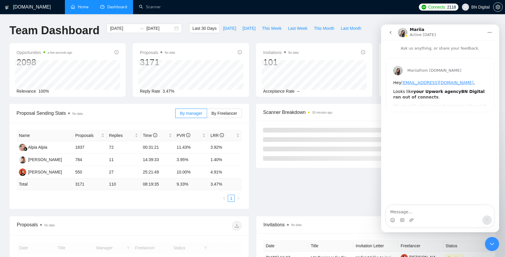
click at [493, 247] on icon "Close Intercom Messenger" at bounding box center [491, 243] width 7 height 7
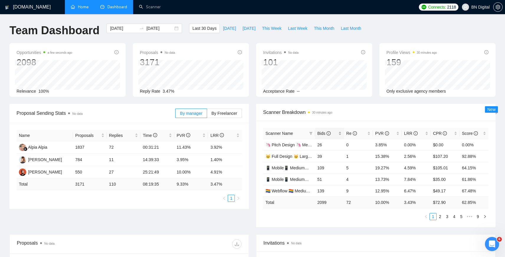
click at [322, 133] on span "Bids" at bounding box center [323, 133] width 13 height 5
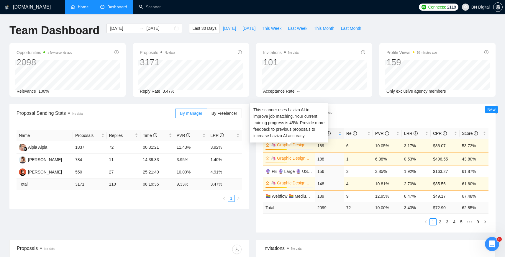
click at [290, 146] on link "🦄 Graphic Design 🦄 Medium 🦄 Non US" at bounding box center [291, 145] width 41 height 6
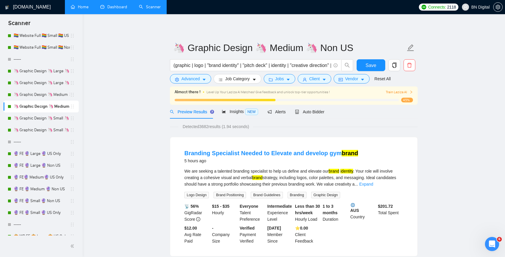
scroll to position [324, 0]
click at [47, 94] on link "🦄 Graphic Design 🦄 Medium 🦄 US Only" at bounding box center [42, 95] width 56 height 12
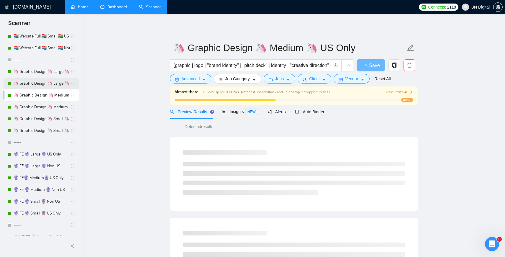
click at [48, 83] on link "🦄 Graphic Design 🦄 Large 🦄 Non US" at bounding box center [42, 84] width 56 height 12
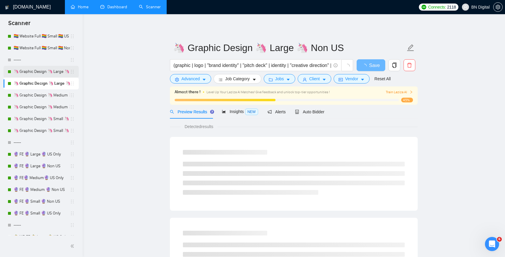
click at [45, 74] on link "🦄 Graphic Design 🦄 Large 🦄 US Only" at bounding box center [42, 72] width 56 height 12
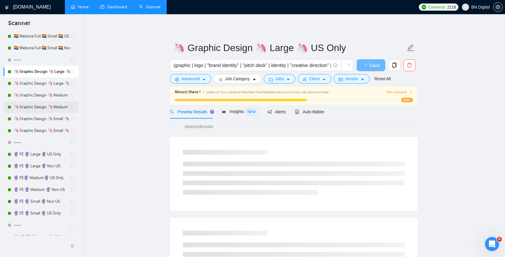
click at [37, 107] on link "🦄 Graphic Design 🦄 Medium 🦄 Non US" at bounding box center [42, 107] width 56 height 12
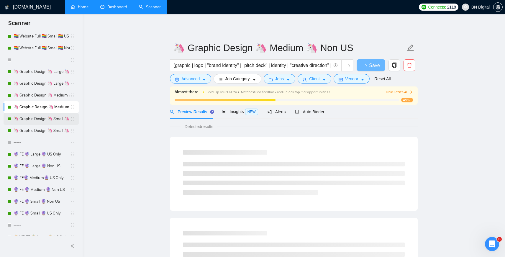
click at [36, 119] on link "🦄 Graphic Design 🦄 Small 🦄 US Only" at bounding box center [42, 119] width 56 height 12
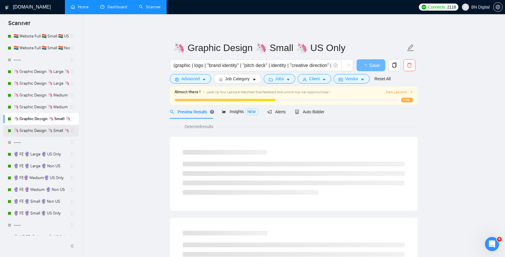
click at [36, 129] on link "🦄 Graphic Design 🦄 Small 🦄 Non US" at bounding box center [42, 131] width 56 height 12
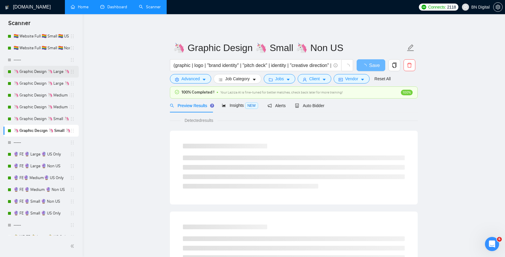
click at [41, 71] on link "🦄 Graphic Design 🦄 Large 🦄 US Only" at bounding box center [42, 72] width 56 height 12
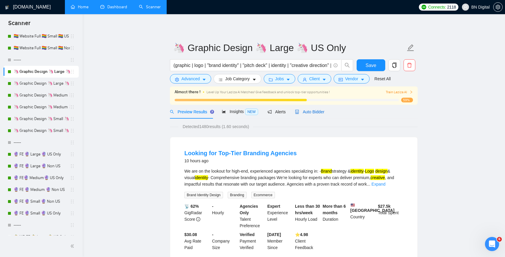
click at [301, 113] on span "Auto Bidder" at bounding box center [309, 111] width 29 height 5
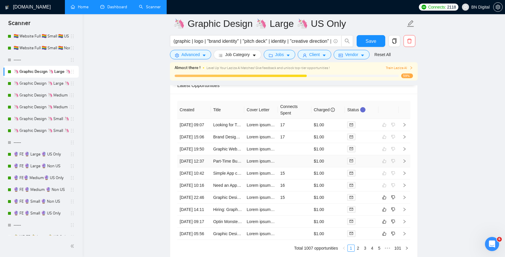
scroll to position [1575, 0]
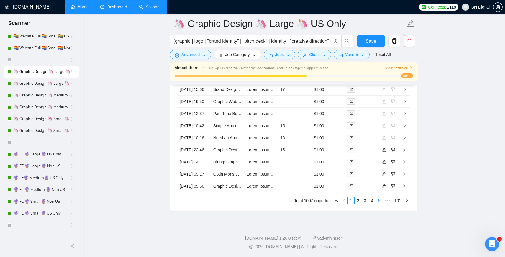
click at [377, 202] on link "5" at bounding box center [379, 200] width 6 height 6
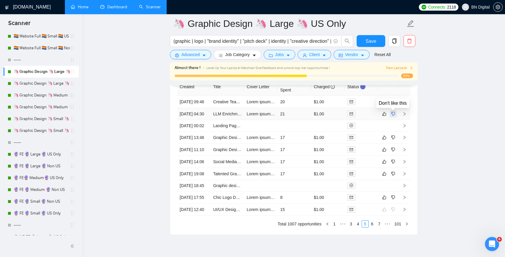
click at [393, 114] on icon "dislike" at bounding box center [393, 113] width 4 height 5
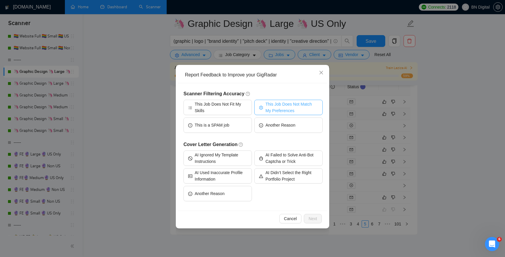
click at [291, 108] on span "This Job Does Not Match My Preferences" at bounding box center [291, 107] width 53 height 13
click at [314, 217] on span "Next" at bounding box center [313, 218] width 9 height 6
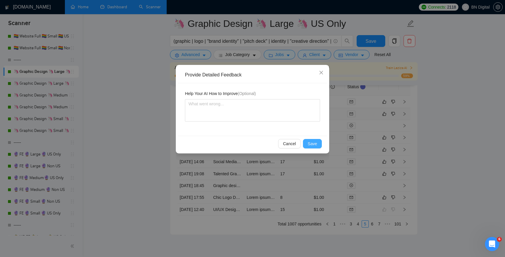
click at [313, 144] on span "Save" at bounding box center [312, 143] width 9 height 6
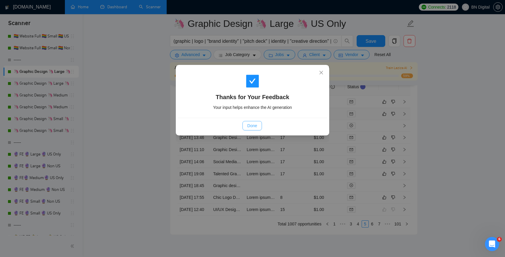
click at [251, 128] on span "Done" at bounding box center [252, 125] width 10 height 6
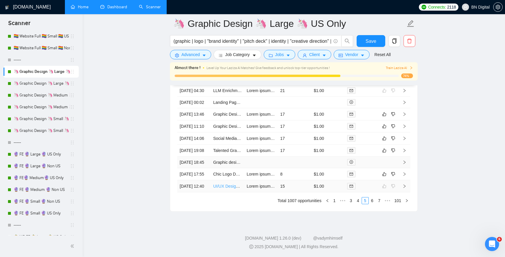
scroll to position [1550, 0]
click at [385, 176] on icon "like" at bounding box center [384, 174] width 4 height 5
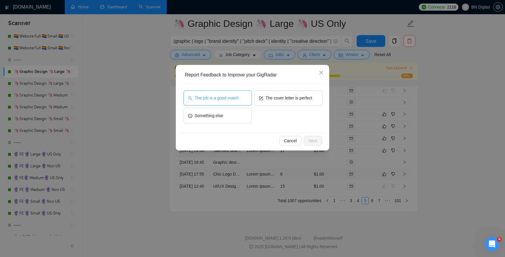
click at [229, 98] on span "The job is a good match" at bounding box center [217, 98] width 44 height 6
click at [311, 141] on span "Next" at bounding box center [313, 140] width 9 height 6
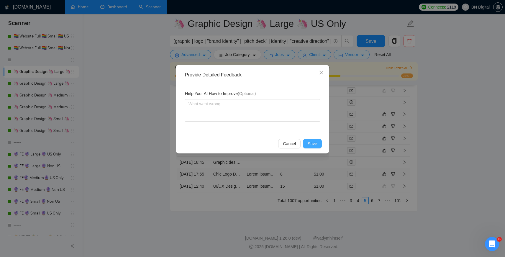
click at [311, 141] on span "Save" at bounding box center [312, 143] width 9 height 6
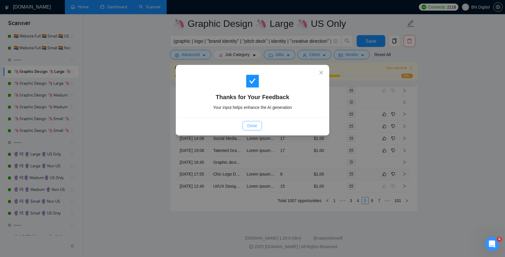
click at [252, 124] on span "Done" at bounding box center [252, 125] width 10 height 6
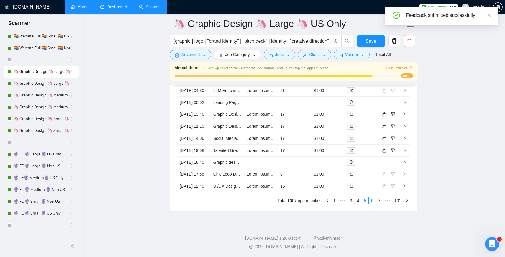
click at [371, 204] on link "6" at bounding box center [372, 200] width 6 height 6
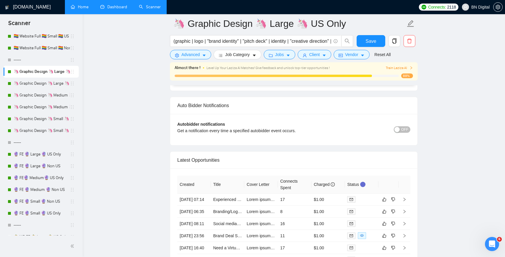
scroll to position [1413, 0]
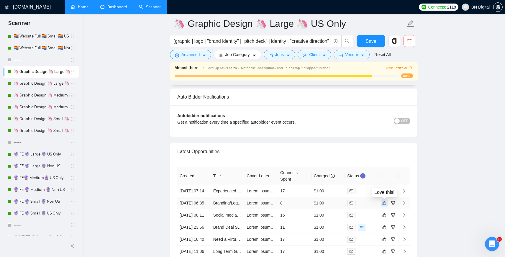
click at [383, 203] on icon "like" at bounding box center [385, 203] width 4 height 4
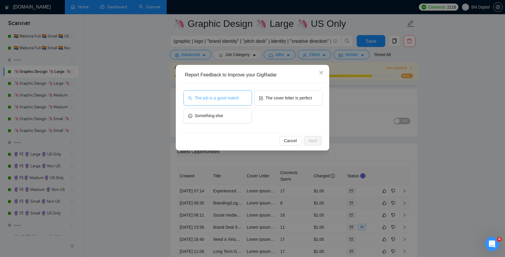
click at [235, 100] on span "The job is a good match" at bounding box center [217, 98] width 44 height 6
click at [309, 139] on span "Next" at bounding box center [313, 140] width 9 height 6
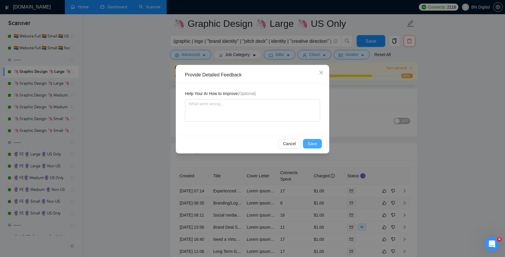
click at [310, 142] on span "Save" at bounding box center [312, 143] width 9 height 6
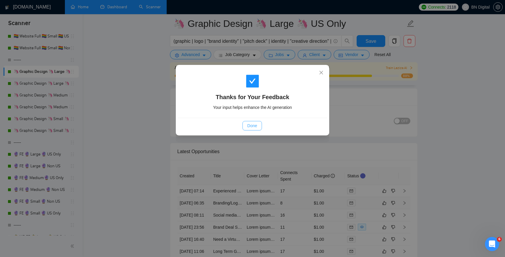
click at [253, 126] on span "Done" at bounding box center [252, 125] width 10 height 6
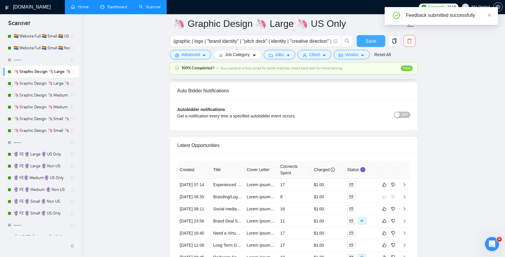
click at [372, 41] on span "Save" at bounding box center [370, 40] width 11 height 7
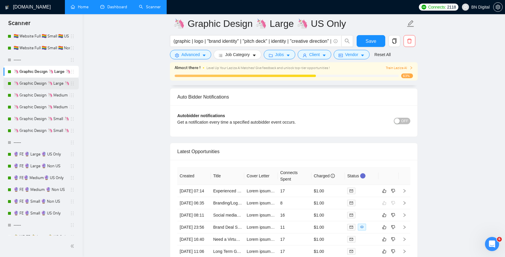
click at [51, 84] on link "🦄 Graphic Design 🦄 Large 🦄 Non US" at bounding box center [42, 84] width 56 height 12
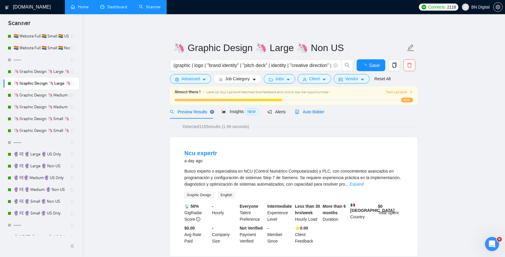
click at [311, 111] on span "Auto Bidder" at bounding box center [309, 111] width 29 height 5
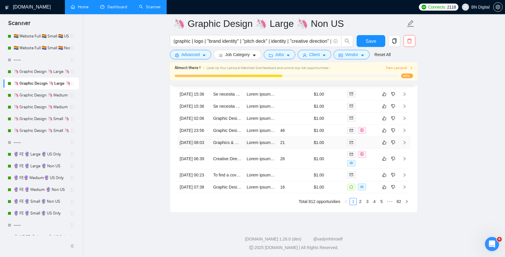
scroll to position [1489, 0]
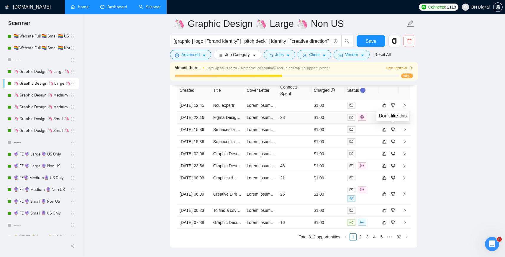
click at [392, 120] on icon "dislike" at bounding box center [393, 117] width 4 height 5
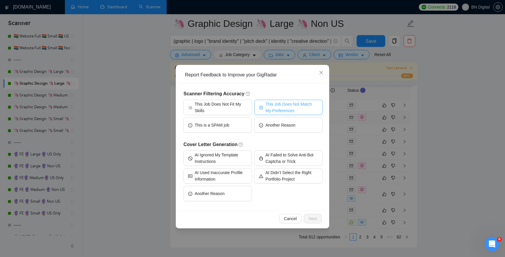
click at [303, 110] on span "This Job Does Not Match My Preferences" at bounding box center [291, 107] width 53 height 13
click at [313, 218] on span "Next" at bounding box center [313, 218] width 9 height 6
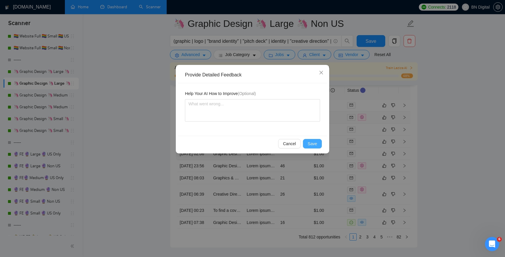
click at [312, 146] on span "Save" at bounding box center [312, 143] width 9 height 6
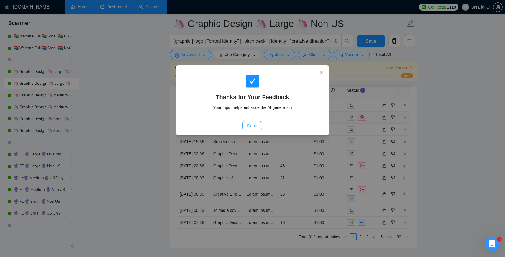
click at [249, 126] on span "Done" at bounding box center [252, 125] width 10 height 6
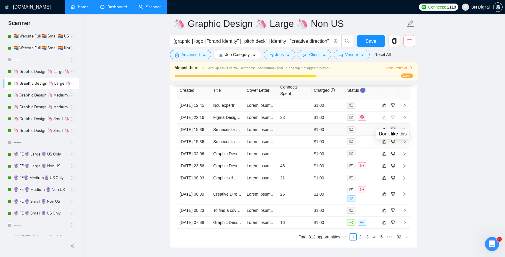
click at [393, 132] on icon "dislike" at bounding box center [393, 129] width 4 height 5
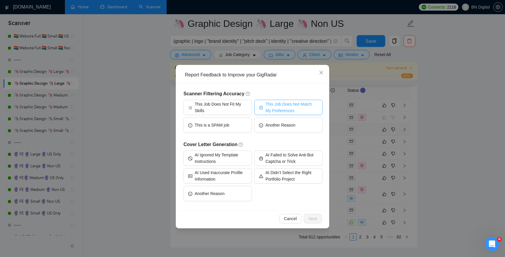
click at [293, 112] on span "This Job Does Not Match My Preferences" at bounding box center [291, 107] width 53 height 13
click at [310, 221] on span "Next" at bounding box center [313, 218] width 9 height 6
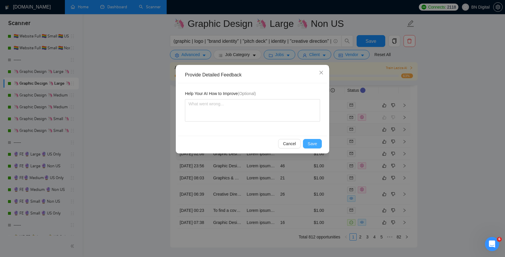
click at [314, 142] on span "Save" at bounding box center [312, 143] width 9 height 6
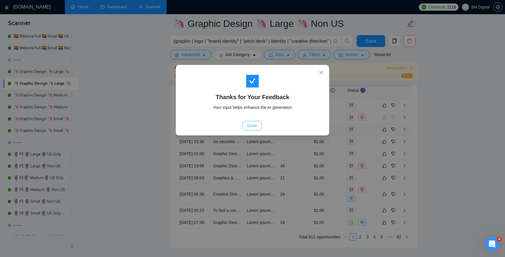
click at [256, 125] on span "Done" at bounding box center [252, 125] width 10 height 6
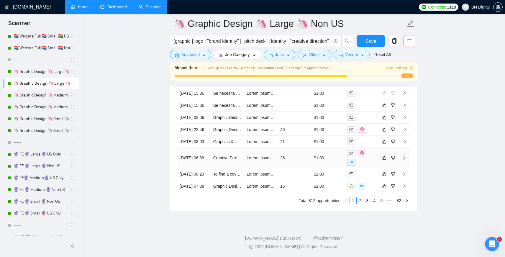
scroll to position [1553, 0]
click at [385, 160] on icon "like" at bounding box center [384, 157] width 4 height 5
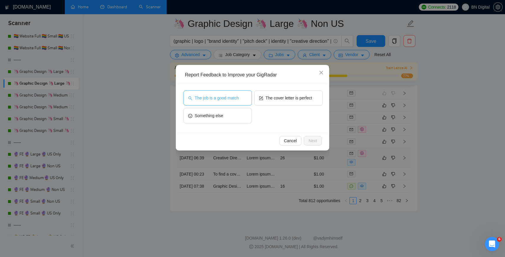
click at [225, 101] on span "The job is a good match" at bounding box center [217, 98] width 44 height 6
click at [309, 139] on span "Next" at bounding box center [313, 140] width 9 height 6
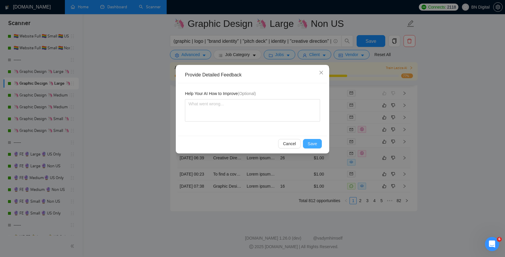
click at [311, 145] on span "Save" at bounding box center [312, 143] width 9 height 6
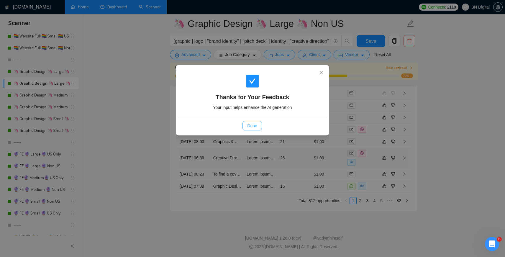
click at [250, 124] on span "Done" at bounding box center [252, 125] width 10 height 6
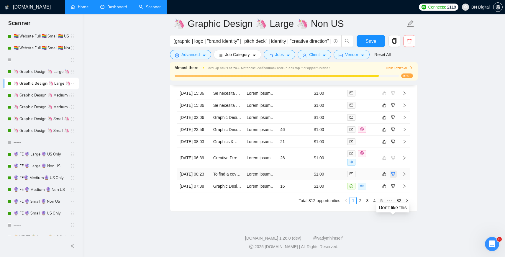
click at [392, 176] on icon "dislike" at bounding box center [393, 174] width 4 height 5
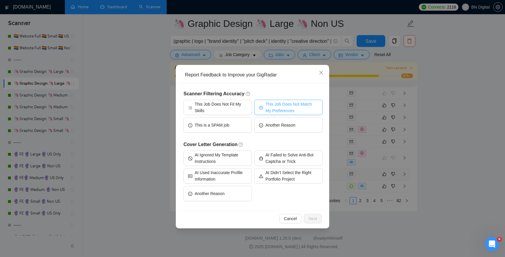
click at [296, 107] on span "This Job Does Not Match My Preferences" at bounding box center [291, 107] width 53 height 13
click at [316, 221] on span "Next" at bounding box center [313, 218] width 9 height 6
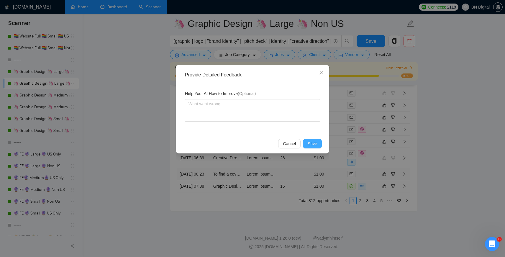
click at [313, 146] on span "Save" at bounding box center [312, 143] width 9 height 6
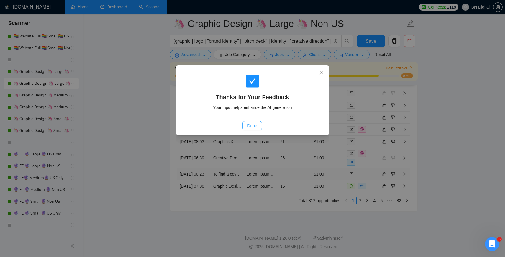
click at [250, 123] on span "Done" at bounding box center [252, 125] width 10 height 6
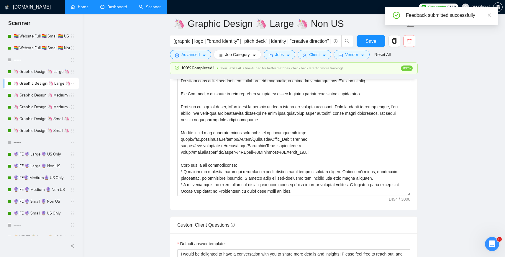
scroll to position [650, 0]
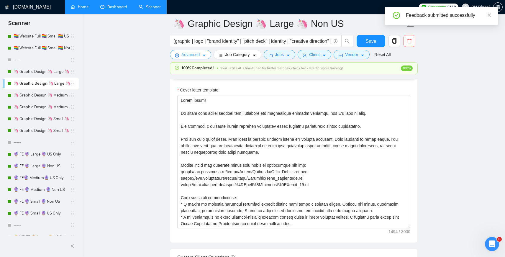
click at [198, 54] on span "Advanced" at bounding box center [190, 54] width 18 height 6
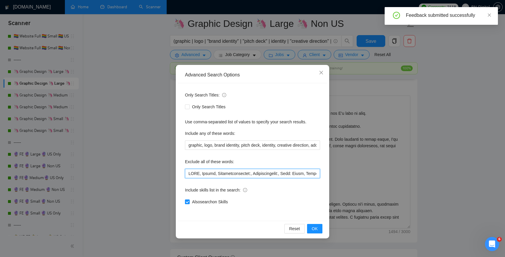
click at [189, 172] on input "text" at bounding box center [252, 173] width 135 height 9
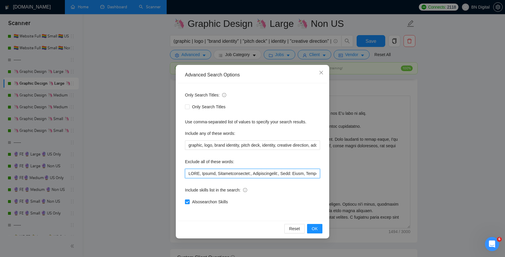
paste input "LLM, Prompt, Landing Page"
type input "LLM, Prompt, Landing Page, NSFW, Kajabi, Responsibilities:, Qualifications:, Si…"
click at [318, 230] on button "OK" at bounding box center [314, 228] width 15 height 9
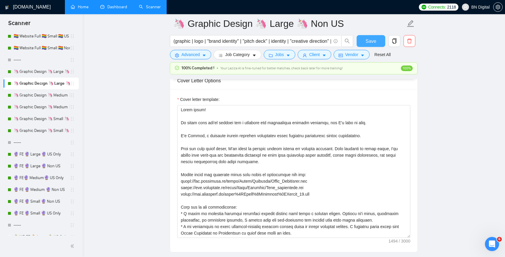
click at [374, 41] on span "Save" at bounding box center [370, 40] width 11 height 7
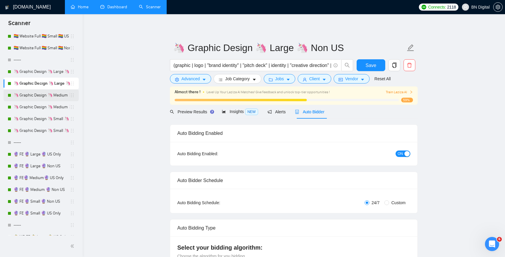
click at [51, 98] on link "🦄 Graphic Design 🦄 Medium 🦄 US Only" at bounding box center [42, 95] width 56 height 12
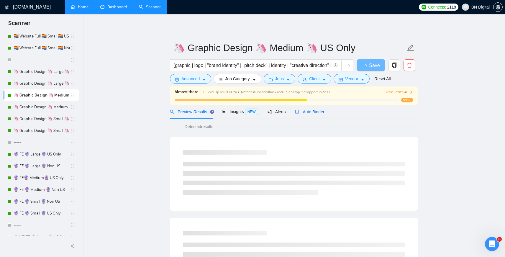
click at [306, 110] on span "Auto Bidder" at bounding box center [309, 111] width 29 height 5
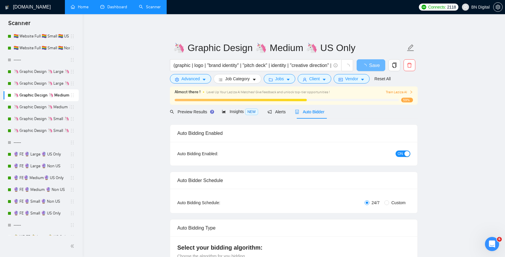
radio input "false"
radio input "true"
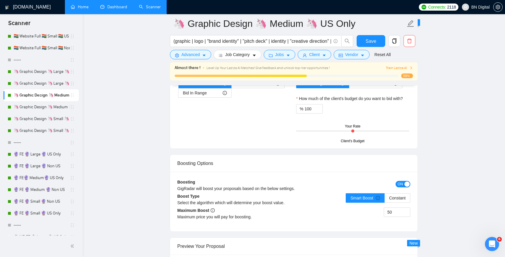
scroll to position [1092, 0]
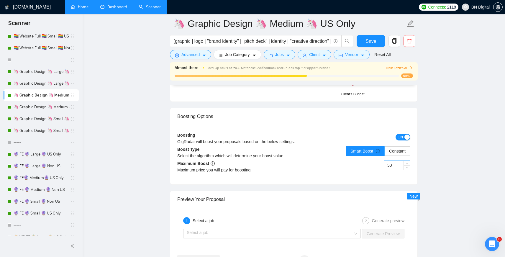
click at [389, 167] on input "50" at bounding box center [397, 165] width 26 height 9
type input "30"
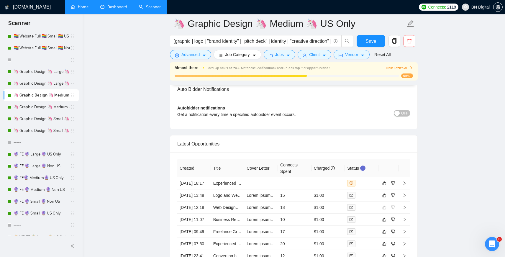
scroll to position [1536, 0]
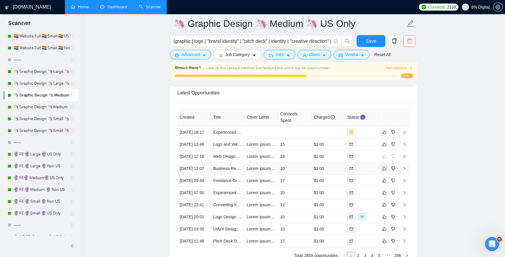
click at [384, 170] on icon "like" at bounding box center [385, 168] width 4 height 4
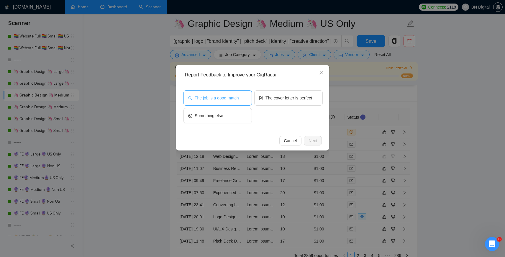
click at [218, 96] on span "The job is a good match" at bounding box center [217, 98] width 44 height 6
click at [307, 141] on button "Next" at bounding box center [313, 140] width 18 height 9
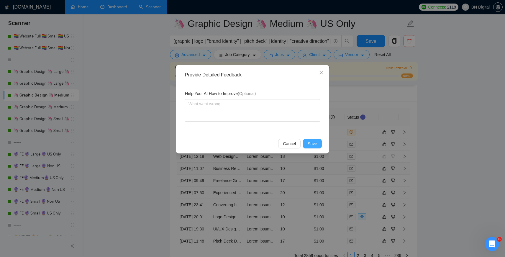
click at [313, 143] on span "Save" at bounding box center [312, 143] width 9 height 6
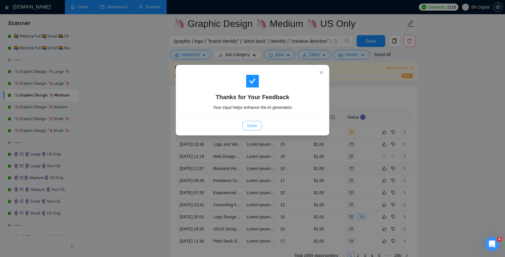
click at [255, 124] on span "Done" at bounding box center [252, 125] width 10 height 6
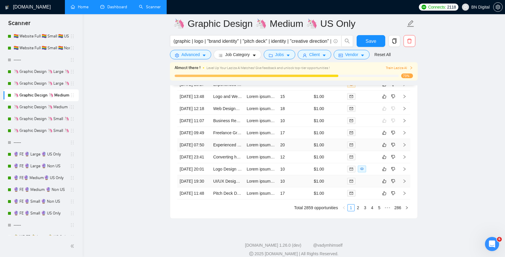
scroll to position [1588, 0]
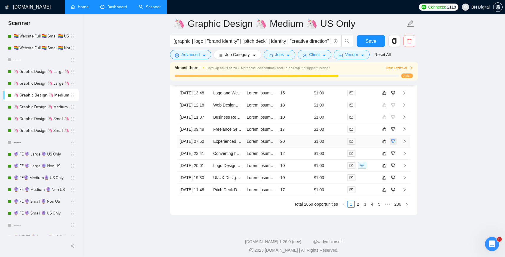
click at [393, 144] on icon "dislike" at bounding box center [393, 141] width 4 height 5
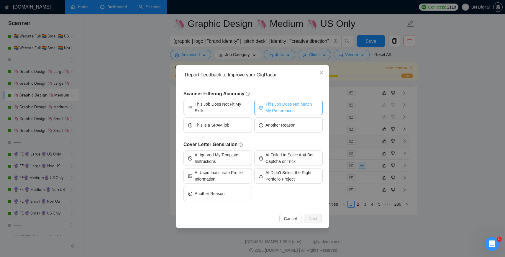
click at [277, 112] on span "This Job Does Not Match My Preferences" at bounding box center [291, 107] width 53 height 13
click at [312, 216] on span "Next" at bounding box center [313, 218] width 9 height 6
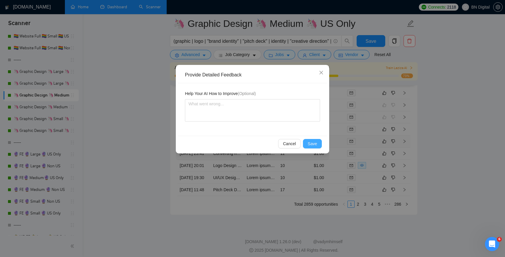
click at [315, 143] on span "Save" at bounding box center [312, 143] width 9 height 6
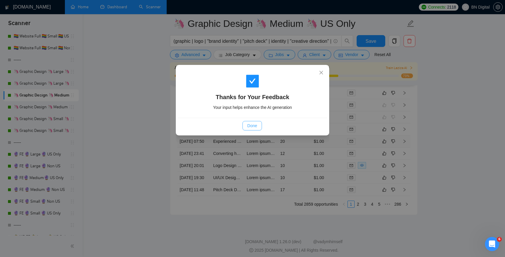
click at [251, 125] on span "Done" at bounding box center [252, 125] width 10 height 6
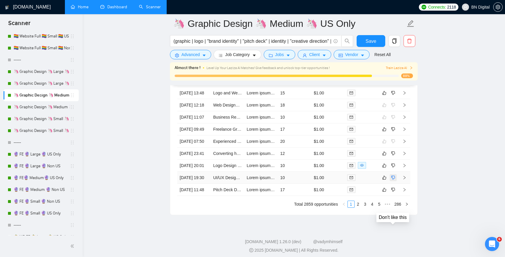
click at [394, 180] on icon "dislike" at bounding box center [393, 177] width 4 height 5
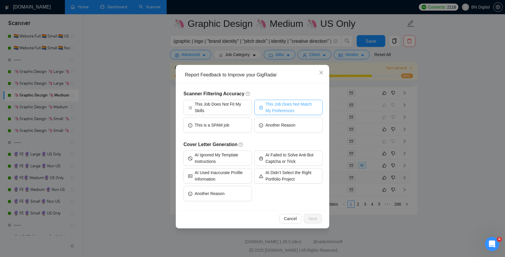
click at [282, 107] on span "This Job Does Not Match My Preferences" at bounding box center [291, 107] width 53 height 13
click at [311, 217] on span "Next" at bounding box center [313, 218] width 9 height 6
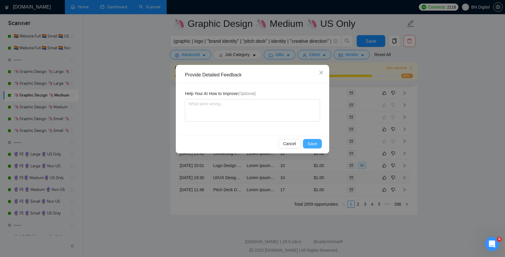
click at [314, 142] on span "Save" at bounding box center [312, 143] width 9 height 6
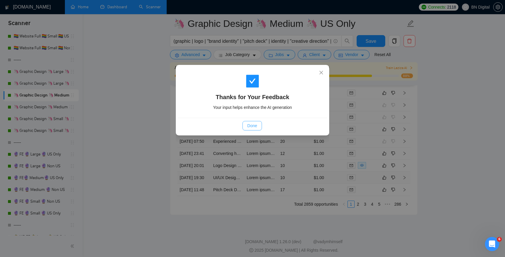
click at [257, 126] on span "Done" at bounding box center [252, 125] width 10 height 6
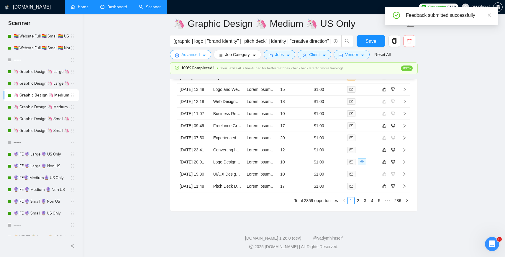
click at [192, 54] on span "Advanced" at bounding box center [190, 54] width 18 height 6
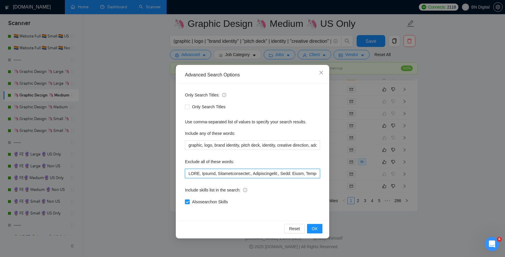
click at [189, 170] on input "text" at bounding box center [252, 173] width 135 height 9
paste input "LLM, Prompt, Landing Page, web designer, ui/ux designer"
type input "LLM, Prompt, Landing Page, web designer, ui/ux designer, NSFW, Kajabi, Responsi…"
click at [311, 227] on button "OK" at bounding box center [314, 228] width 15 height 9
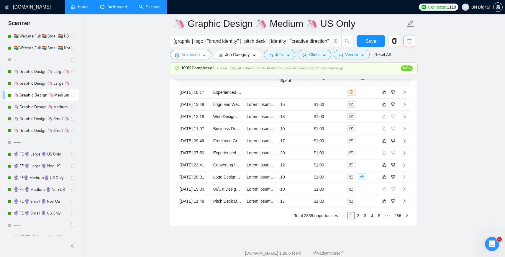
click at [202, 55] on button "Advanced" at bounding box center [190, 54] width 41 height 9
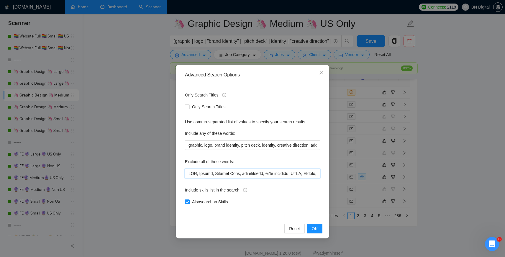
click at [199, 173] on input "text" at bounding box center [252, 173] width 135 height 9
click at [196, 173] on input "text" at bounding box center [252, 173] width 135 height 9
click at [317, 230] on span "OK" at bounding box center [315, 228] width 6 height 6
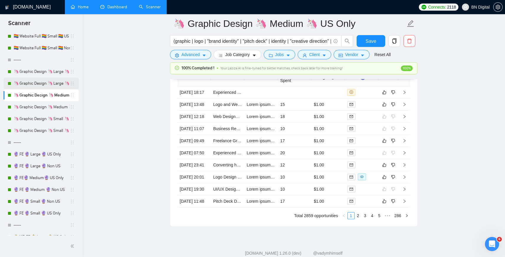
click at [53, 83] on link "🦄 Graphic Design 🦄 Large 🦄 Non US" at bounding box center [42, 84] width 56 height 12
click at [365, 39] on button "Save" at bounding box center [371, 41] width 29 height 12
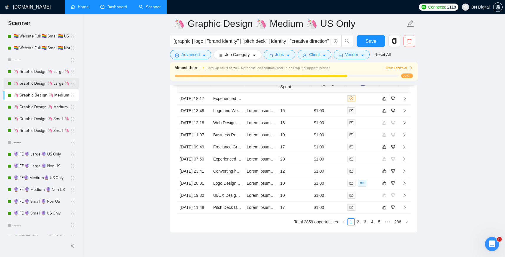
click at [45, 85] on link "🦄 Graphic Design 🦄 Large 🦄 Non US" at bounding box center [42, 84] width 56 height 12
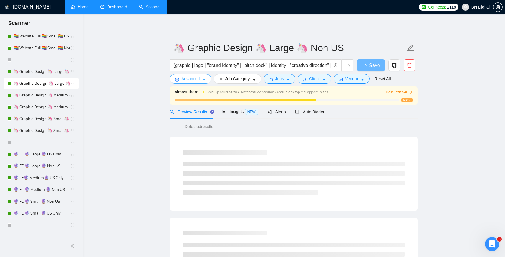
click at [191, 81] on span "Advanced" at bounding box center [190, 79] width 18 height 6
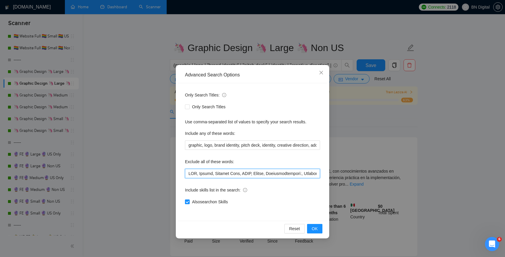
click at [189, 171] on input "text" at bounding box center [252, 173] width 135 height 9
paste input "web designer, ui/ux designer,"
type input "LLM, Prompt, Landing Page, web designer, ui/ux designer, NSFW, Kajabi, Responsi…"
click at [316, 227] on span "OK" at bounding box center [315, 228] width 6 height 6
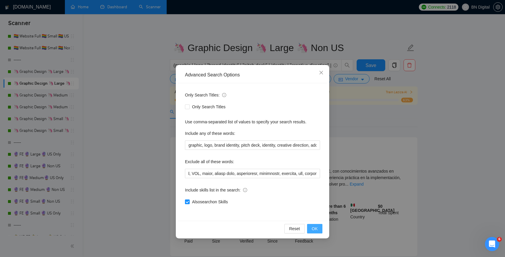
scroll to position [0, 0]
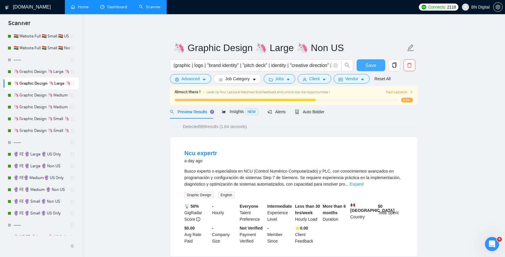
click at [377, 64] on button "Save" at bounding box center [371, 65] width 29 height 12
click at [60, 74] on link "🦄 Graphic Design 🦄 Large 🦄 US Only" at bounding box center [42, 72] width 56 height 12
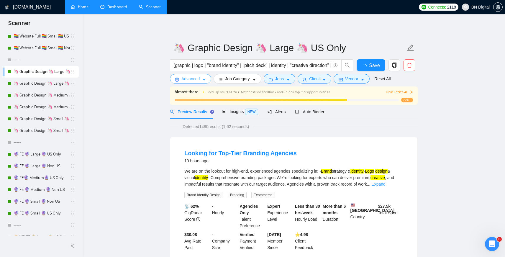
click at [205, 79] on icon "caret-down" at bounding box center [204, 80] width 3 height 2
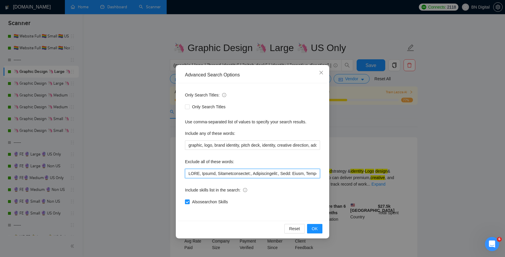
click at [192, 171] on input "text" at bounding box center [252, 173] width 135 height 9
paste input "LLM, Prompt, Landing Page, web designer, ui/ux designer,"
type input "LLM, Prompt, Landing Page, web designer, ui/ux designer, NSFW, Kajabi, Responsi…"
click at [316, 227] on span "OK" at bounding box center [315, 228] width 6 height 6
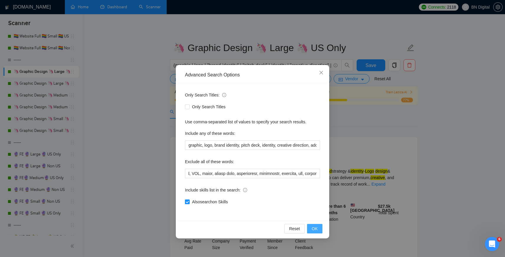
scroll to position [0, 0]
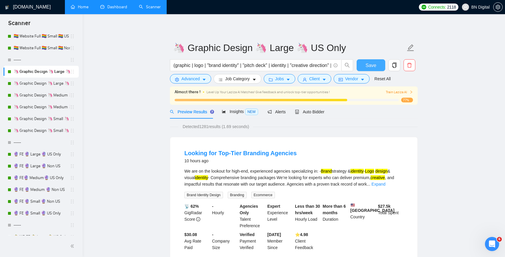
click at [365, 65] on button "Save" at bounding box center [371, 65] width 29 height 12
click at [44, 108] on link "🦄 Graphic Design 🦄 Medium 🦄 Non US" at bounding box center [42, 107] width 56 height 12
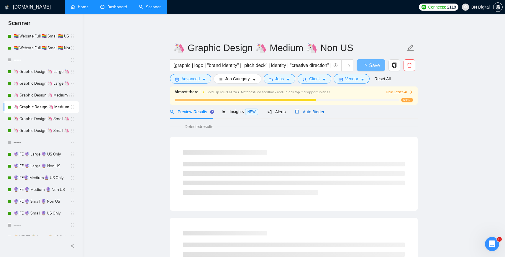
click at [315, 112] on span "Auto Bidder" at bounding box center [309, 111] width 29 height 5
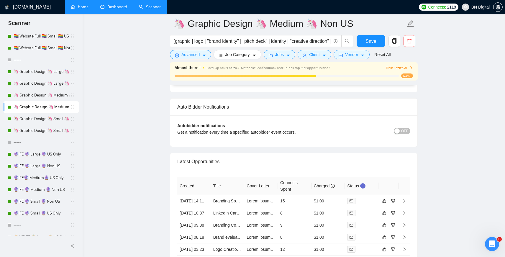
scroll to position [1472, 0]
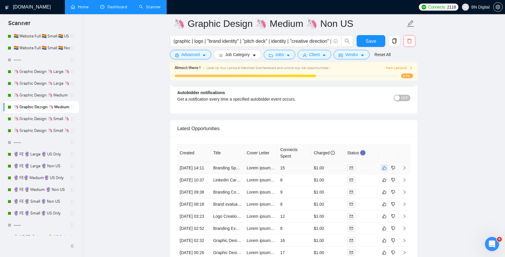
click at [384, 168] on icon "like" at bounding box center [384, 167] width 4 height 5
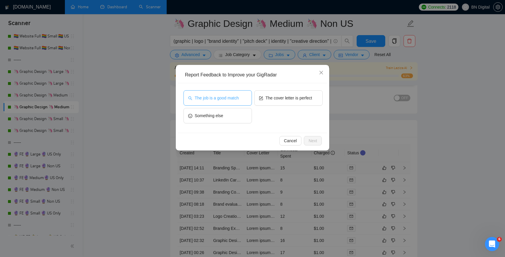
click at [237, 100] on span "The job is a good match" at bounding box center [217, 98] width 44 height 6
click at [309, 140] on span "Next" at bounding box center [313, 140] width 9 height 6
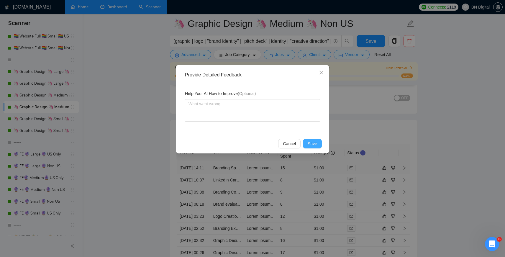
click at [309, 142] on span "Save" at bounding box center [312, 143] width 9 height 6
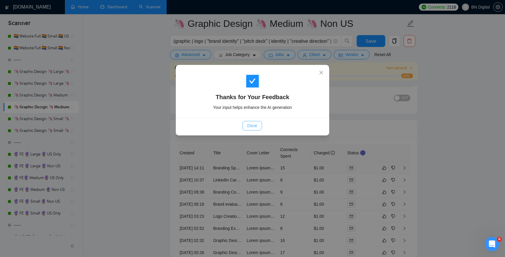
click at [249, 124] on span "Done" at bounding box center [252, 125] width 10 height 6
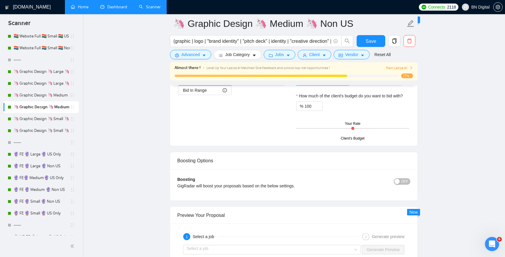
scroll to position [1049, 0]
click at [404, 179] on span "OFF" at bounding box center [404, 180] width 7 height 6
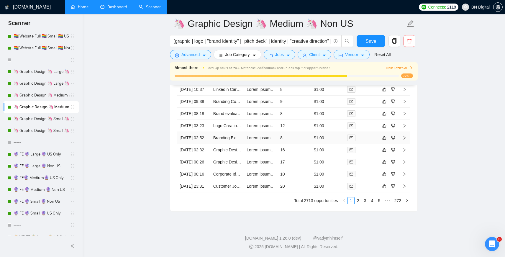
scroll to position [1650, 0]
click at [394, 184] on icon "dislike" at bounding box center [393, 186] width 4 height 5
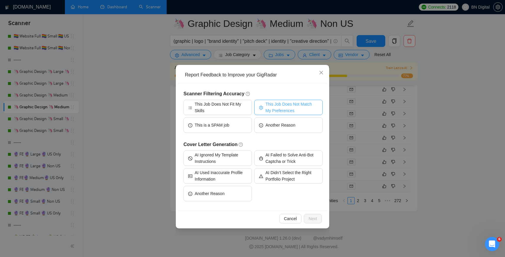
click at [287, 107] on span "This Job Does Not Match My Preferences" at bounding box center [291, 107] width 53 height 13
click at [312, 221] on span "Next" at bounding box center [313, 218] width 9 height 6
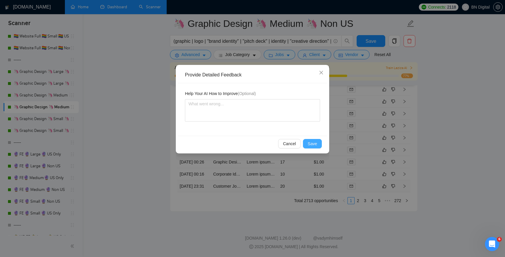
click at [311, 142] on span "Save" at bounding box center [312, 143] width 9 height 6
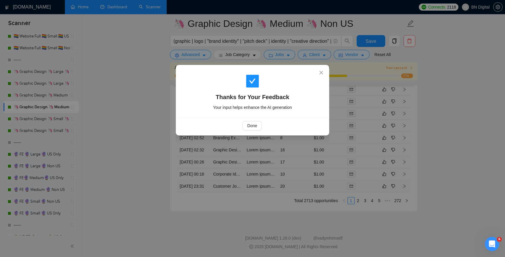
click at [243, 179] on div "Thanks for Your Feedback Your input helps enhance the AI generation Done" at bounding box center [252, 128] width 505 height 257
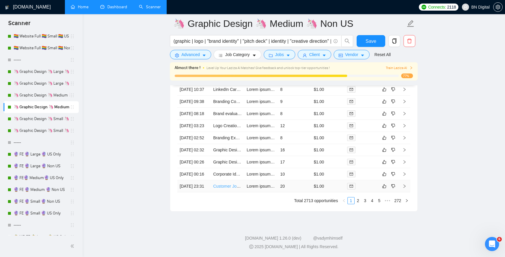
click at [232, 184] on link "Customer Journey Mapping Specialist Needed" at bounding box center [255, 186] width 85 height 5
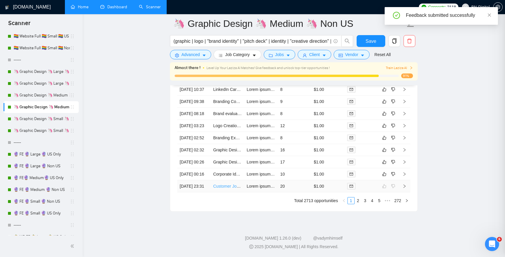
scroll to position [1620, 0]
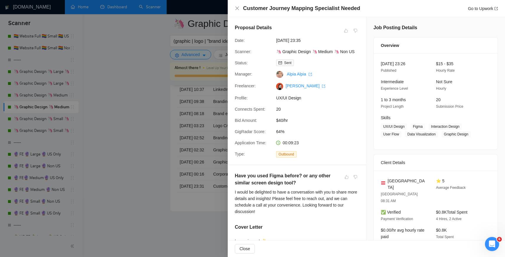
click at [118, 55] on div at bounding box center [252, 128] width 505 height 257
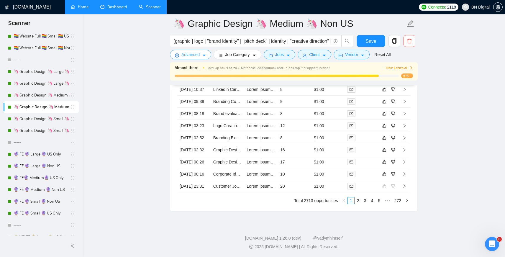
click at [187, 57] on span "Advanced" at bounding box center [190, 54] width 18 height 6
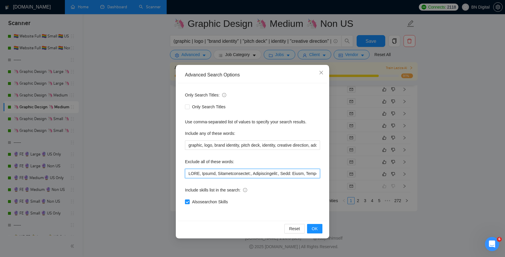
click at [193, 171] on input "text" at bounding box center [252, 173] width 135 height 9
paste input "LLM, Prompt, Landing Page, web designer, ui/ux designer, Customer Journey"
type input "LLM, Prompt, Landing Page, web designer, ui/ux designer, Customer Journey, NSFW…"
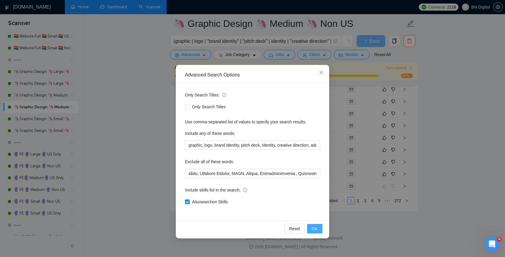
click at [311, 228] on button "OK" at bounding box center [314, 228] width 15 height 9
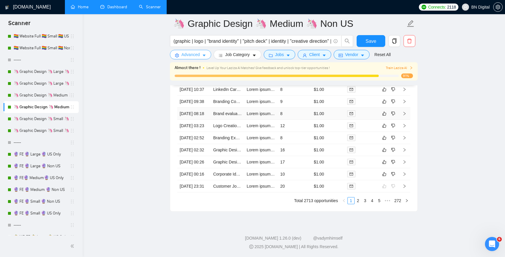
scroll to position [1650, 0]
click at [358, 201] on link "2" at bounding box center [358, 200] width 6 height 6
click at [393, 172] on icon "dislike" at bounding box center [393, 174] width 4 height 4
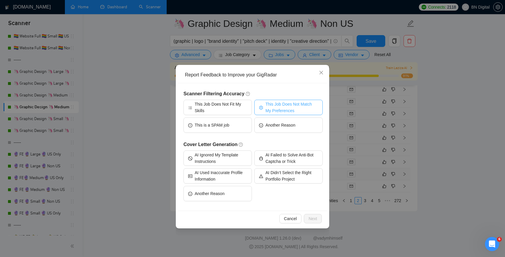
click at [300, 107] on span "This Job Does Not Match My Preferences" at bounding box center [291, 107] width 53 height 13
click at [310, 216] on span "Next" at bounding box center [313, 218] width 9 height 6
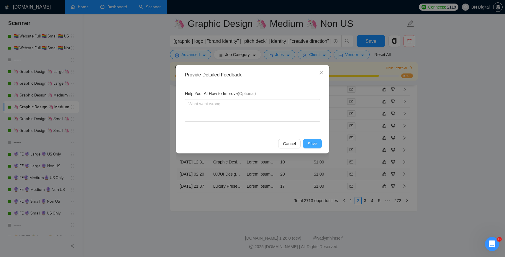
click at [313, 142] on span "Save" at bounding box center [312, 143] width 9 height 6
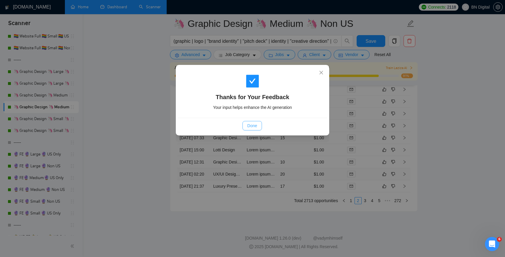
click at [254, 126] on span "Done" at bounding box center [252, 125] width 10 height 6
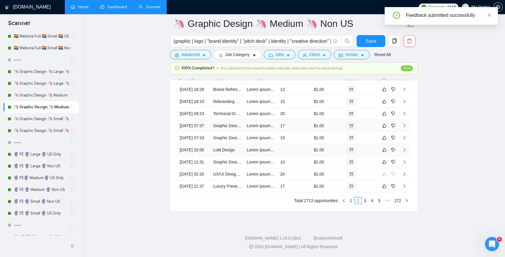
scroll to position [1582, 0]
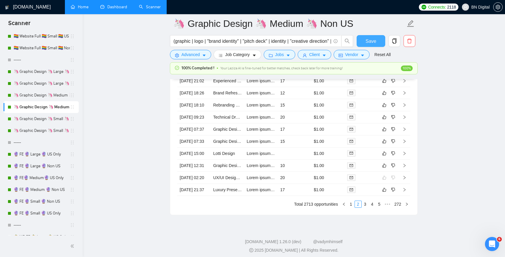
click at [372, 41] on span "Save" at bounding box center [370, 40] width 11 height 7
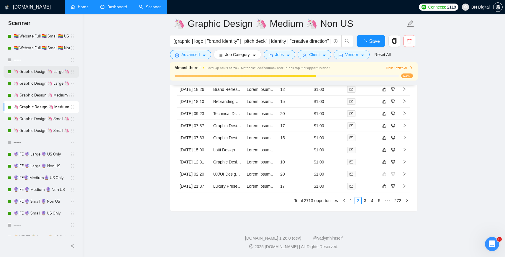
click at [46, 74] on link "🦄 Graphic Design 🦄 Large 🦄 US Only" at bounding box center [42, 72] width 56 height 12
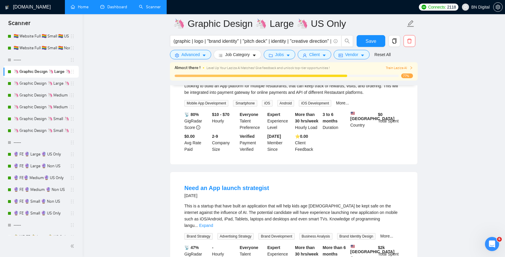
scroll to position [420, 0]
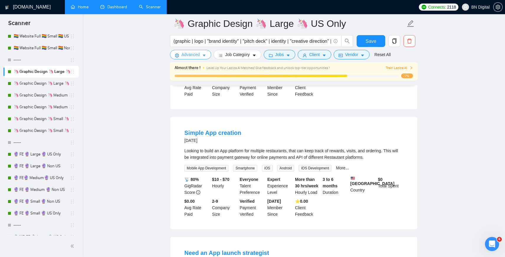
click at [188, 53] on span "Advanced" at bounding box center [190, 54] width 18 height 6
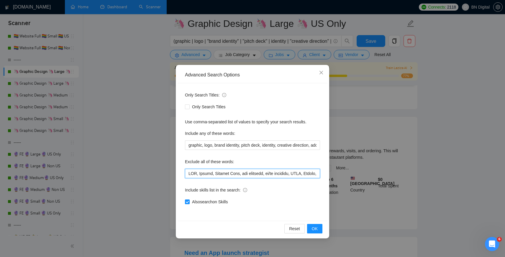
click at [188, 172] on input "text" at bounding box center [252, 173] width 135 height 9
paste input "LLM, Prompt, Landing Page, web designer, ui/ux designer, Customer Journey, Mobi…"
type input "LLM, Prompt, Landing Page, web designer, ui/ux designer, Customer Journey, Mobi…"
click at [314, 227] on span "OK" at bounding box center [315, 228] width 6 height 6
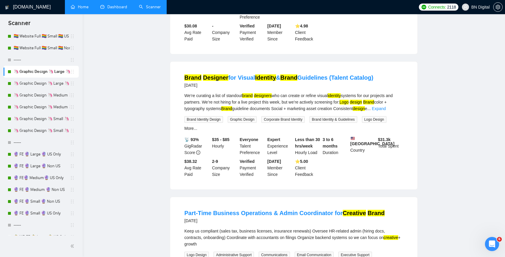
scroll to position [0, 0]
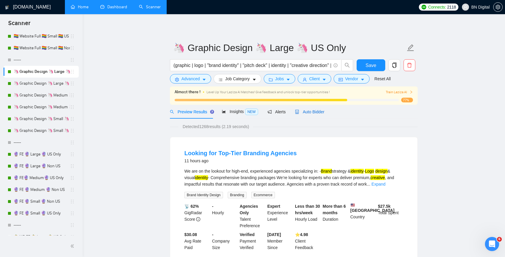
click at [312, 109] on span "Auto Bidder" at bounding box center [309, 111] width 29 height 5
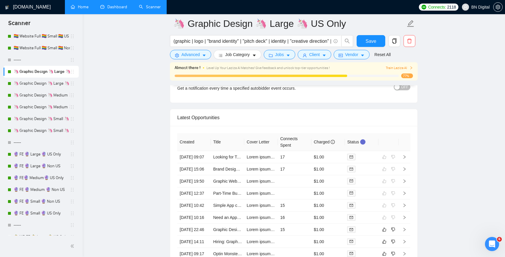
scroll to position [1514, 0]
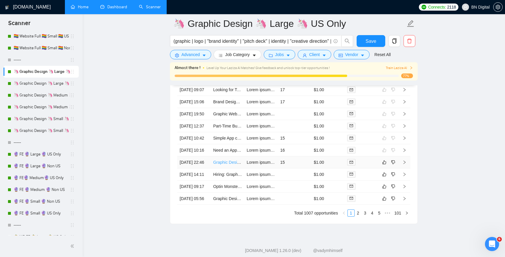
click at [230, 165] on link "Graphic Designer for Social Media Ad creatives" at bounding box center [256, 162] width 86 height 5
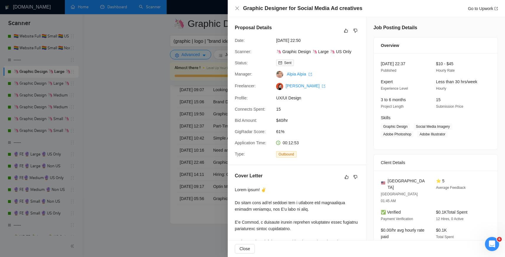
click at [129, 100] on div at bounding box center [252, 128] width 505 height 257
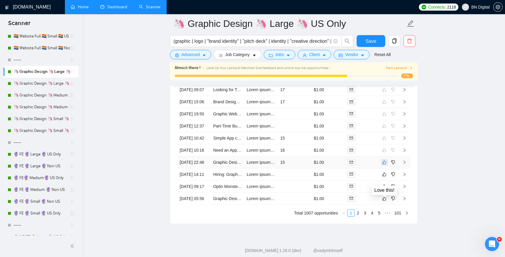
click at [384, 165] on icon "like" at bounding box center [384, 162] width 4 height 5
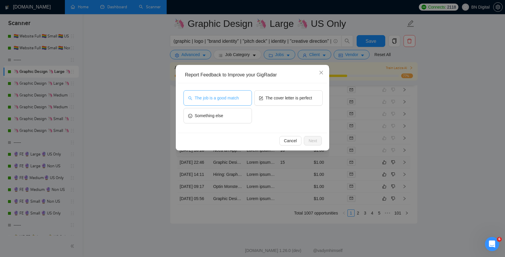
click at [242, 98] on button "The job is a good match" at bounding box center [217, 97] width 68 height 15
click at [303, 136] on div "Cancel Next" at bounding box center [252, 140] width 139 height 9
click at [308, 139] on button "Next" at bounding box center [313, 140] width 18 height 9
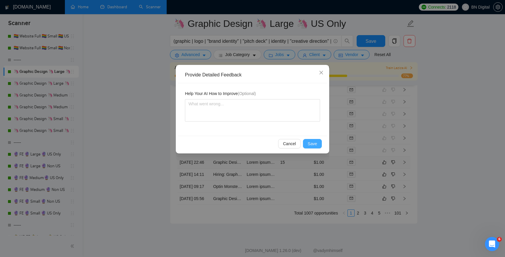
click at [314, 142] on span "Save" at bounding box center [312, 143] width 9 height 6
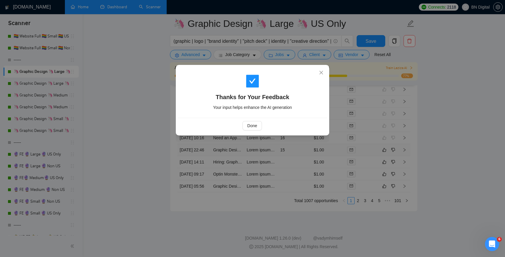
scroll to position [1584, 0]
click at [255, 124] on span "Done" at bounding box center [252, 125] width 10 height 6
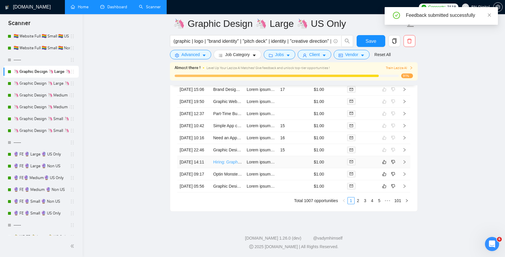
click at [226, 160] on link "Hiring: Graphic Designer with Figma & AI Skills" at bounding box center [256, 162] width 86 height 5
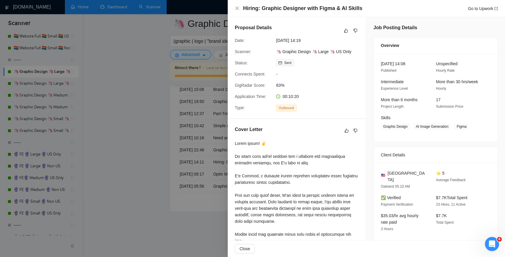
click at [148, 110] on div at bounding box center [252, 128] width 505 height 257
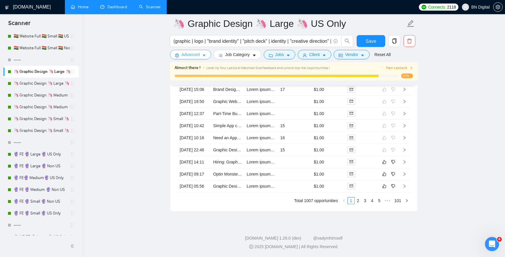
click at [192, 53] on span "Advanced" at bounding box center [190, 54] width 18 height 6
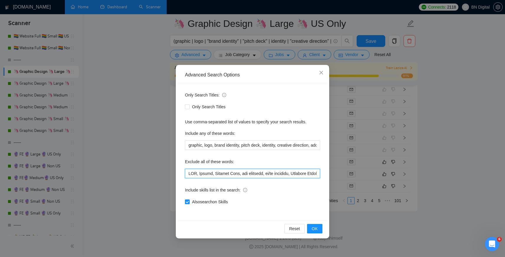
click at [187, 171] on input "text" at bounding box center [252, 173] width 135 height 9
drag, startPoint x: 266, startPoint y: 172, endPoint x: 108, endPoint y: 156, distance: 158.9
click at [108, 156] on div "Advanced Search Options Only Search Titles: Only Search Titles Use comma-separa…" at bounding box center [252, 128] width 505 height 257
paste input "LLM, Prompt, Landing Page, web designer, ui/ux designer, Customer Journey, Mobi…"
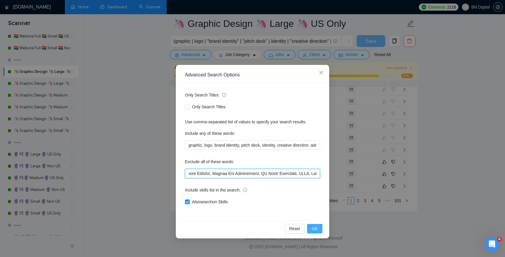
scroll to position [1511, 0]
type input "LLM, Prompt, Landing Page, web designer, ui/ux designer, Customer Journey, Mobi…"
click at [315, 227] on span "OK" at bounding box center [315, 228] width 6 height 6
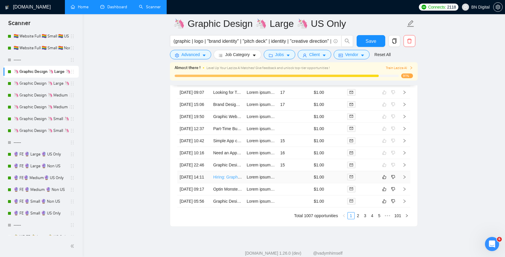
click at [225, 179] on link "Hiring: Graphic Designer with Figma & AI Skills" at bounding box center [256, 177] width 86 height 5
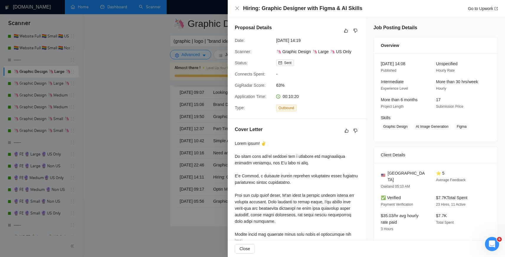
click at [173, 170] on div at bounding box center [252, 128] width 505 height 257
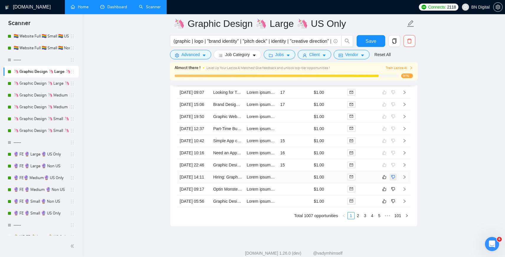
click at [394, 179] on icon "dislike" at bounding box center [393, 177] width 4 height 5
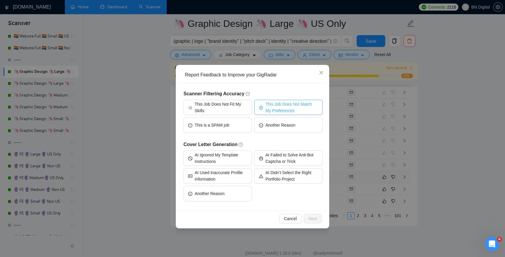
click at [293, 106] on span "This Job Does Not Match My Preferences" at bounding box center [291, 107] width 53 height 13
click at [315, 219] on span "Next" at bounding box center [313, 218] width 9 height 6
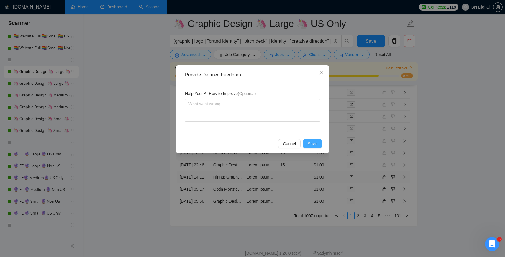
click at [310, 141] on span "Save" at bounding box center [312, 143] width 9 height 6
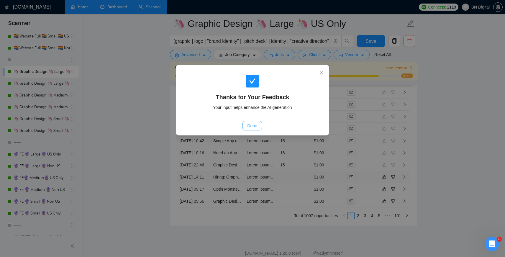
click at [253, 125] on span "Done" at bounding box center [252, 125] width 10 height 6
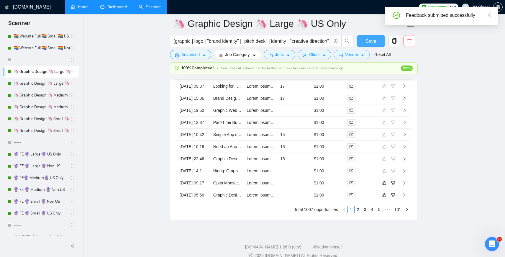
click at [374, 40] on span "Save" at bounding box center [370, 40] width 11 height 7
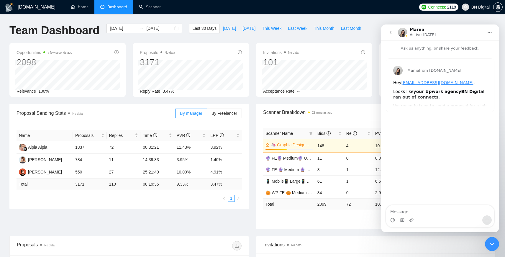
click at [392, 29] on button "go back" at bounding box center [390, 32] width 11 height 11
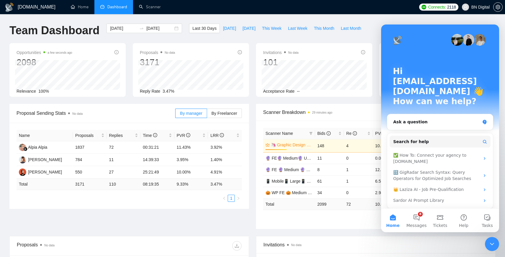
click at [368, 32] on div "Last 30 Days [DATE] [DATE] This Week Last Week This Month Last Month" at bounding box center [277, 33] width 182 height 19
click at [493, 242] on icon "Close Intercom Messenger" at bounding box center [491, 243] width 7 height 7
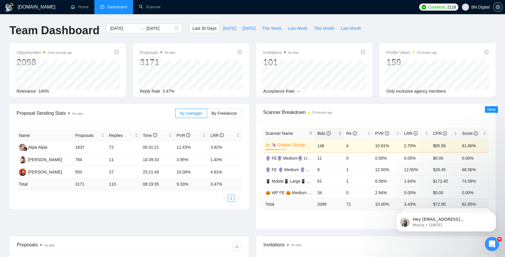
click at [323, 134] on span "Bids" at bounding box center [323, 133] width 13 height 5
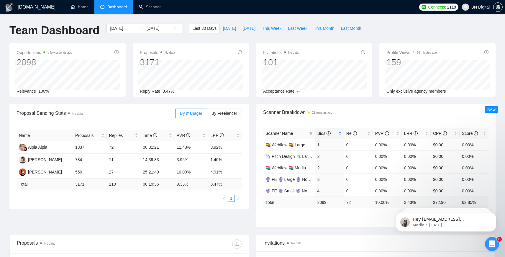
click at [323, 134] on span "Bids" at bounding box center [323, 133] width 13 height 5
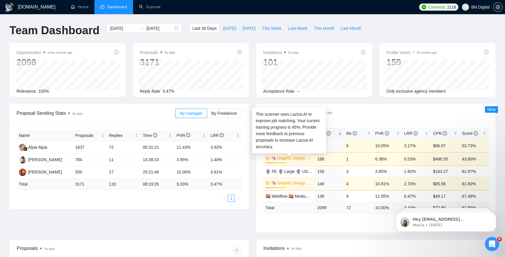
click at [299, 158] on link "🦄 Graphic Design 🦄 Medium 🦄 US Only" at bounding box center [291, 158] width 41 height 6
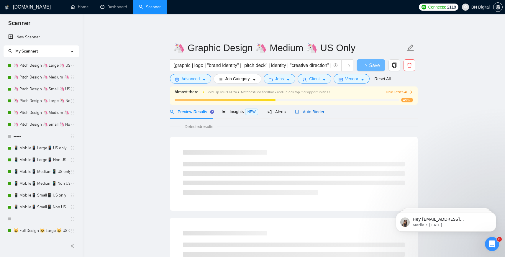
click at [306, 114] on div "Auto Bidder" at bounding box center [309, 112] width 29 height 6
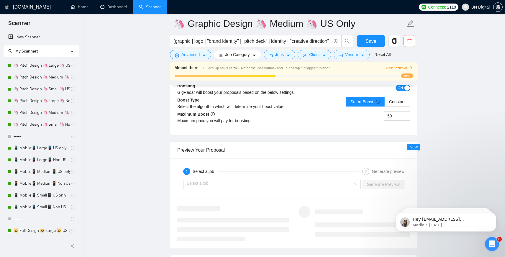
scroll to position [1155, 0]
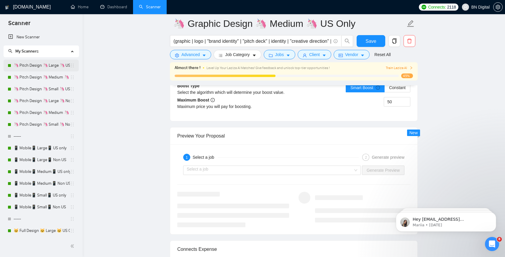
click at [52, 67] on link "🦄 Pitch Design 🦄 Large 🦄 US Only" at bounding box center [42, 66] width 56 height 12
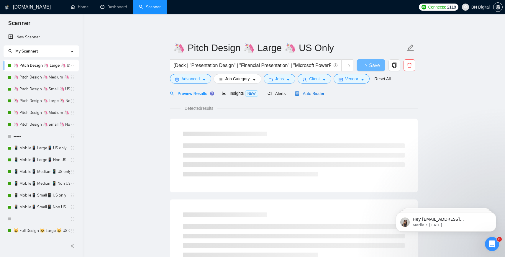
click at [317, 93] on span "Auto Bidder" at bounding box center [309, 93] width 29 height 5
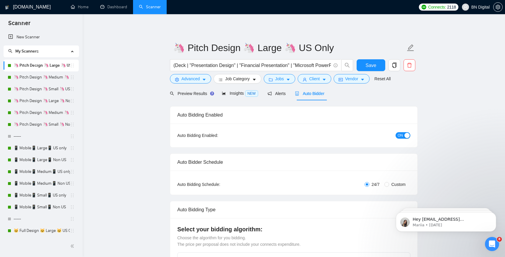
checkbox input "true"
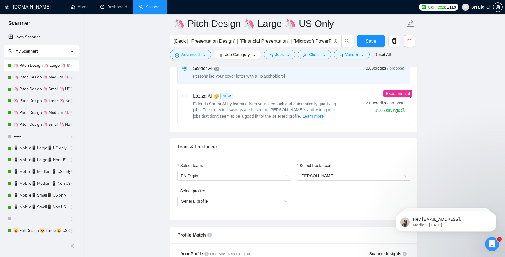
scroll to position [149, 0]
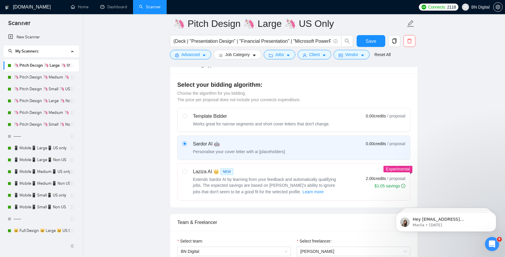
click at [294, 174] on div "Laziza AI 👑 NEW" at bounding box center [266, 171] width 147 height 7
click at [186, 173] on input "radio" at bounding box center [184, 171] width 4 height 4
radio input "true"
radio input "false"
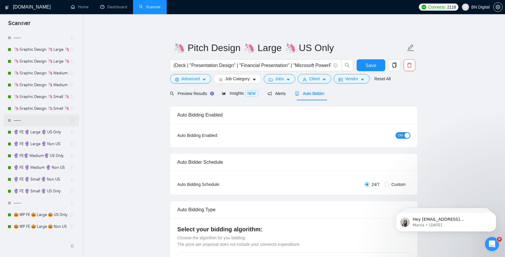
scroll to position [318, 0]
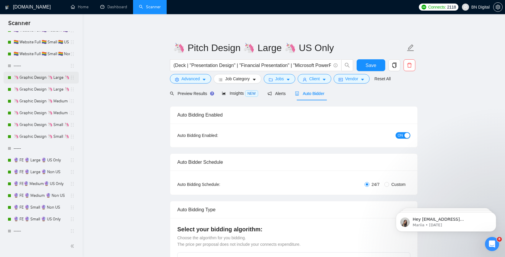
click at [31, 79] on link "🦄 Graphic Design 🦄 Large 🦄 US Only" at bounding box center [42, 78] width 56 height 12
